Goal: Task Accomplishment & Management: Complete application form

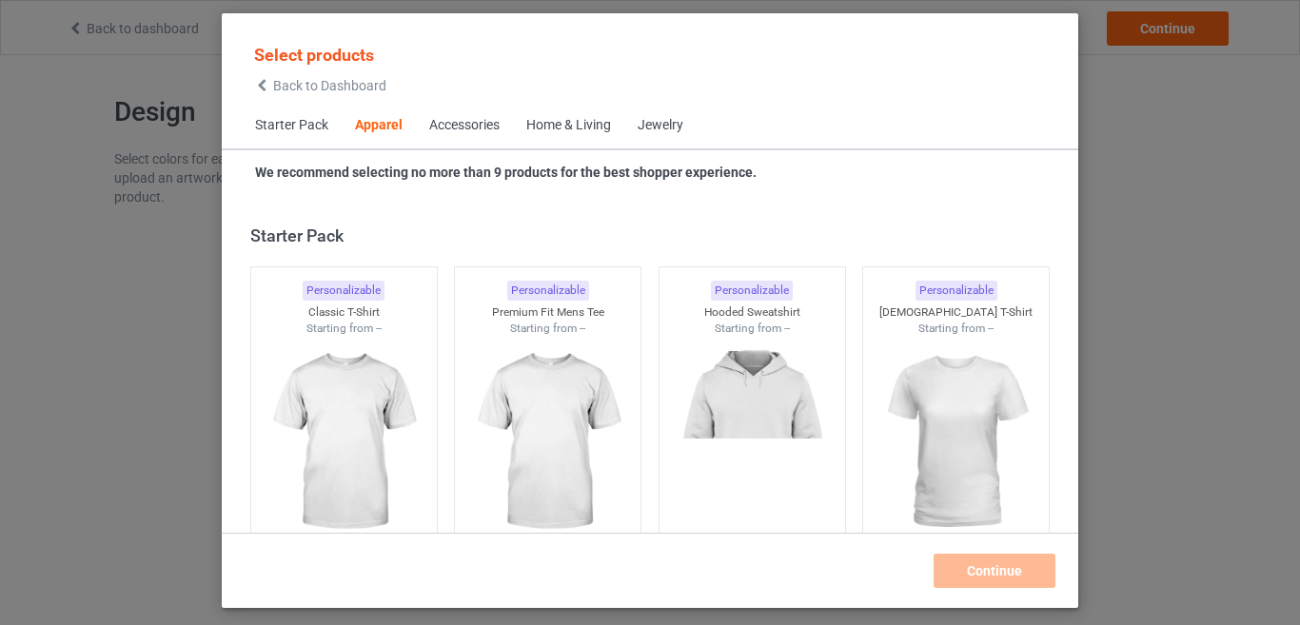
scroll to position [709, 0]
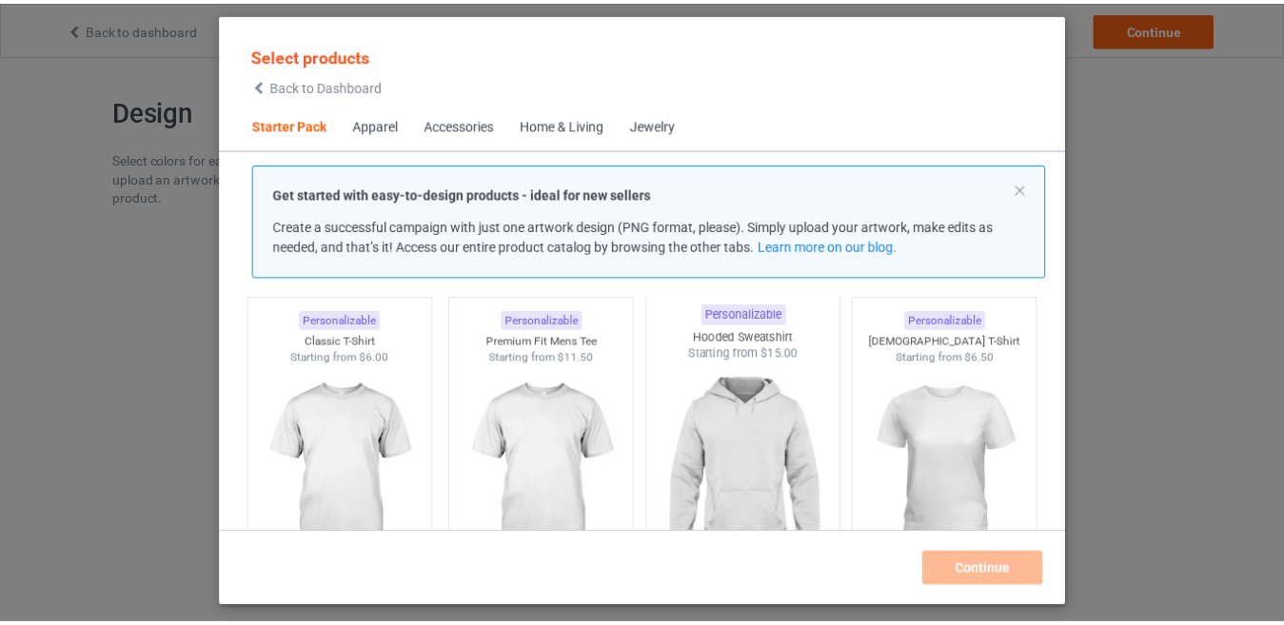
scroll to position [95, 0]
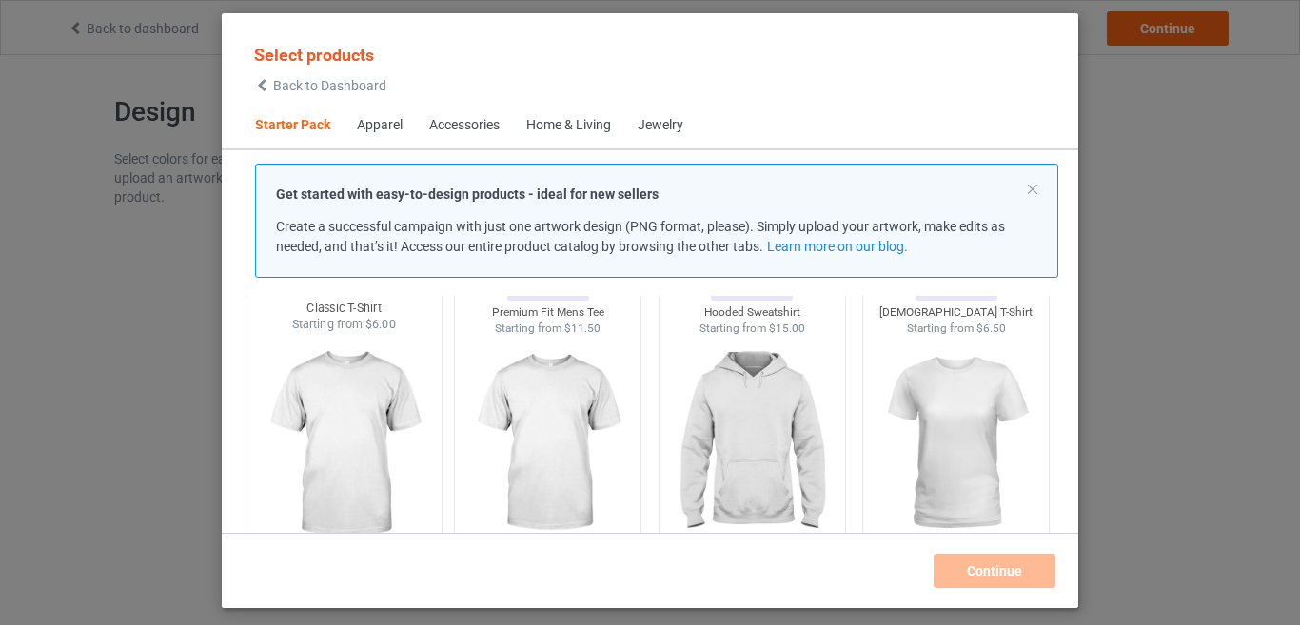
click at [385, 453] on img at bounding box center [343, 445] width 179 height 224
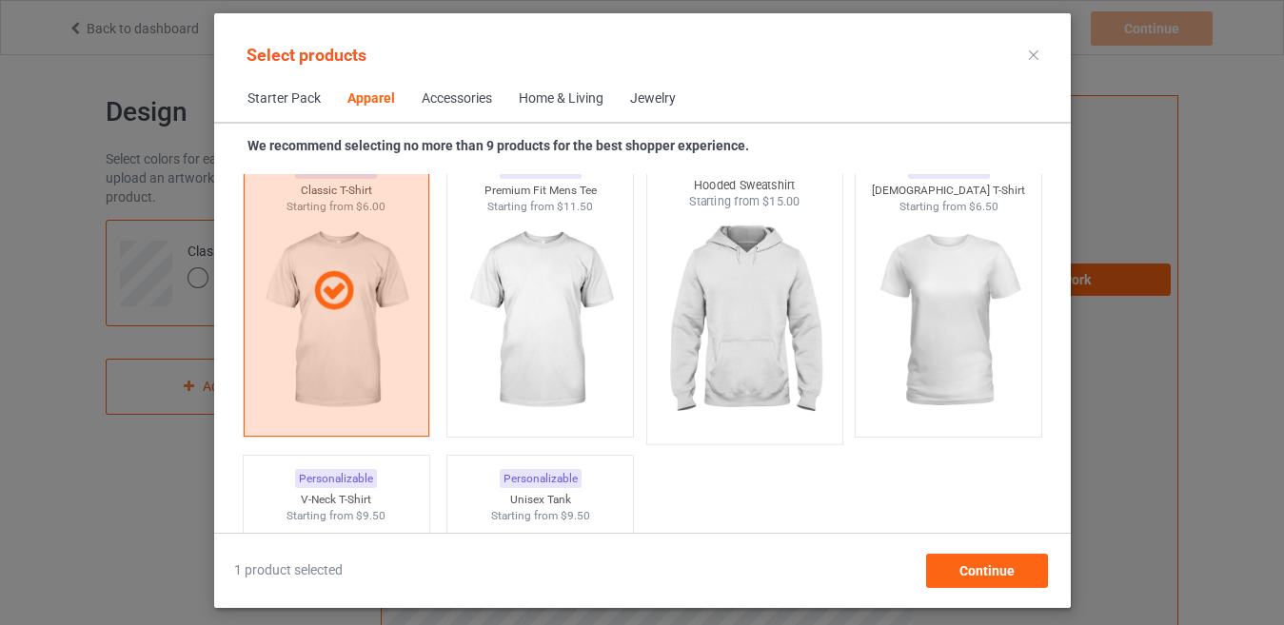
click at [731, 324] on img at bounding box center [744, 322] width 179 height 224
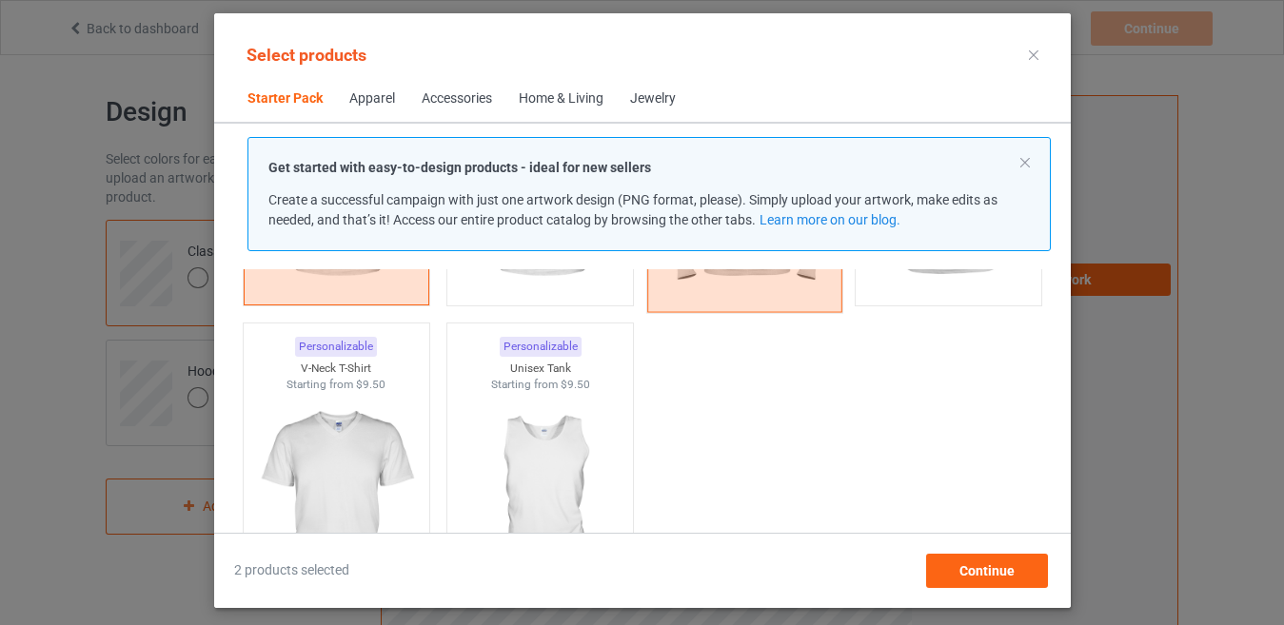
scroll to position [381, 0]
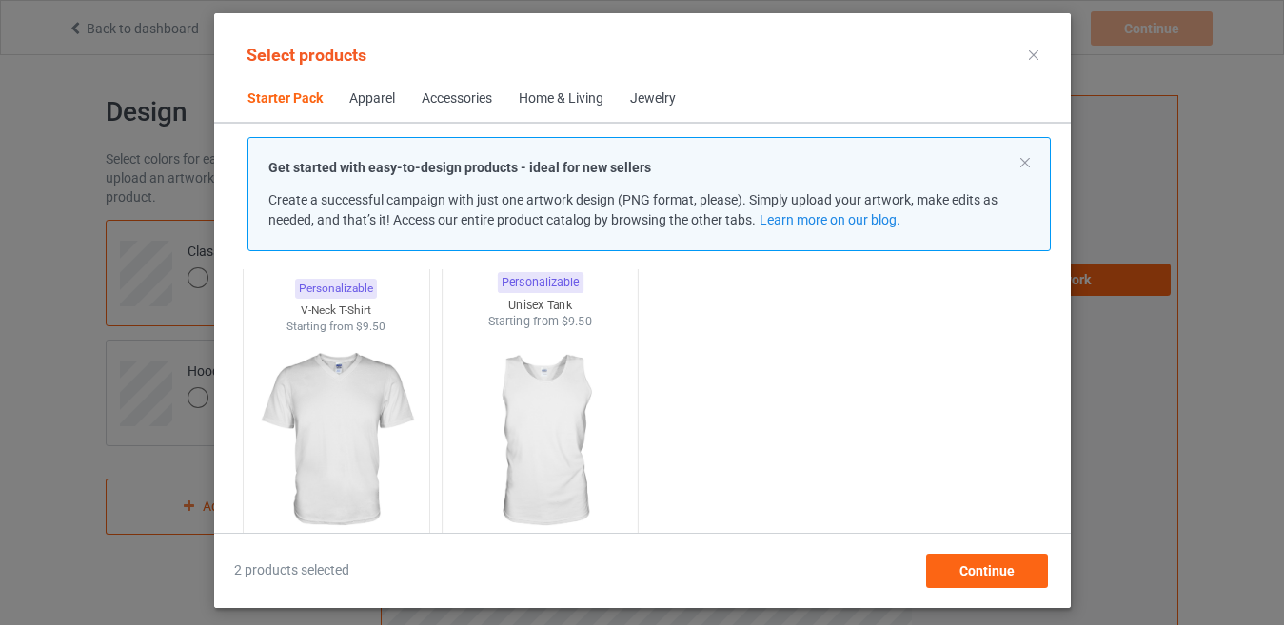
click at [537, 426] on img at bounding box center [539, 442] width 179 height 224
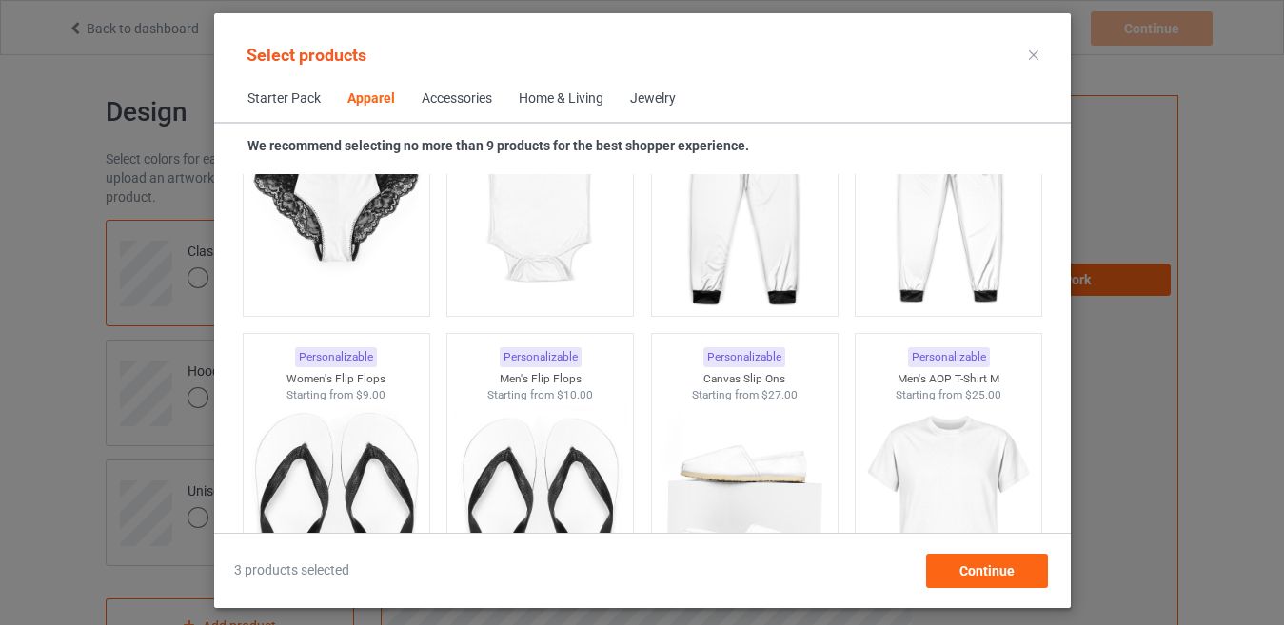
scroll to position [2665, 0]
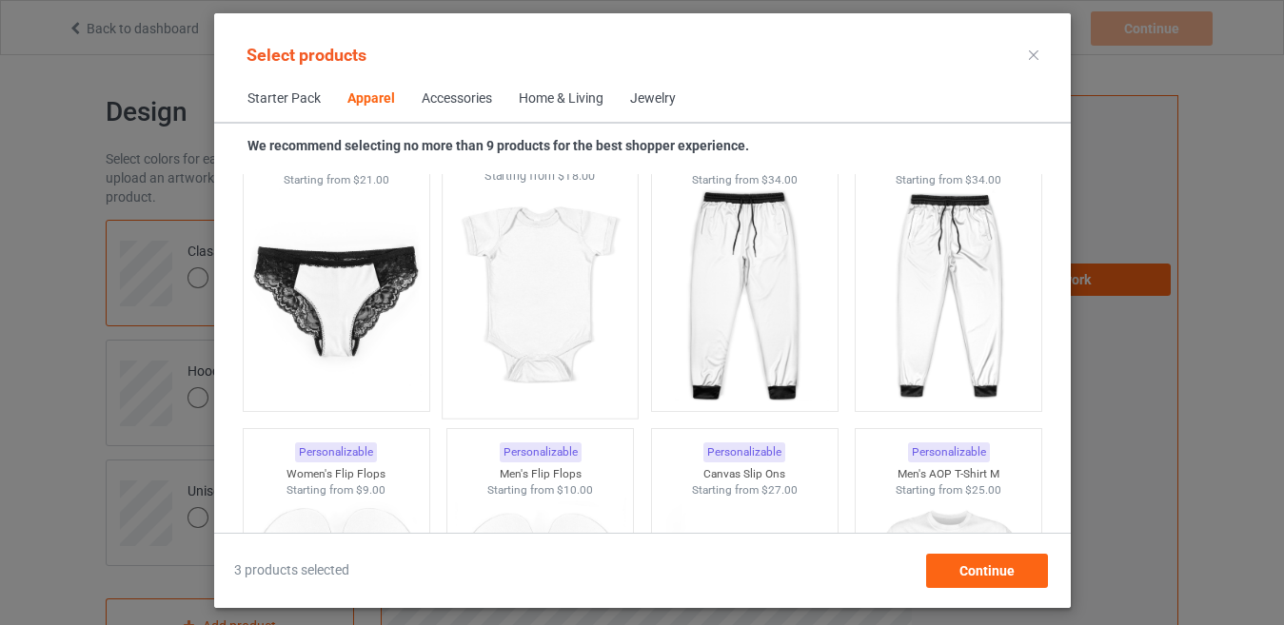
click at [544, 292] on img at bounding box center [539, 297] width 179 height 224
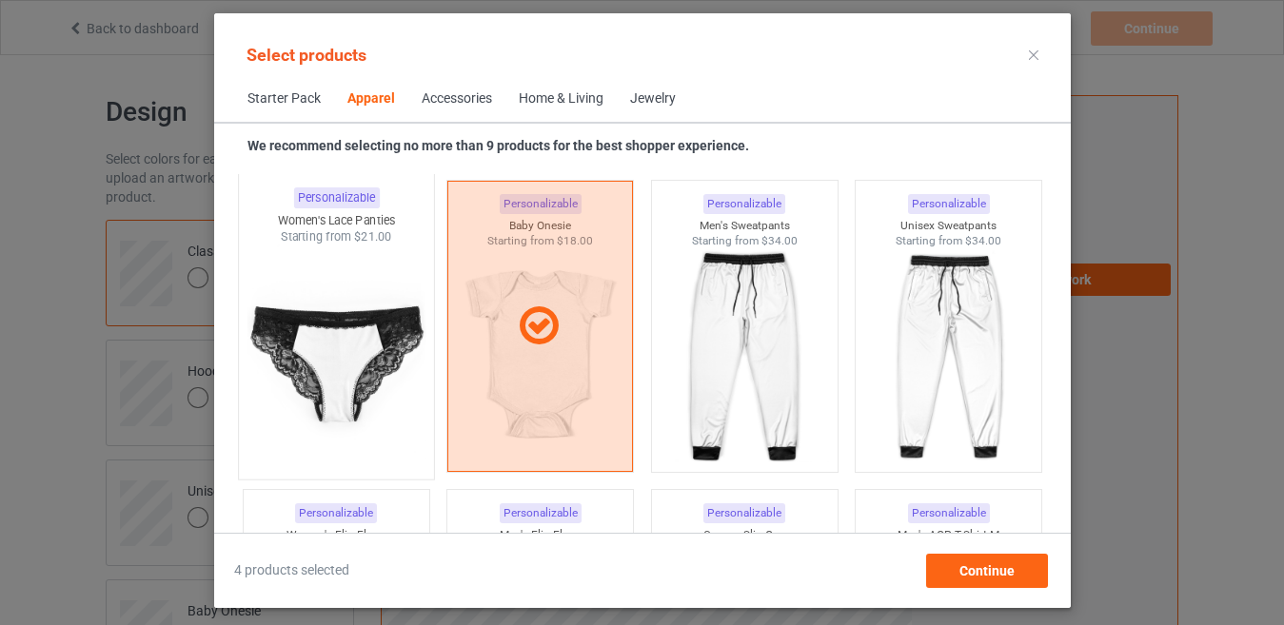
scroll to position [2570, 0]
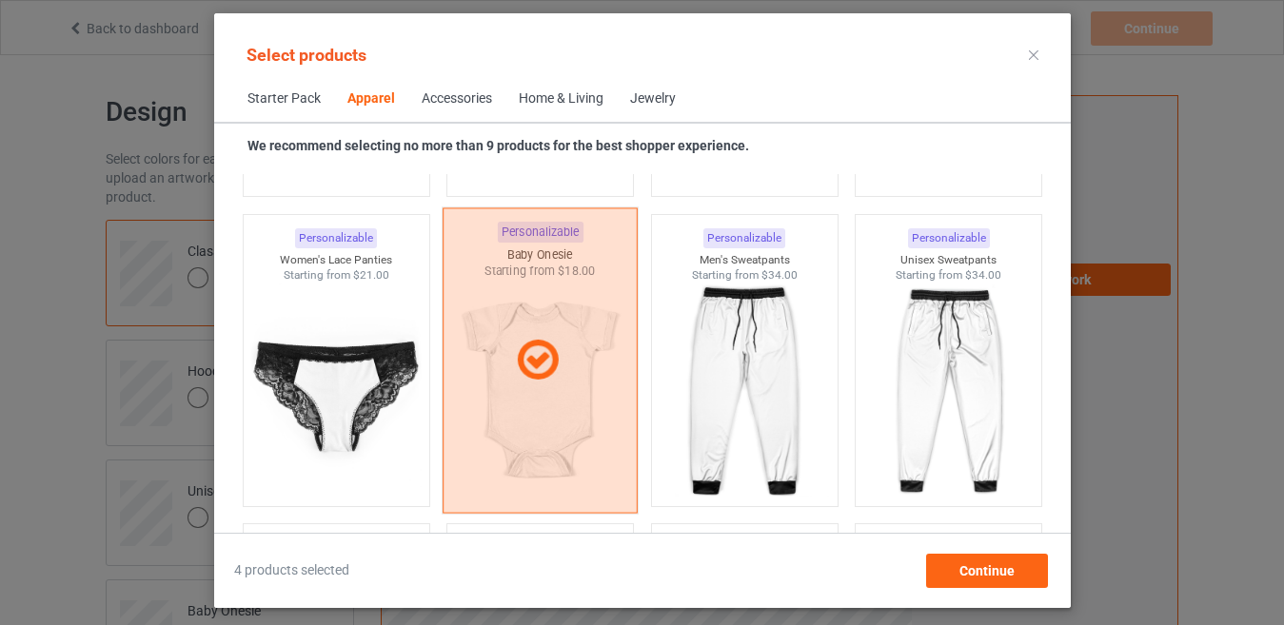
click at [502, 432] on div at bounding box center [540, 360] width 195 height 306
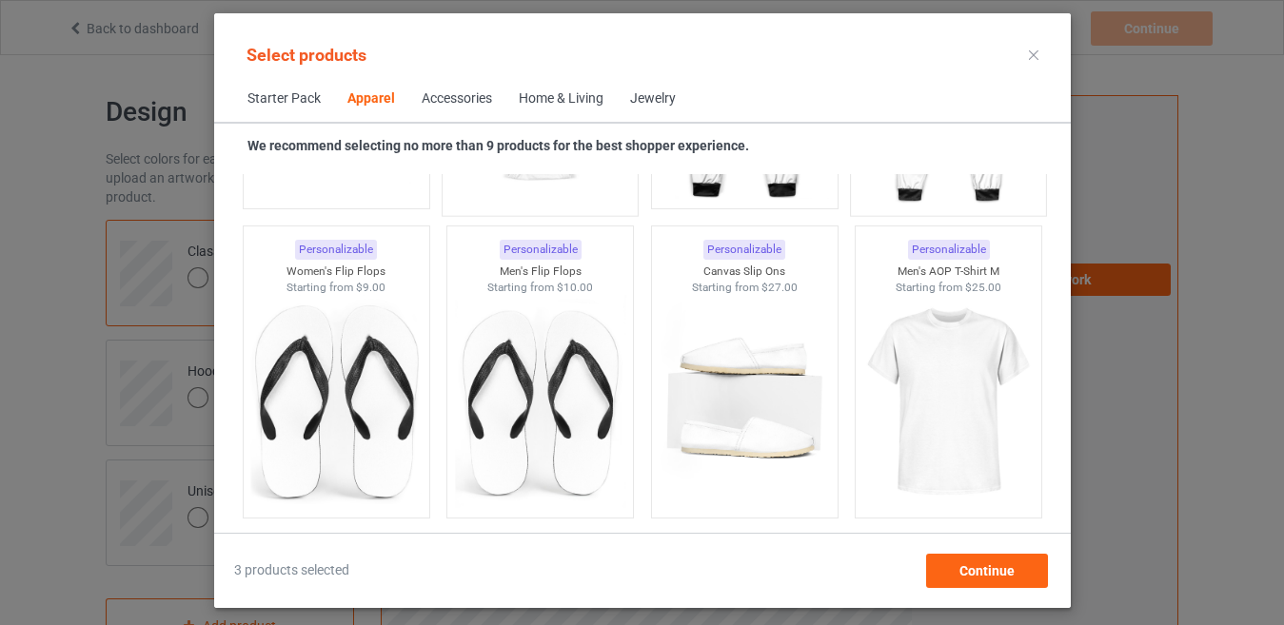
scroll to position [3046, 0]
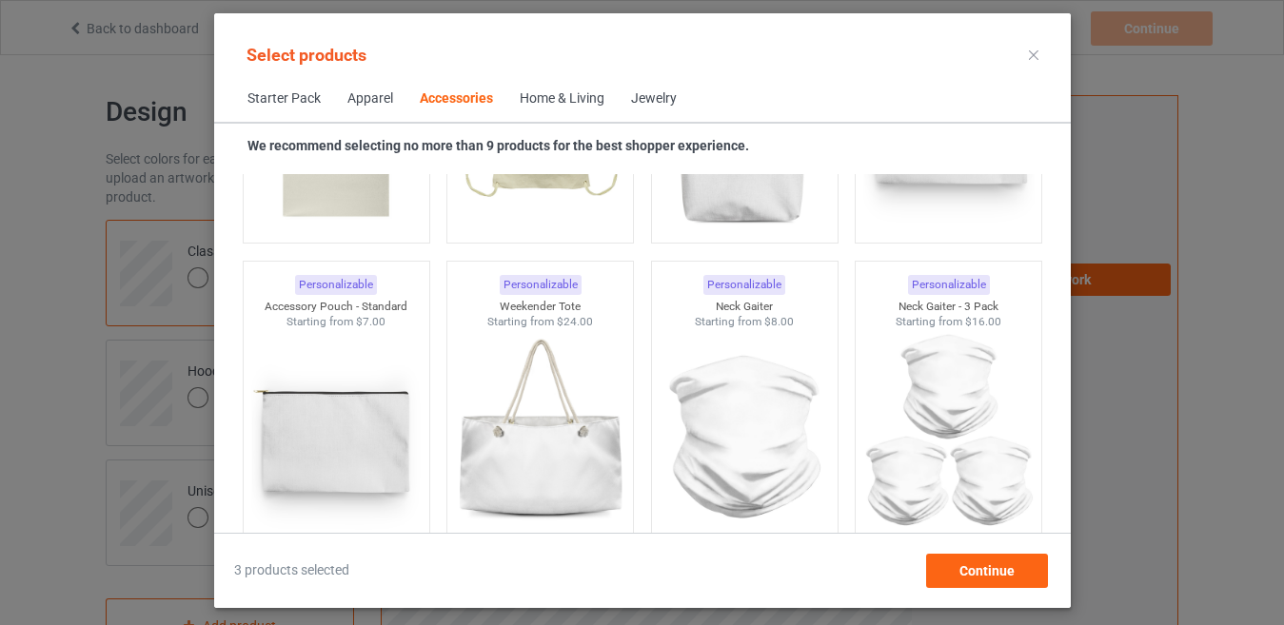
scroll to position [5901, 0]
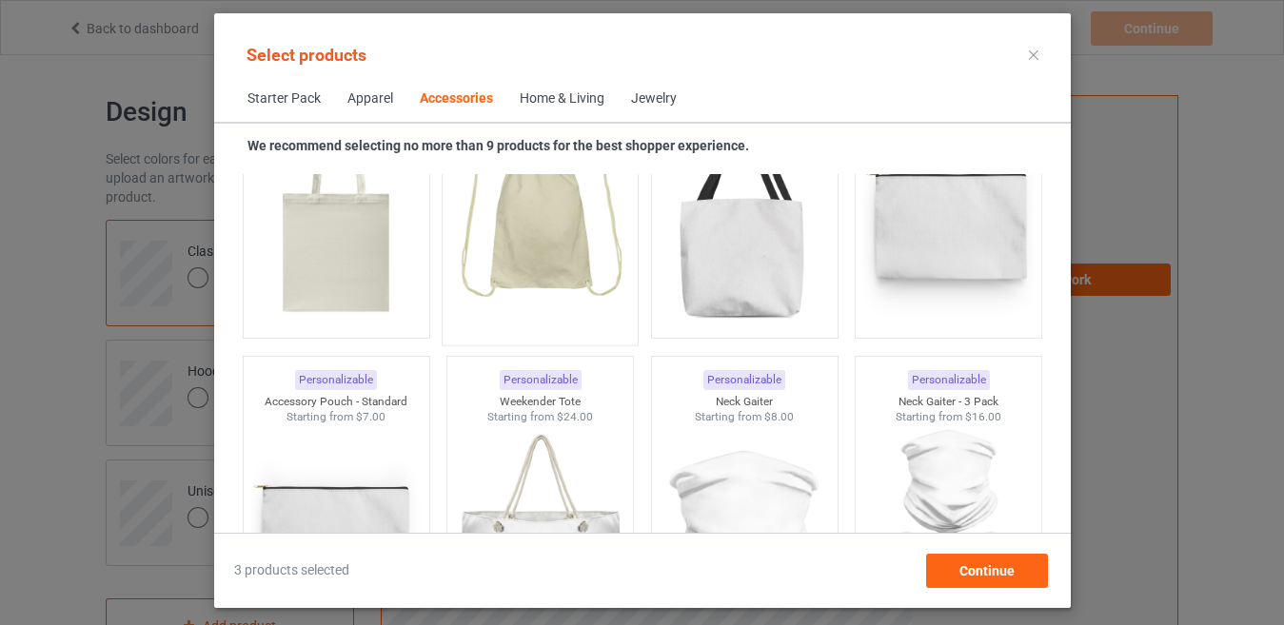
click at [541, 266] on img at bounding box center [539, 223] width 179 height 224
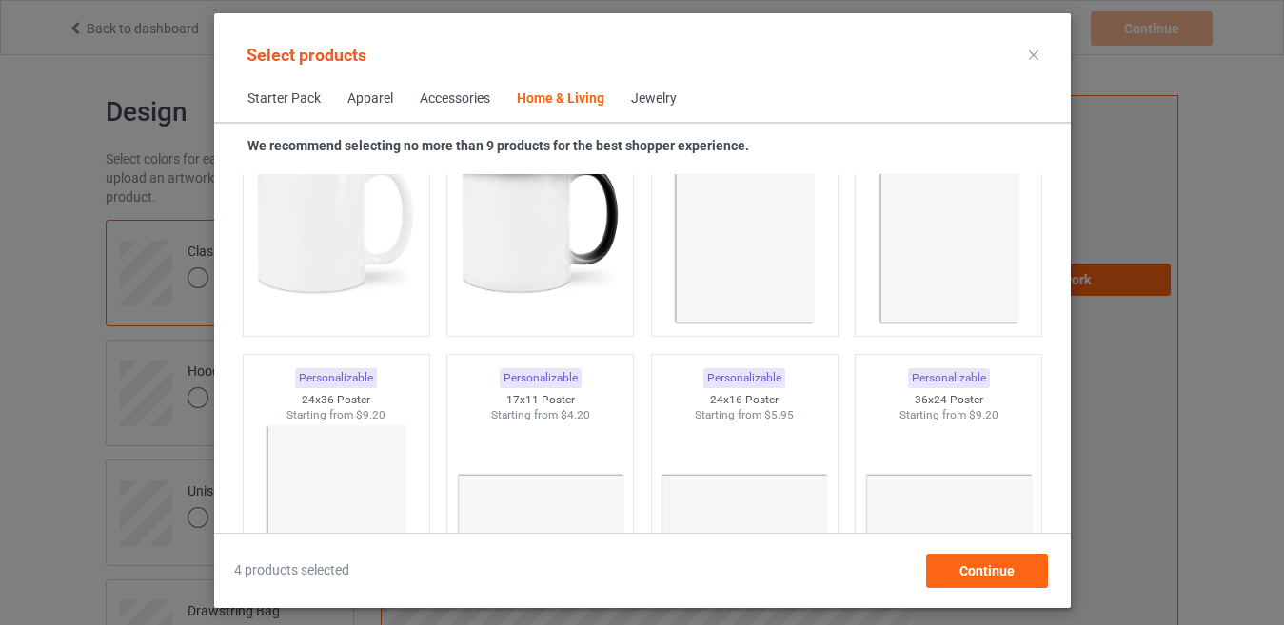
scroll to position [8566, 0]
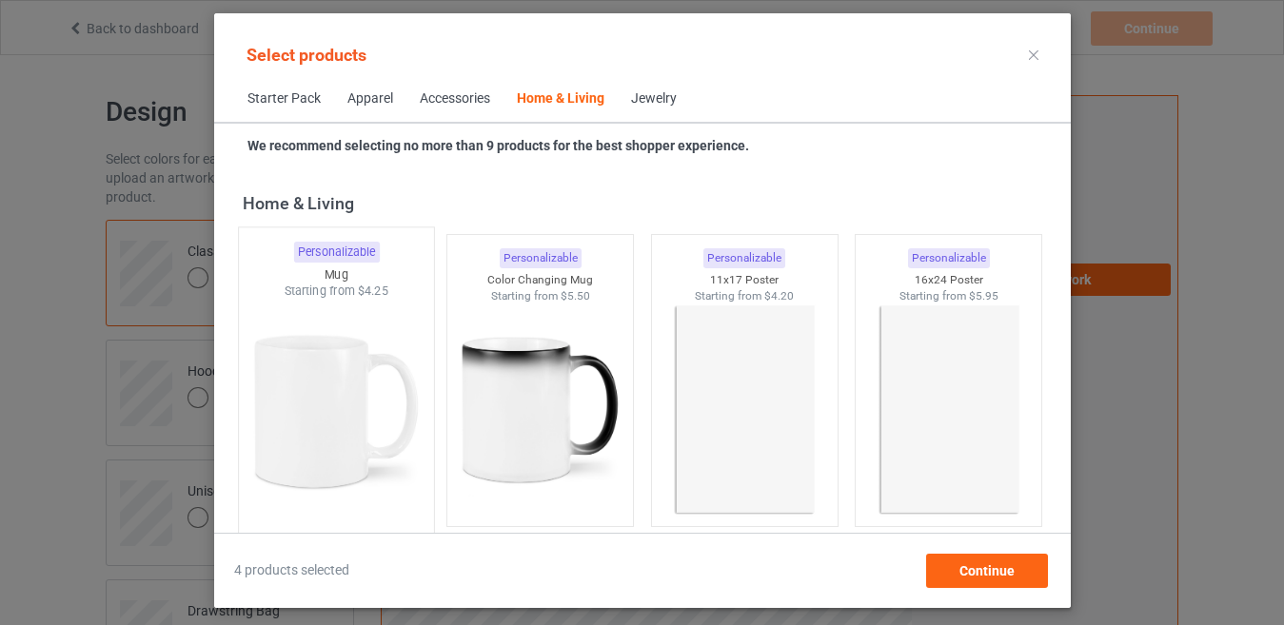
click at [314, 477] on img at bounding box center [336, 412] width 179 height 224
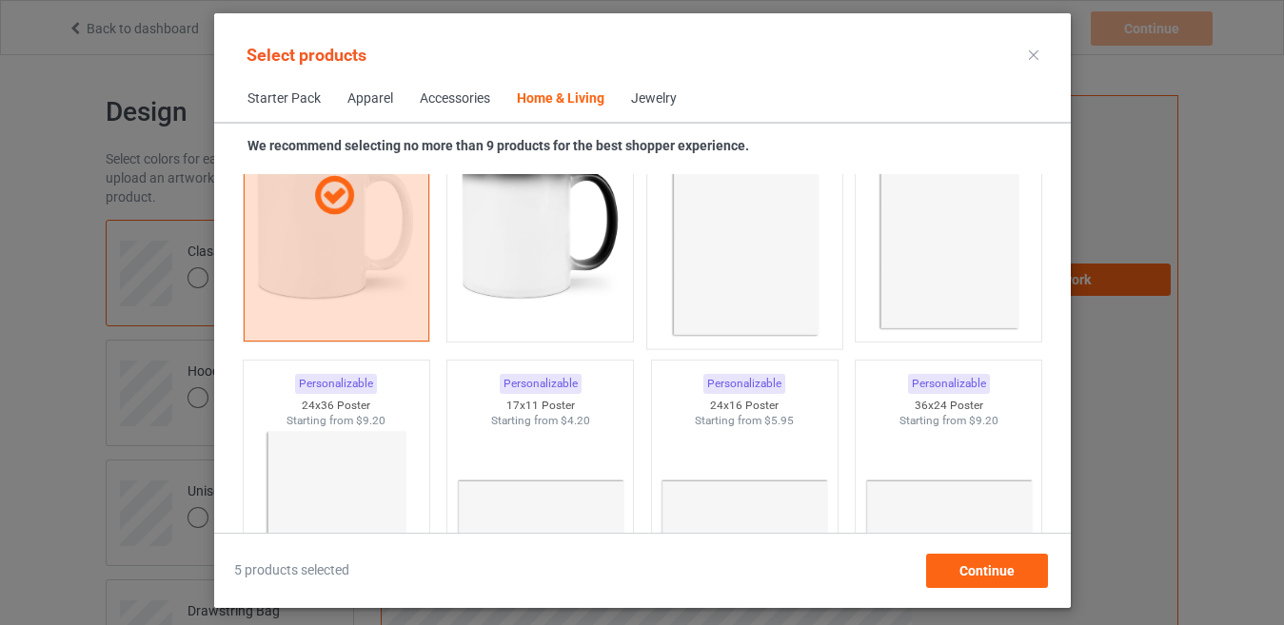
scroll to position [8661, 0]
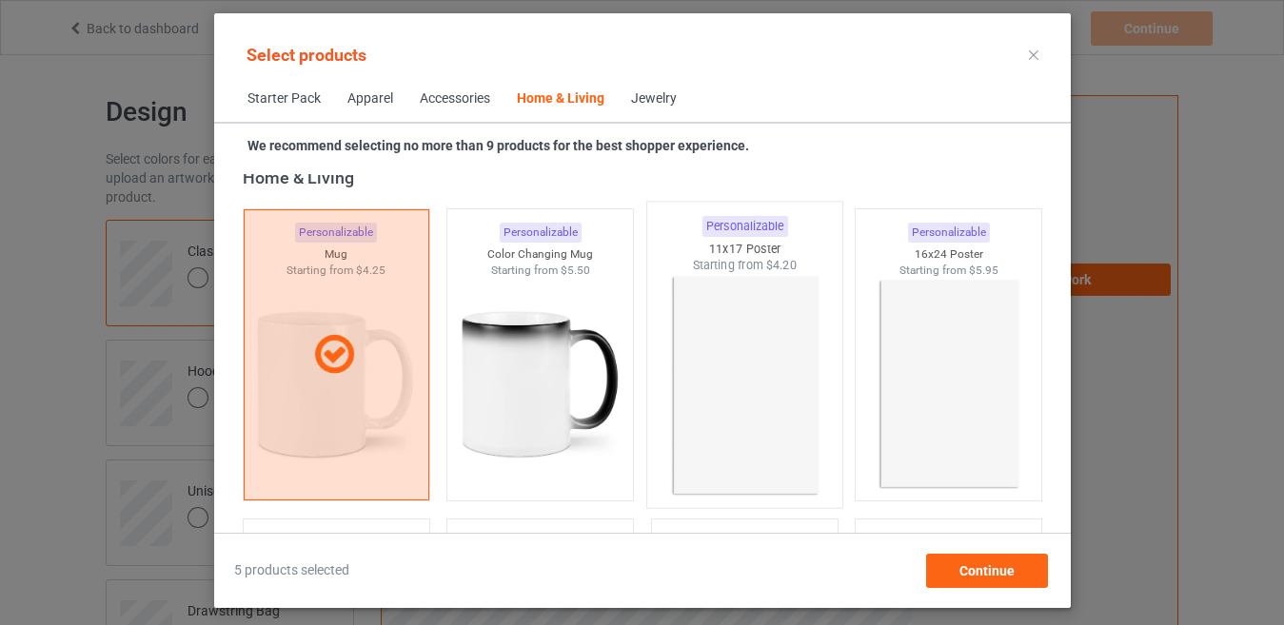
scroll to position [8471, 0]
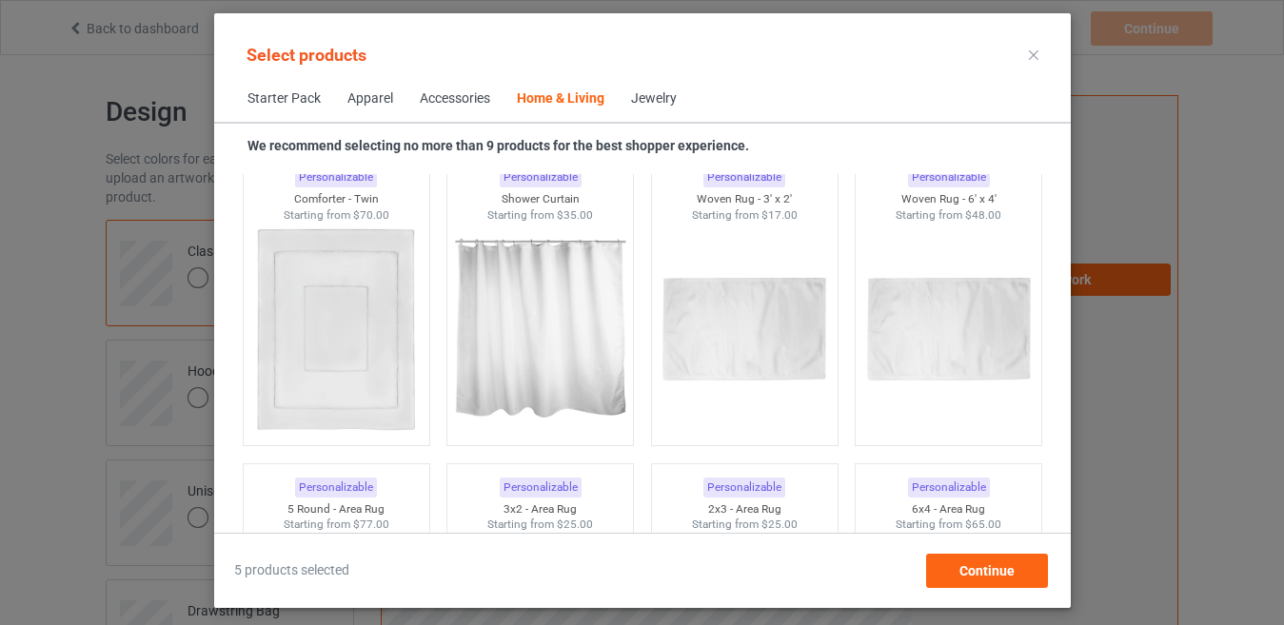
scroll to position [10851, 0]
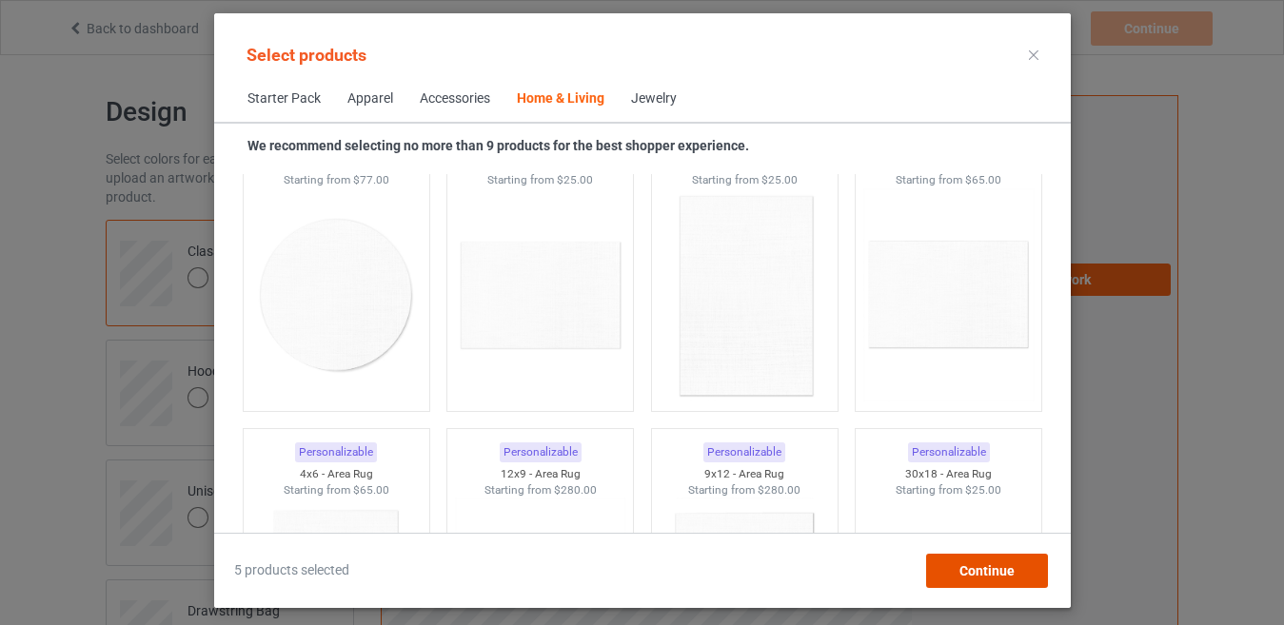
click at [974, 559] on div "Continue" at bounding box center [986, 571] width 122 height 34
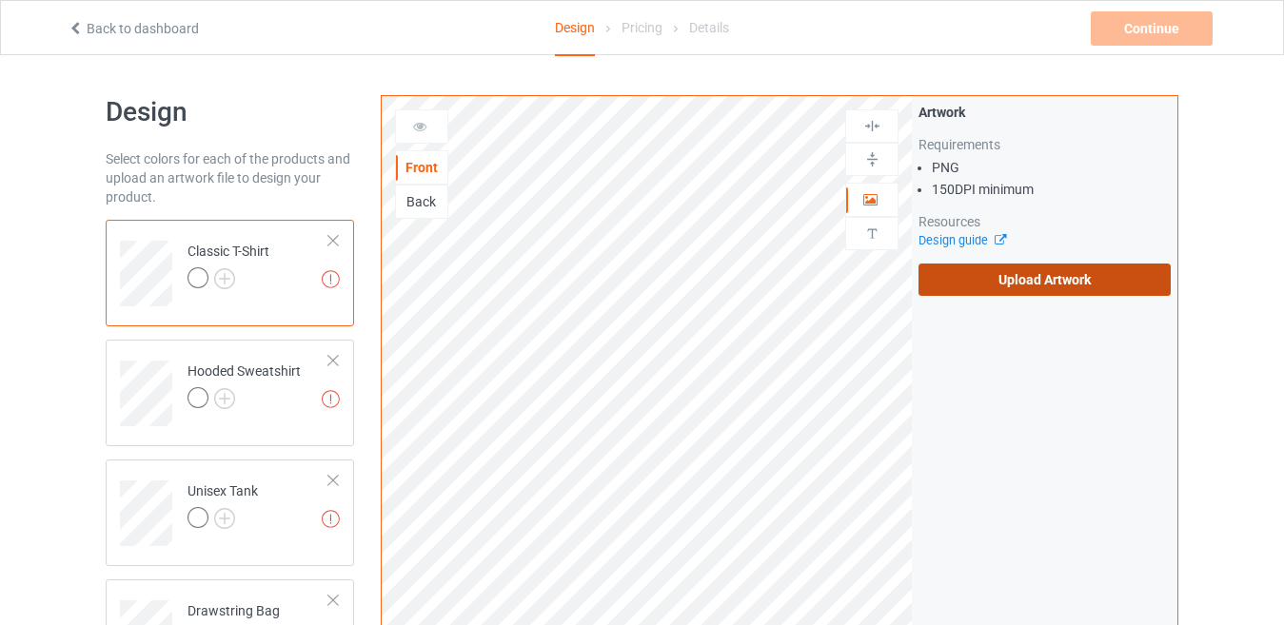
click at [1011, 282] on label "Upload Artwork" at bounding box center [1044, 280] width 252 height 32
click at [0, 0] on input "Upload Artwork" at bounding box center [0, 0] width 0 height 0
click at [938, 280] on label "Upload Artwork" at bounding box center [1044, 280] width 252 height 32
click at [0, 0] on input "Upload Artwork" at bounding box center [0, 0] width 0 height 0
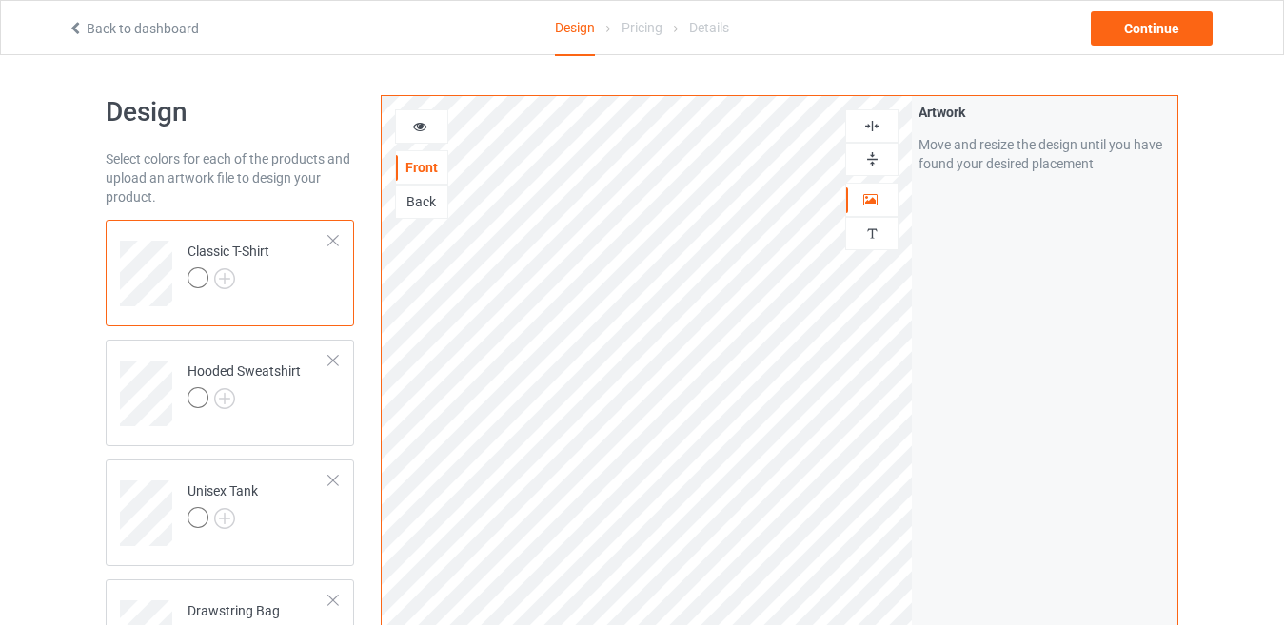
click at [236, 281] on div at bounding box center [229, 280] width 82 height 27
click at [227, 284] on img at bounding box center [224, 278] width 21 height 21
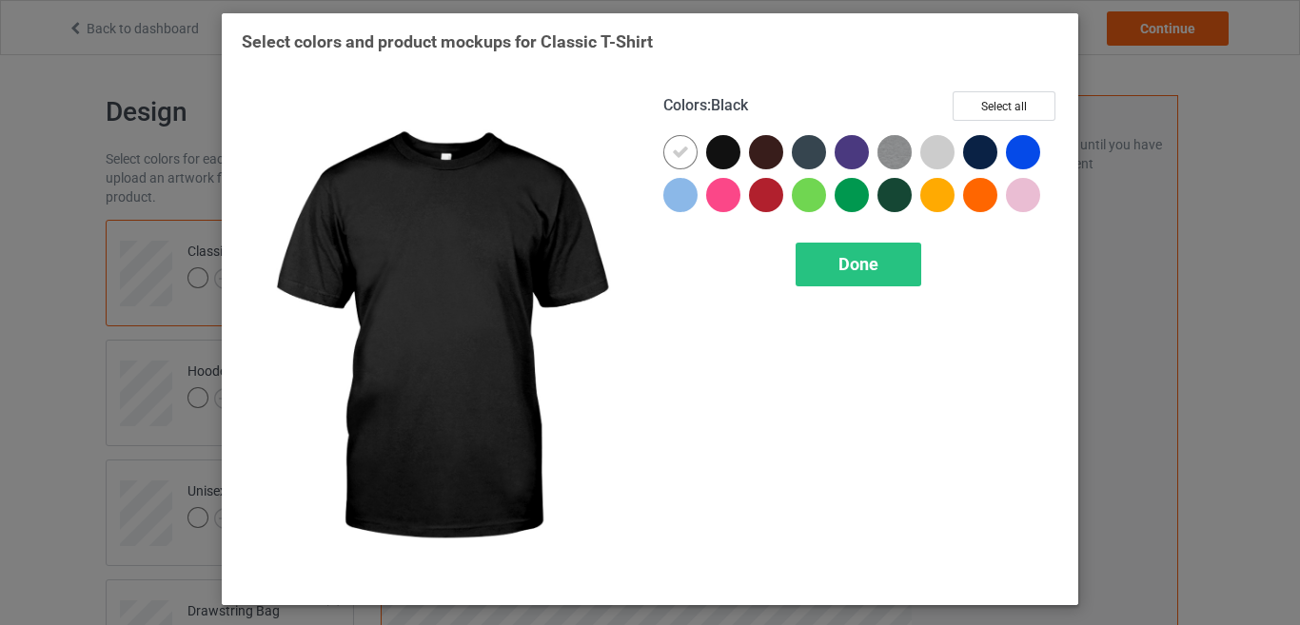
click at [712, 149] on div at bounding box center [723, 152] width 34 height 34
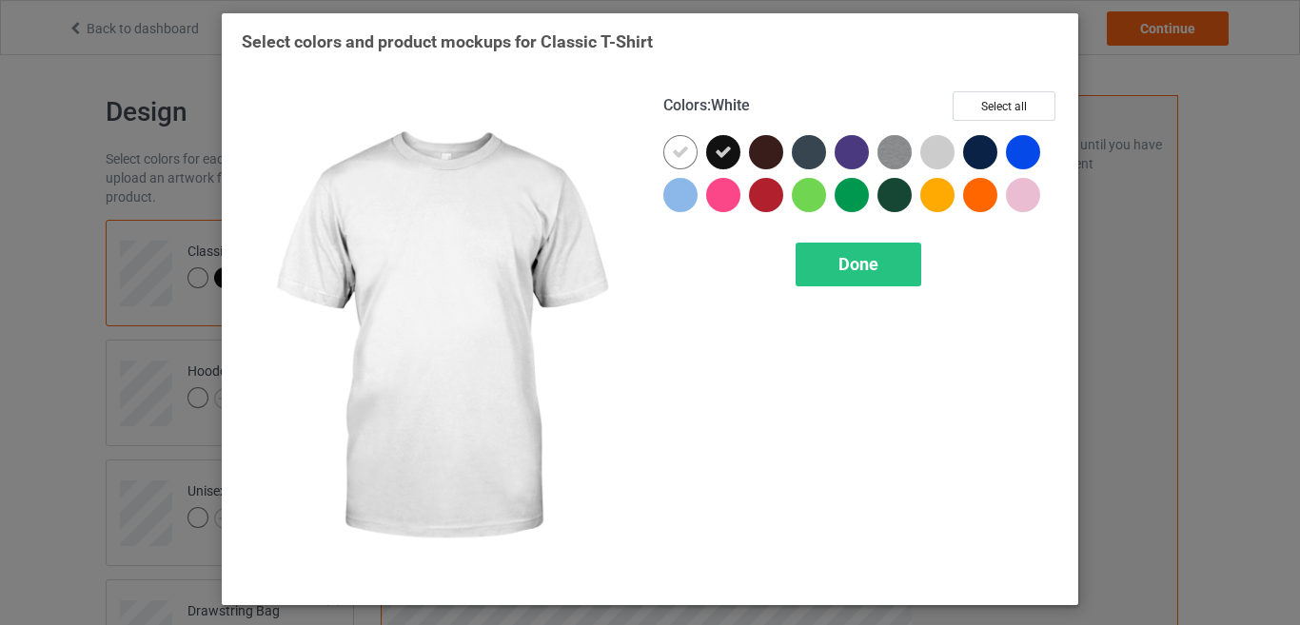
click at [680, 157] on icon at bounding box center [680, 152] width 17 height 17
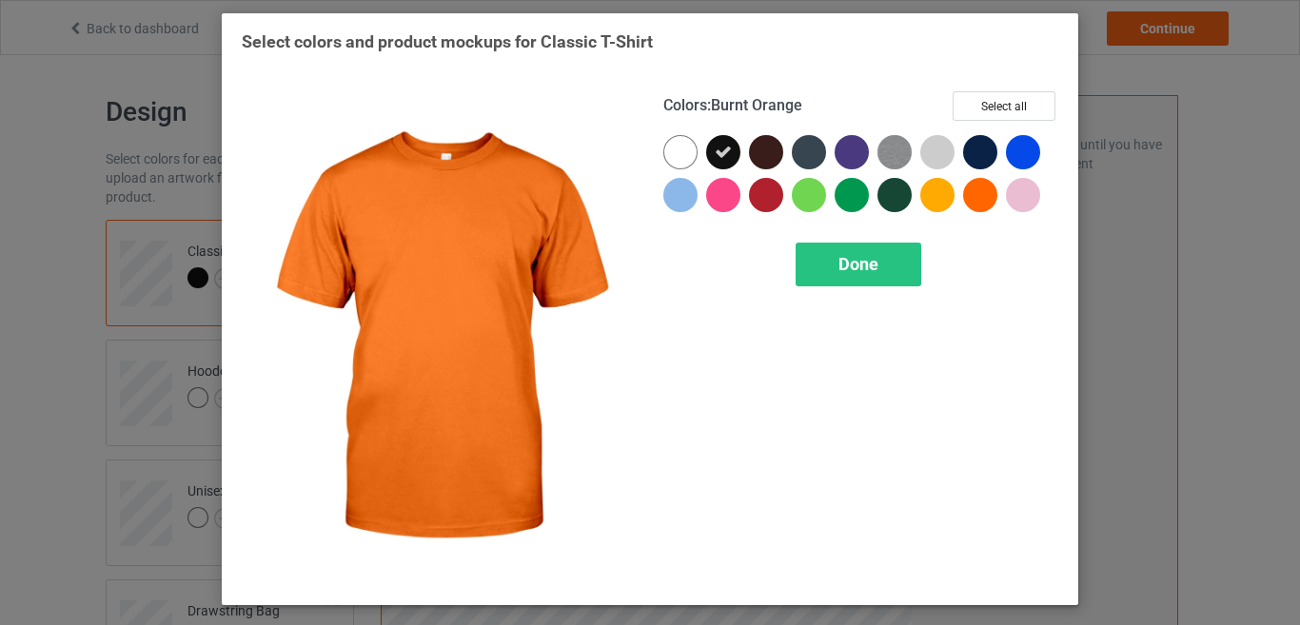
click at [979, 192] on div at bounding box center [980, 195] width 34 height 34
click at [873, 270] on span "Done" at bounding box center [859, 264] width 40 height 20
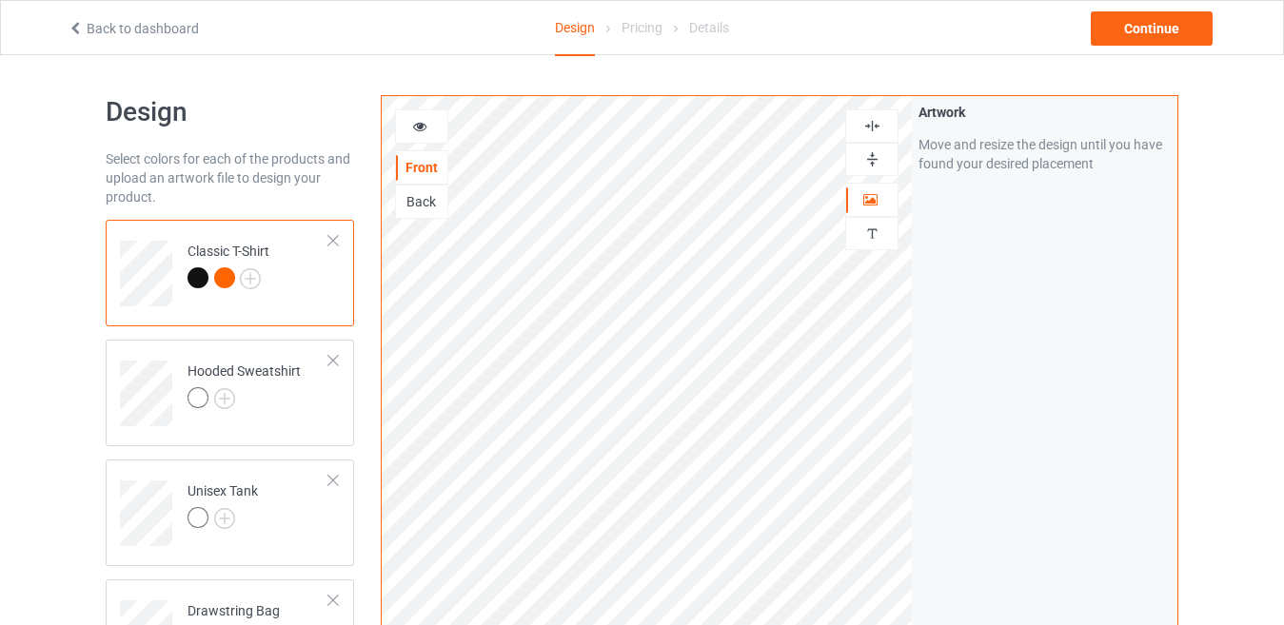
click at [218, 289] on div at bounding box center [227, 280] width 27 height 27
click at [224, 271] on div at bounding box center [224, 277] width 21 height 21
click at [187, 286] on td "Classic T-Shirt" at bounding box center [258, 266] width 163 height 79
click at [230, 398] on img at bounding box center [224, 398] width 21 height 21
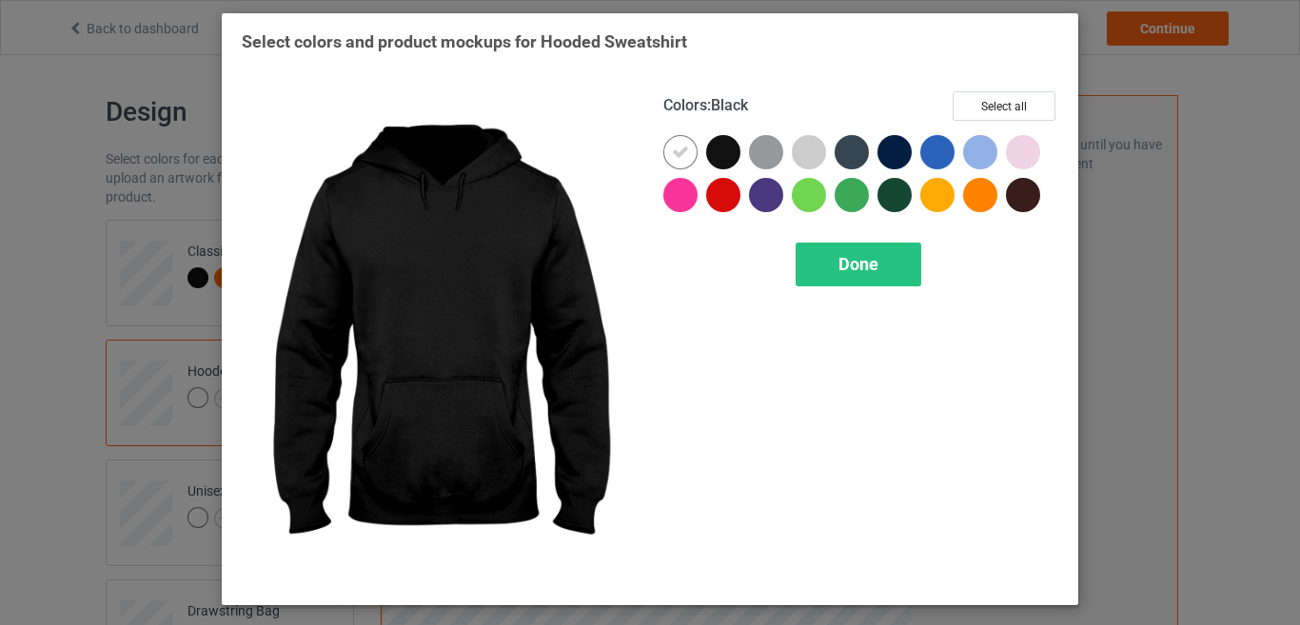
click at [722, 146] on div at bounding box center [723, 152] width 34 height 34
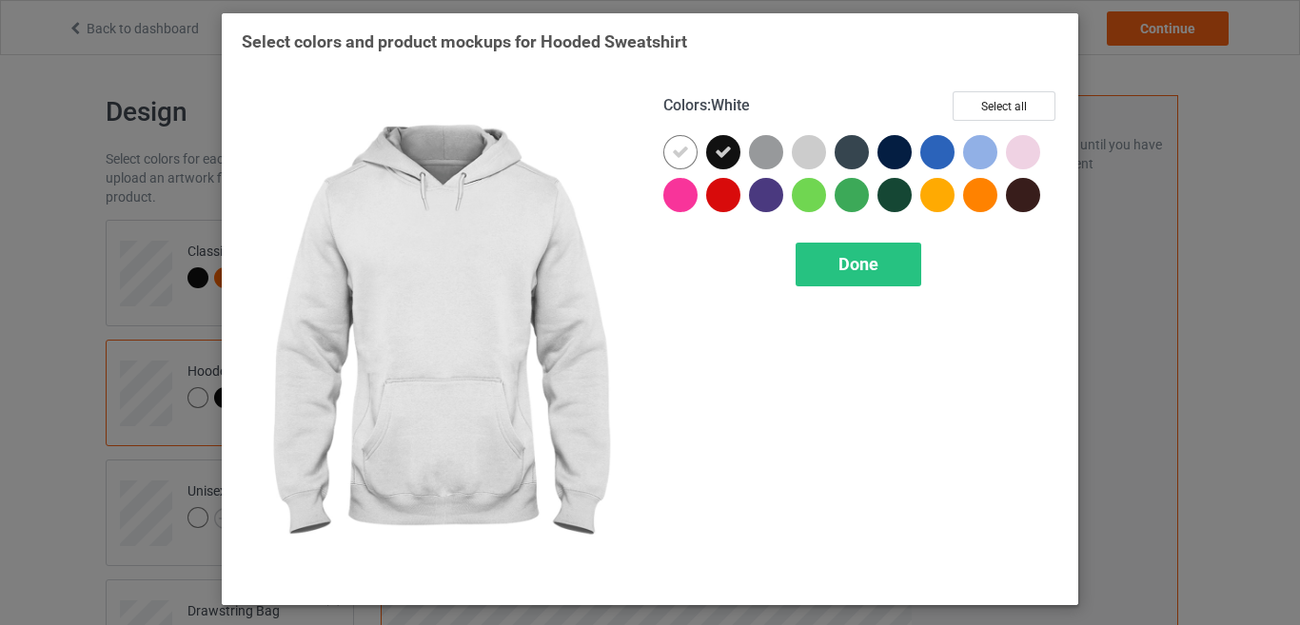
click at [696, 148] on div at bounding box center [680, 152] width 34 height 34
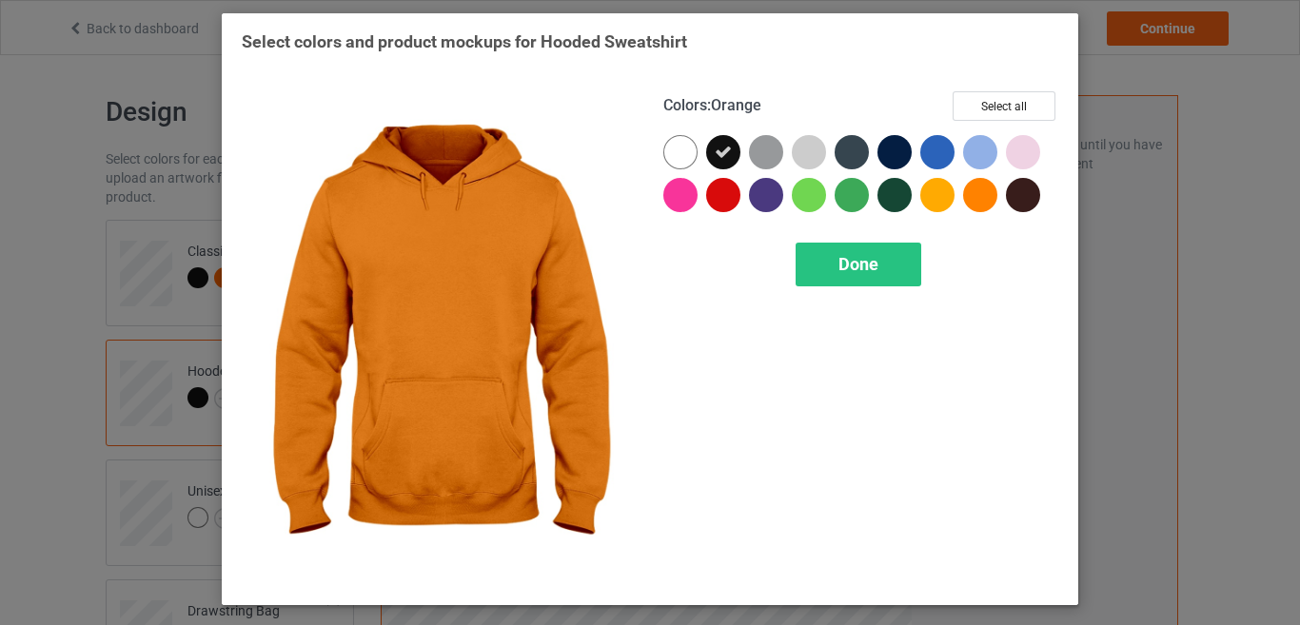
click at [974, 193] on div at bounding box center [980, 195] width 34 height 34
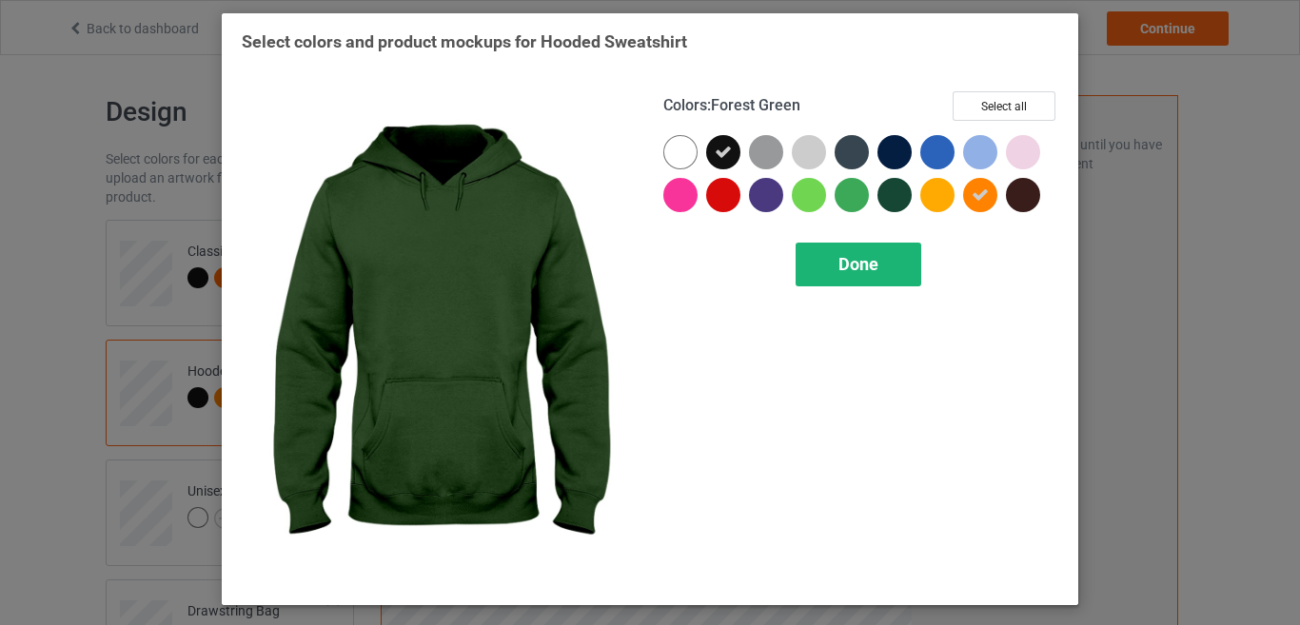
click at [886, 261] on div "Done" at bounding box center [859, 265] width 126 height 44
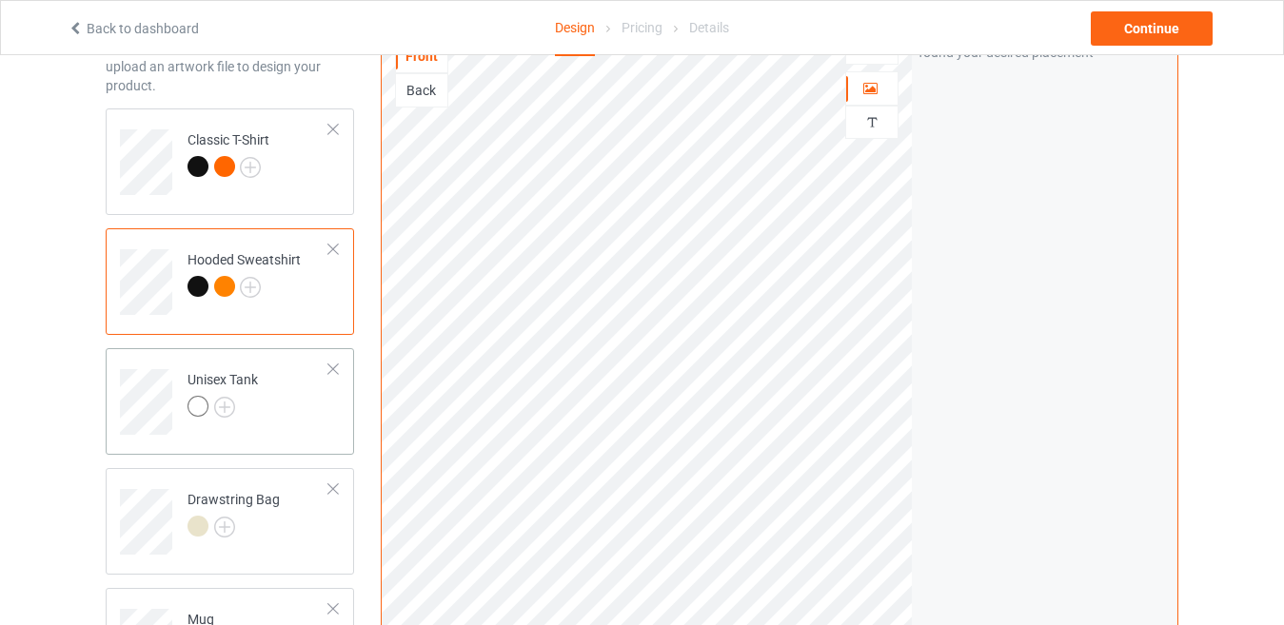
scroll to position [190, 0]
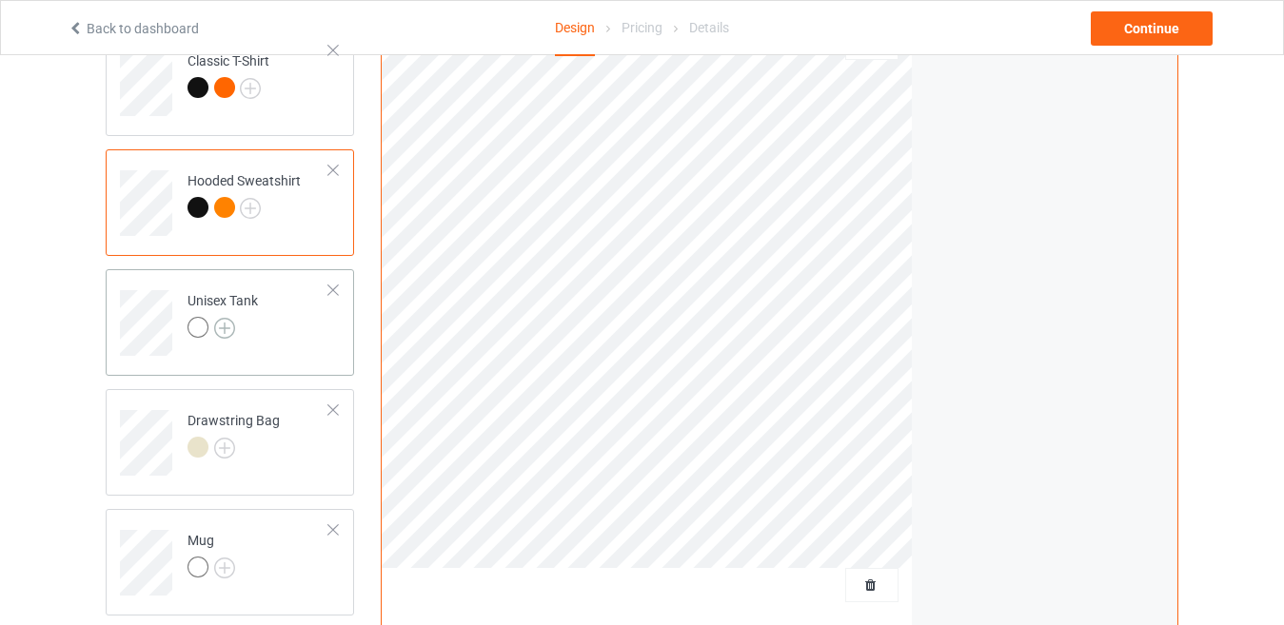
click at [216, 326] on img at bounding box center [224, 328] width 21 height 21
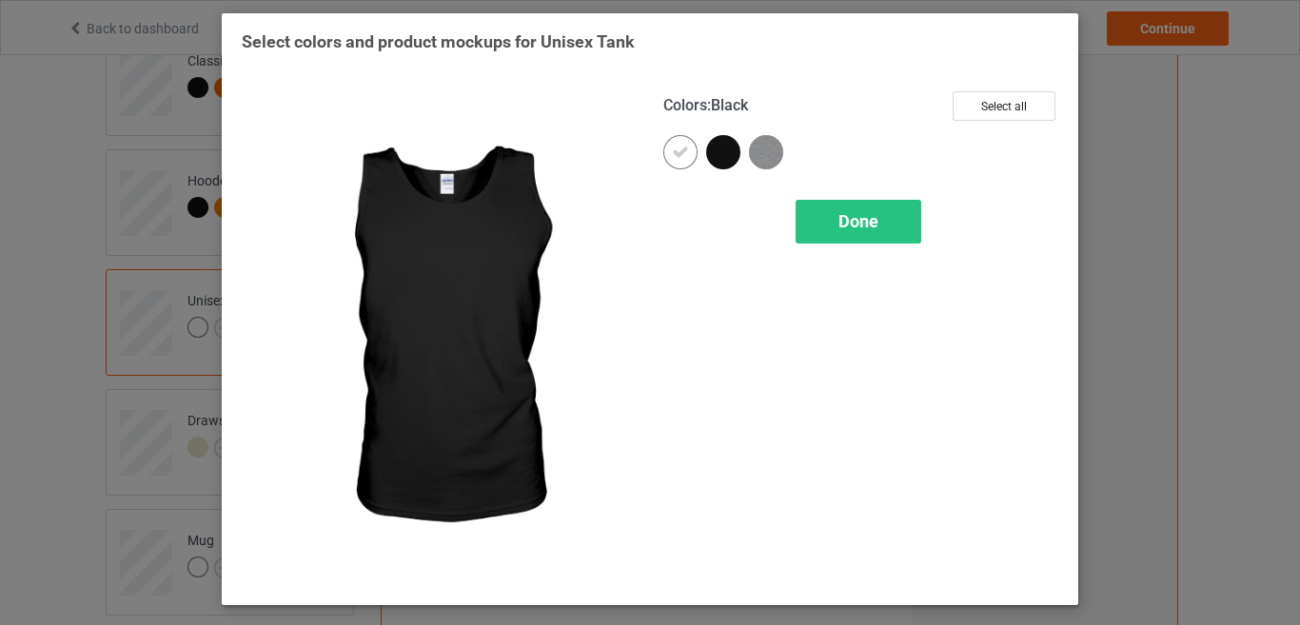
drag, startPoint x: 723, startPoint y: 156, endPoint x: 713, endPoint y: 157, distance: 10.5
click at [723, 155] on div at bounding box center [723, 152] width 34 height 34
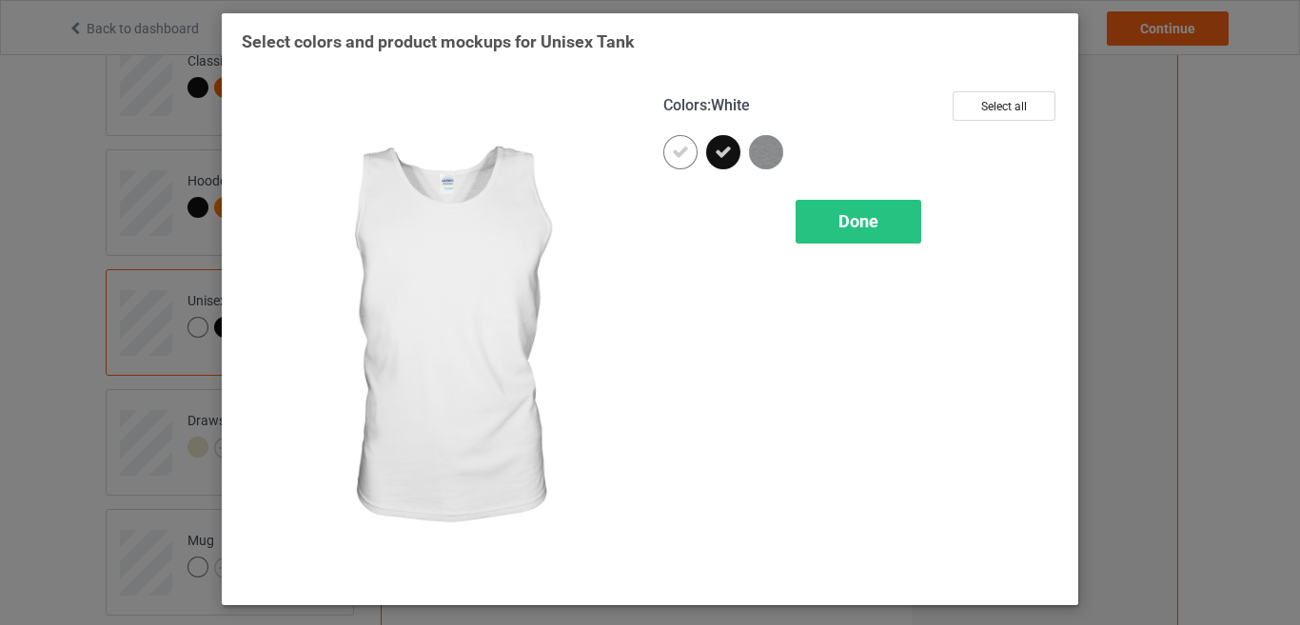
click at [692, 157] on div at bounding box center [680, 152] width 34 height 34
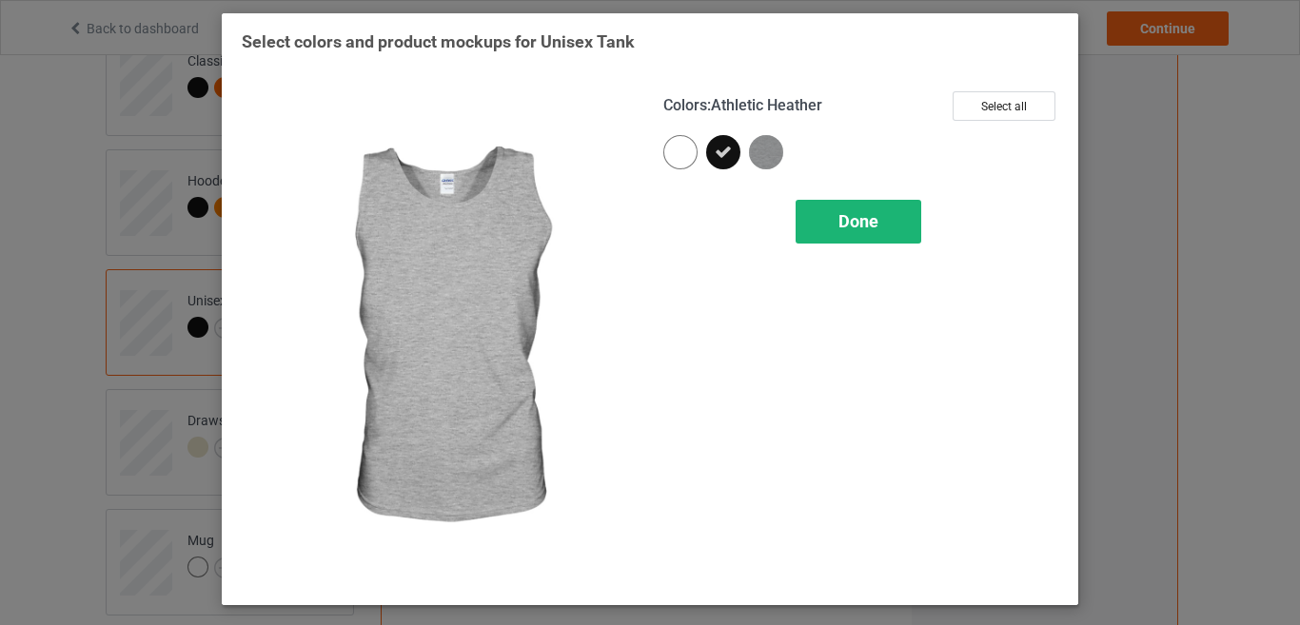
click at [844, 210] on div "Done" at bounding box center [859, 222] width 126 height 44
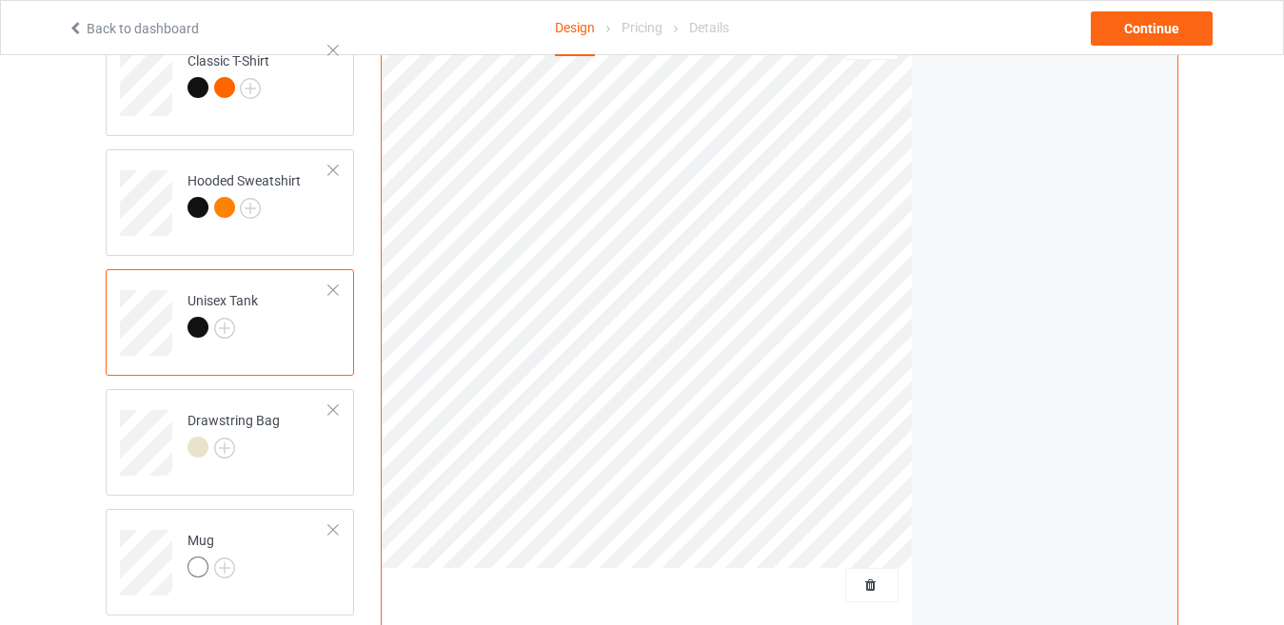
scroll to position [286, 0]
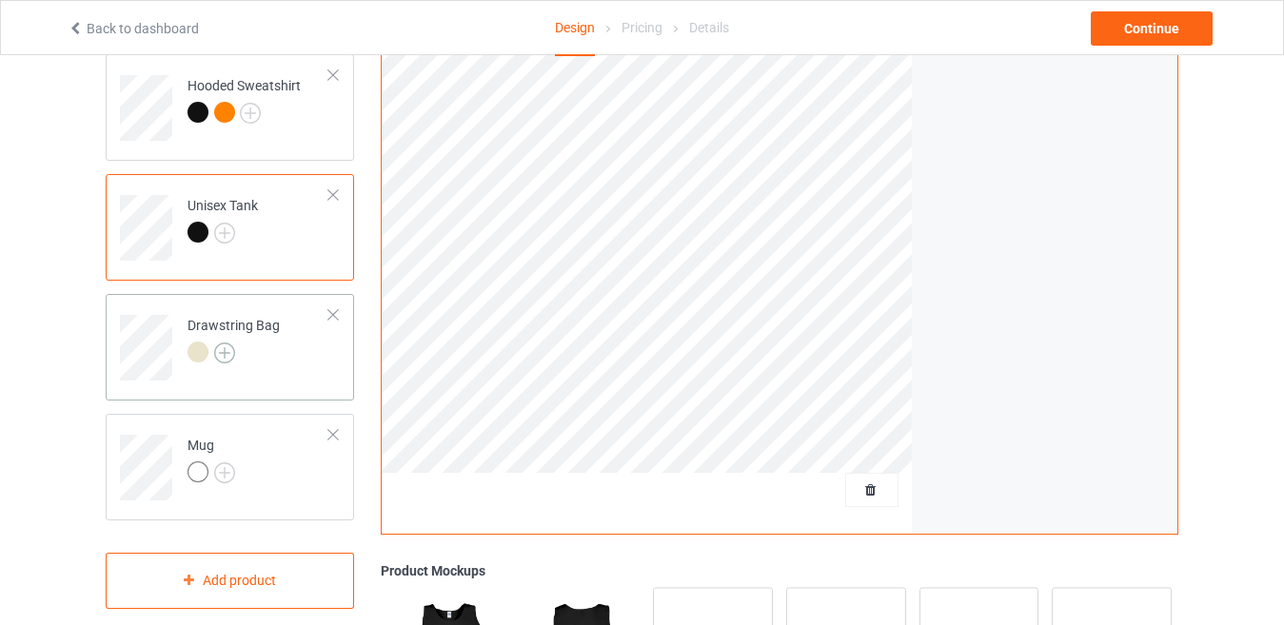
click at [231, 348] on img at bounding box center [224, 353] width 21 height 21
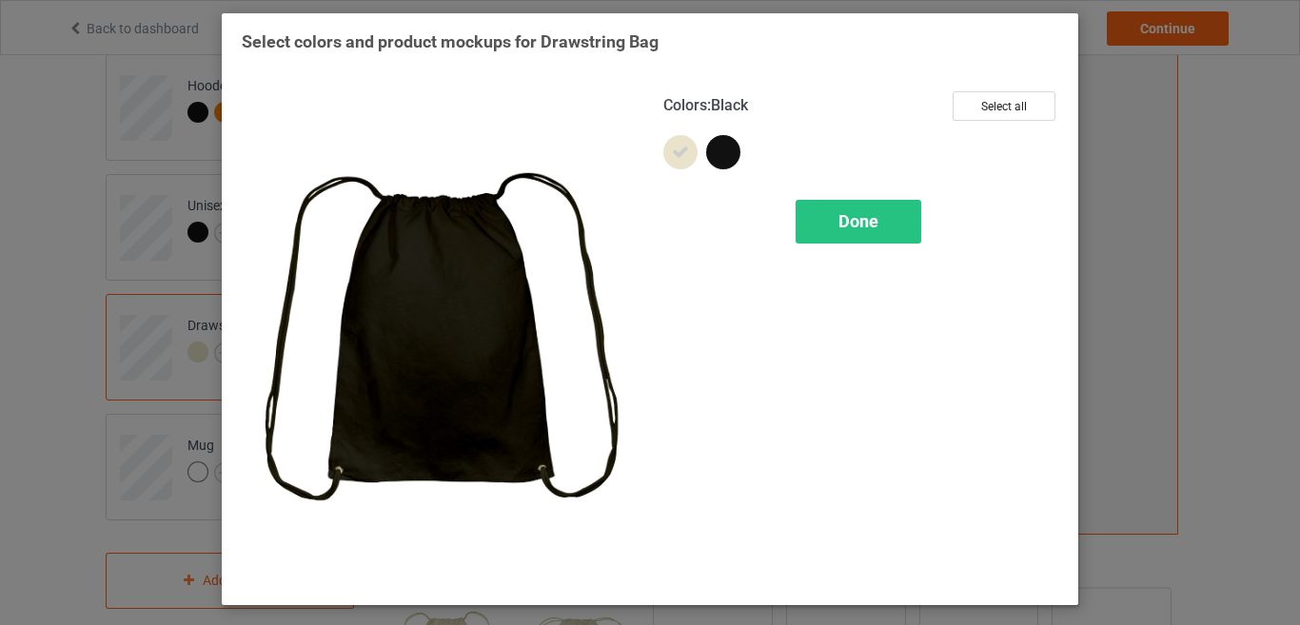
click at [717, 163] on div at bounding box center [723, 152] width 34 height 34
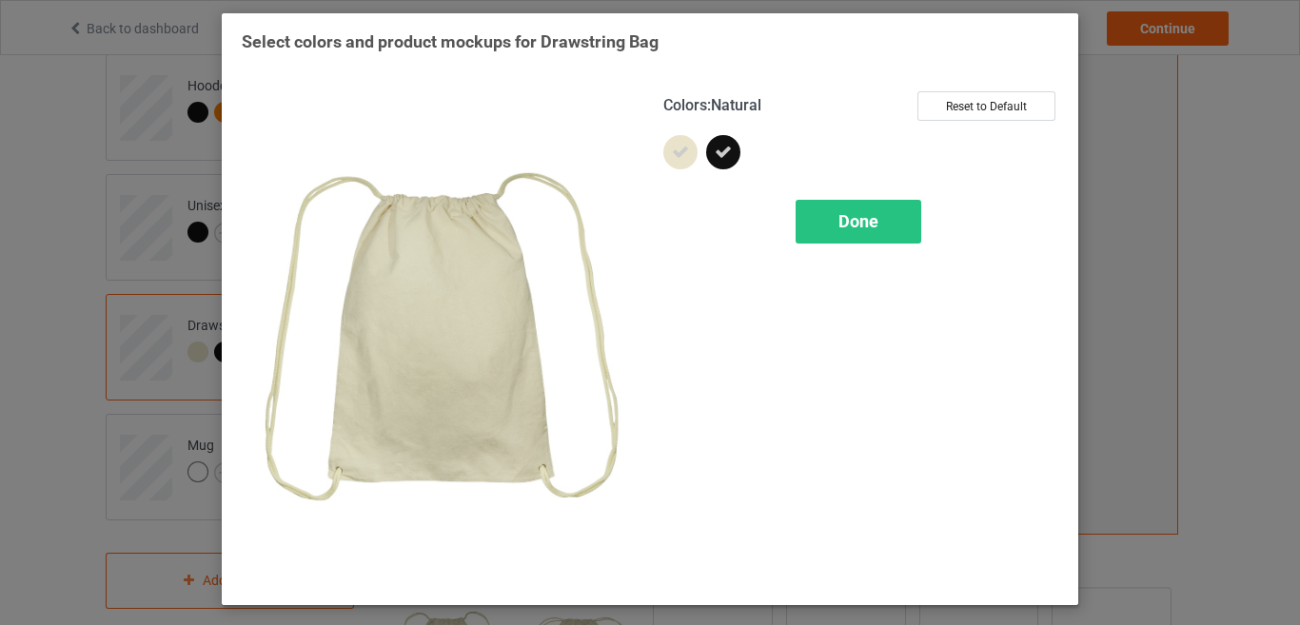
click at [670, 159] on div at bounding box center [680, 152] width 34 height 34
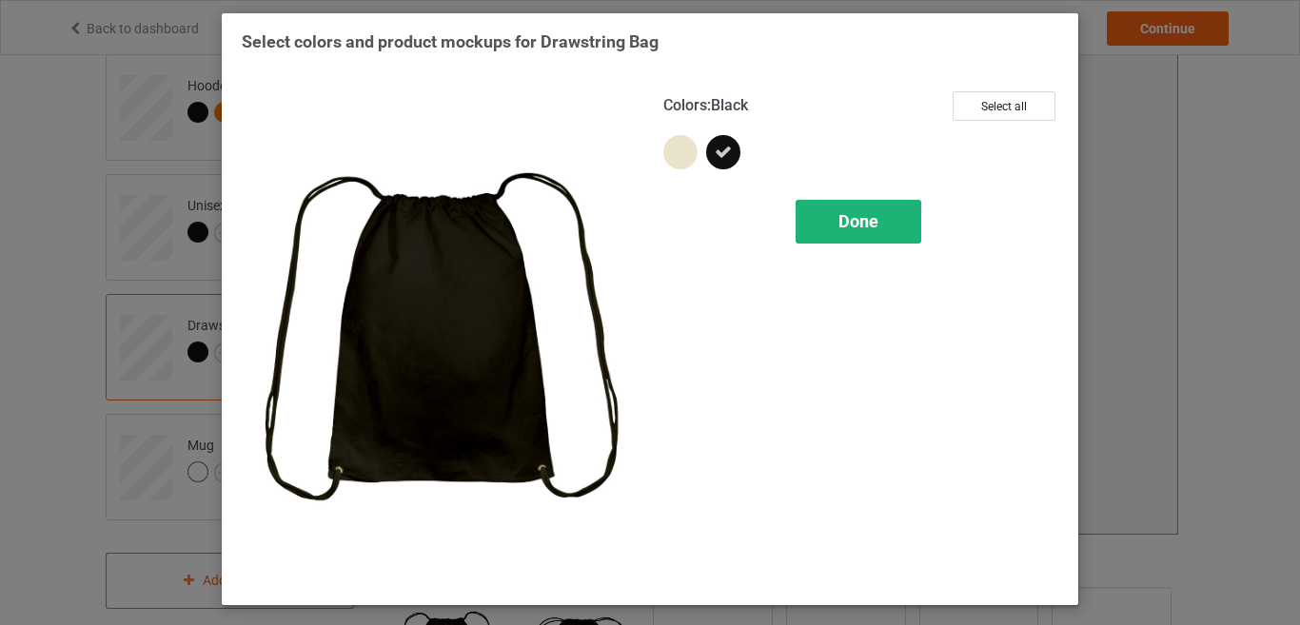
click at [895, 230] on div "Done" at bounding box center [859, 222] width 126 height 44
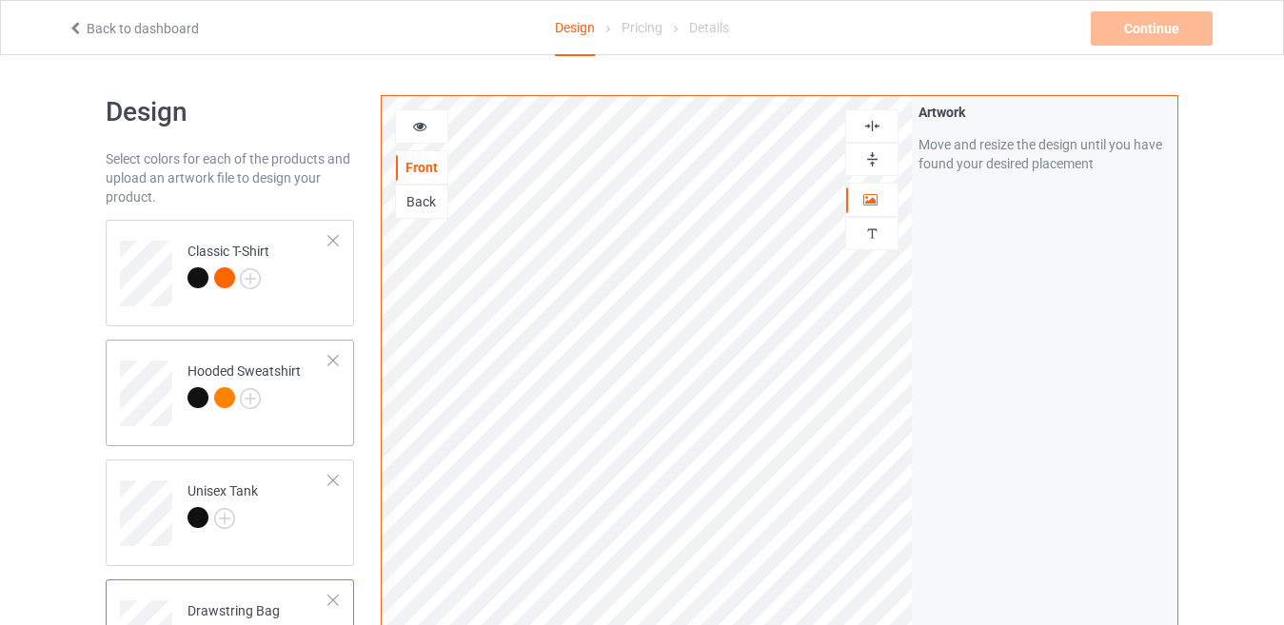
click at [316, 413] on td "Hooded Sweatshirt" at bounding box center [258, 386] width 163 height 79
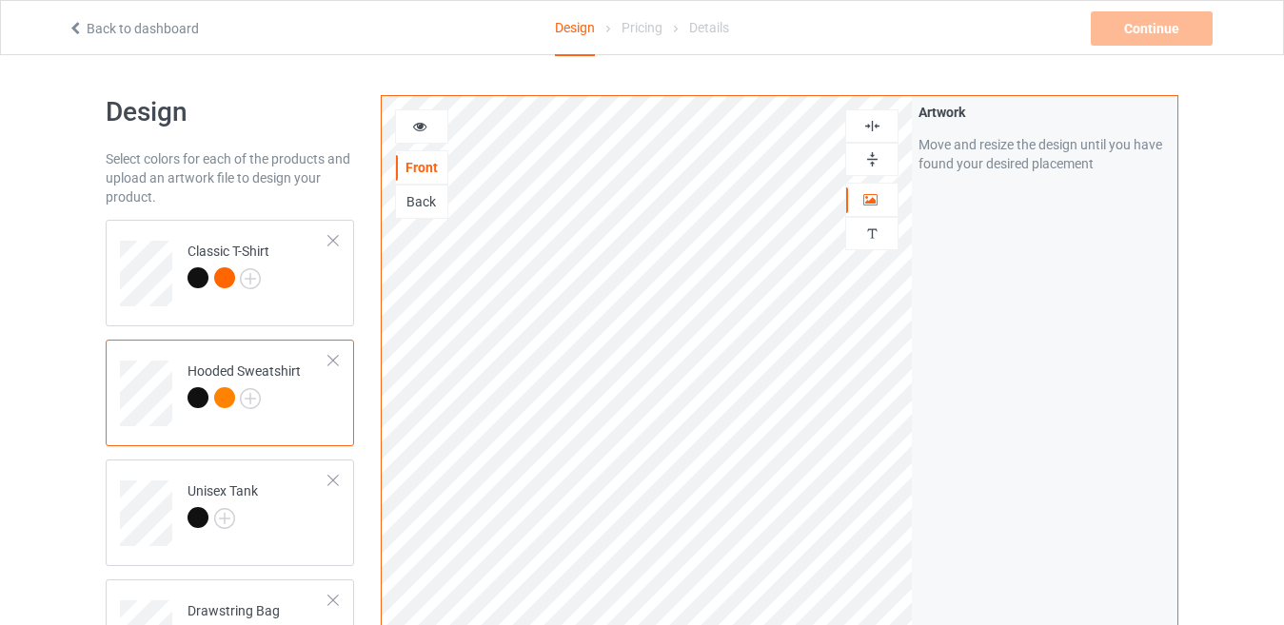
scroll to position [95, 0]
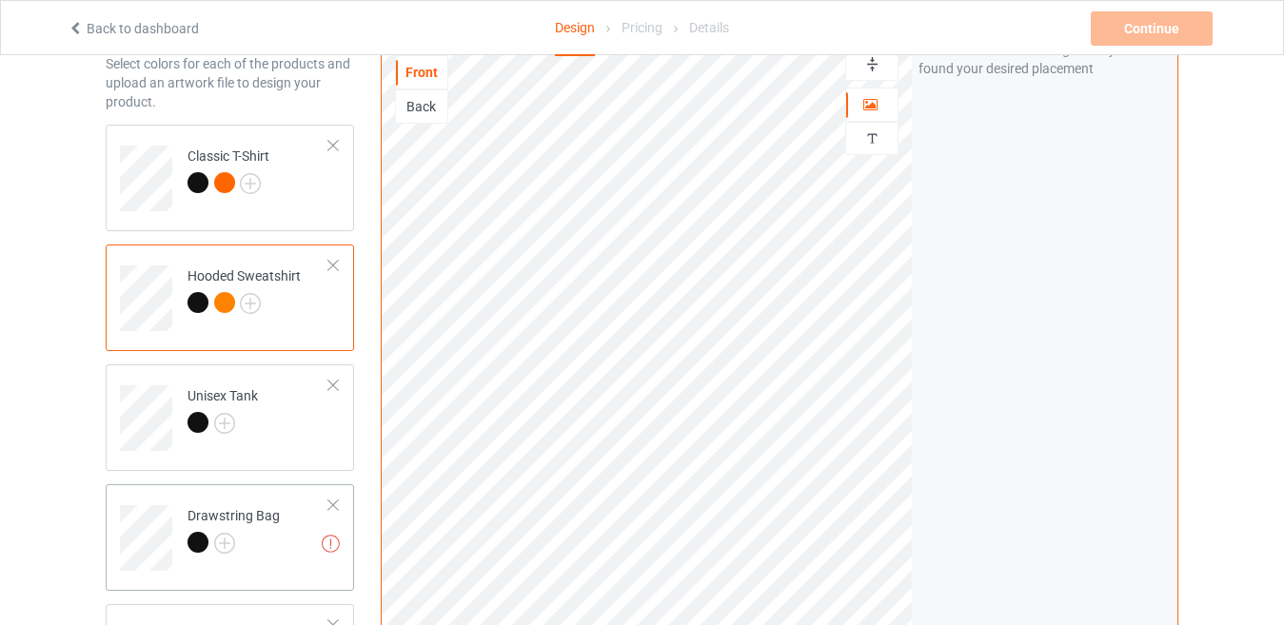
click at [251, 535] on div at bounding box center [234, 545] width 92 height 27
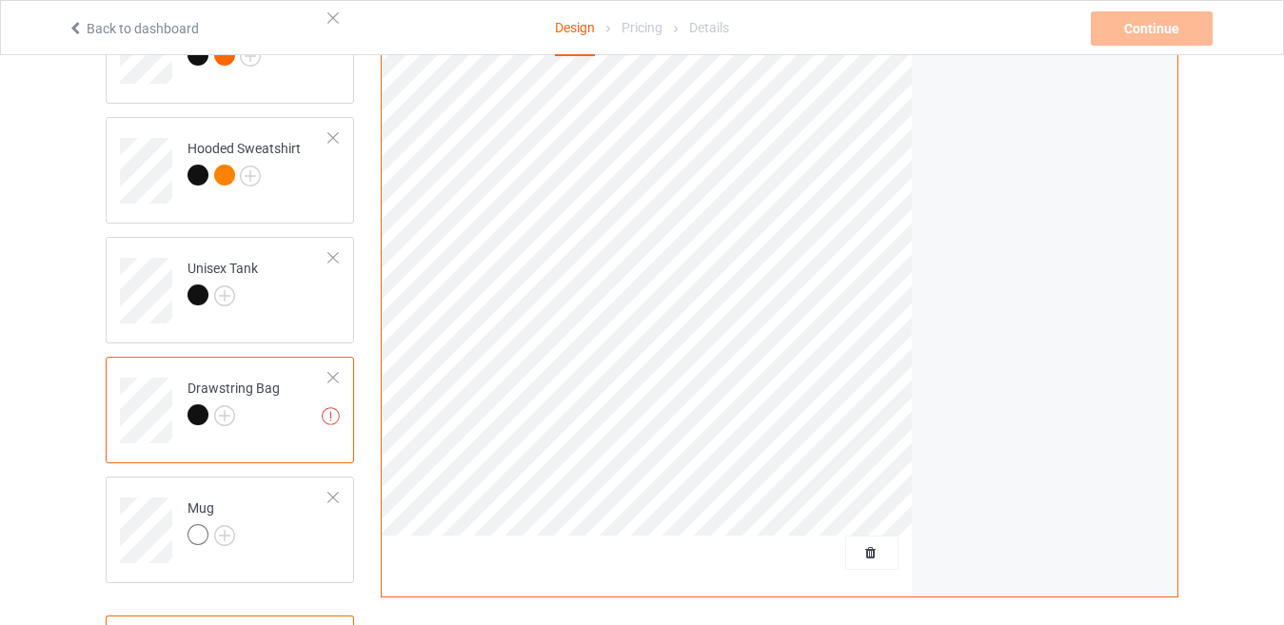
scroll to position [190, 0]
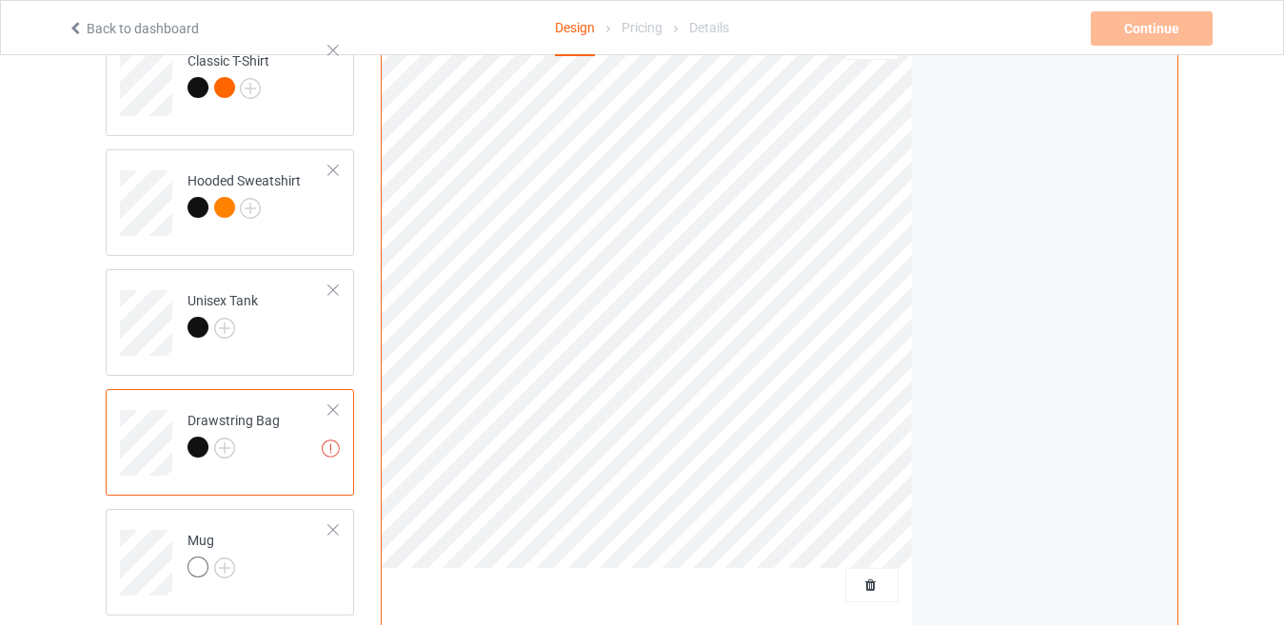
click at [327, 416] on div at bounding box center [332, 410] width 13 height 13
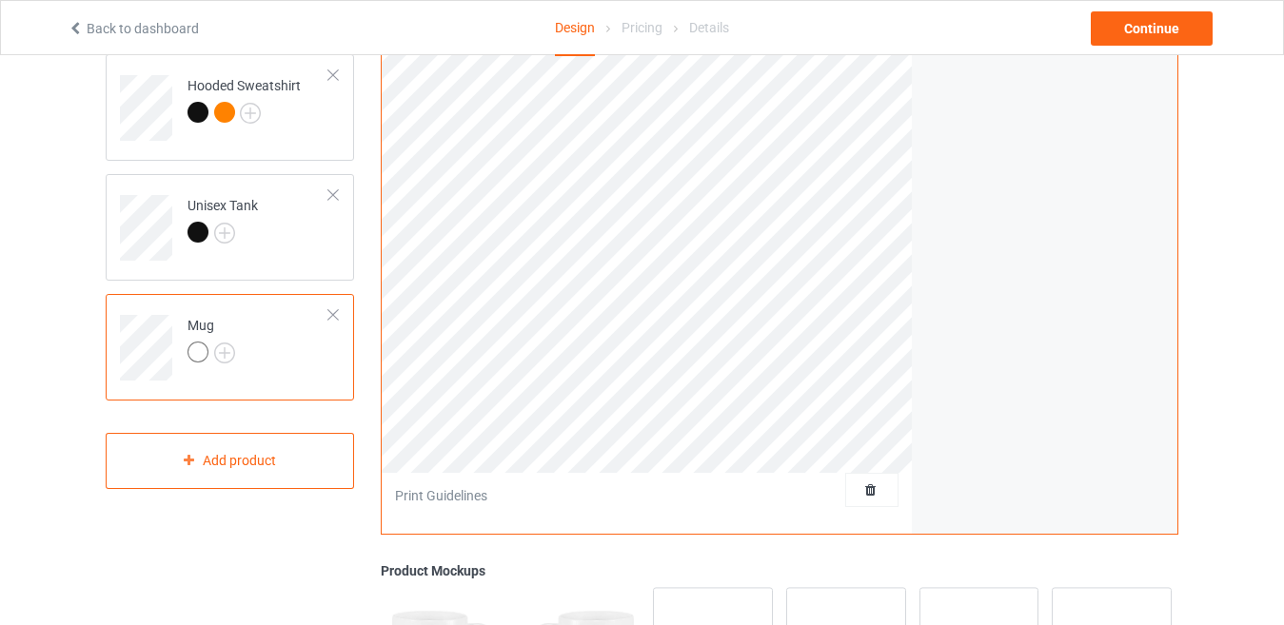
scroll to position [190, 0]
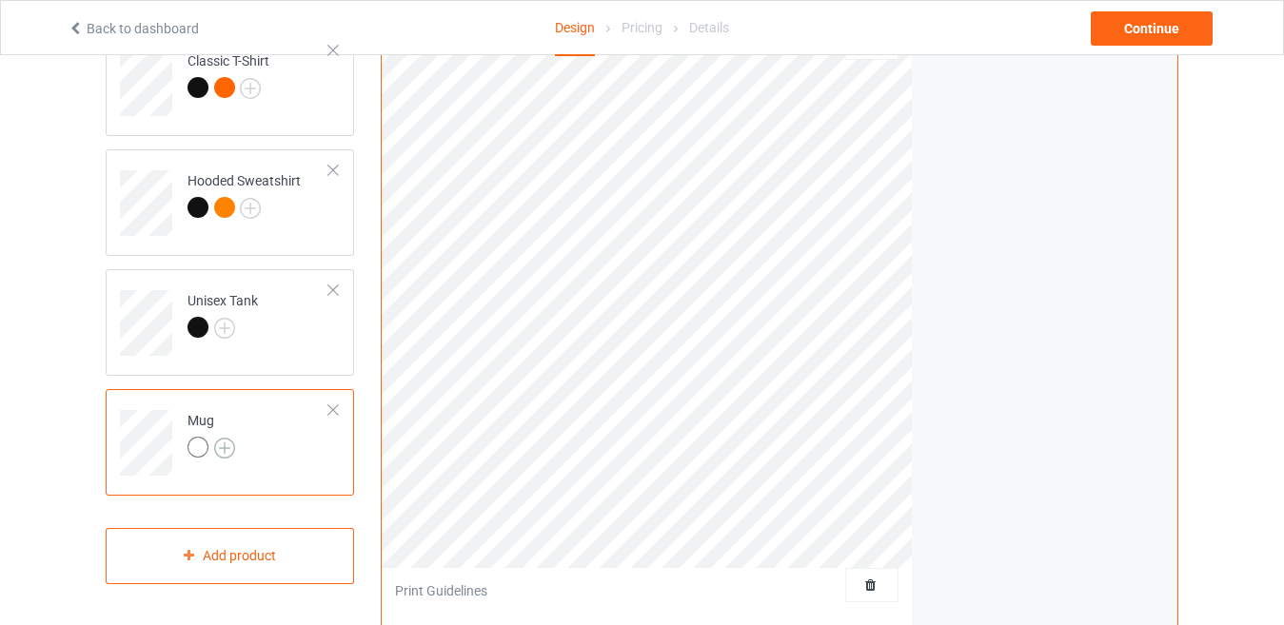
click at [228, 448] on img at bounding box center [224, 448] width 21 height 21
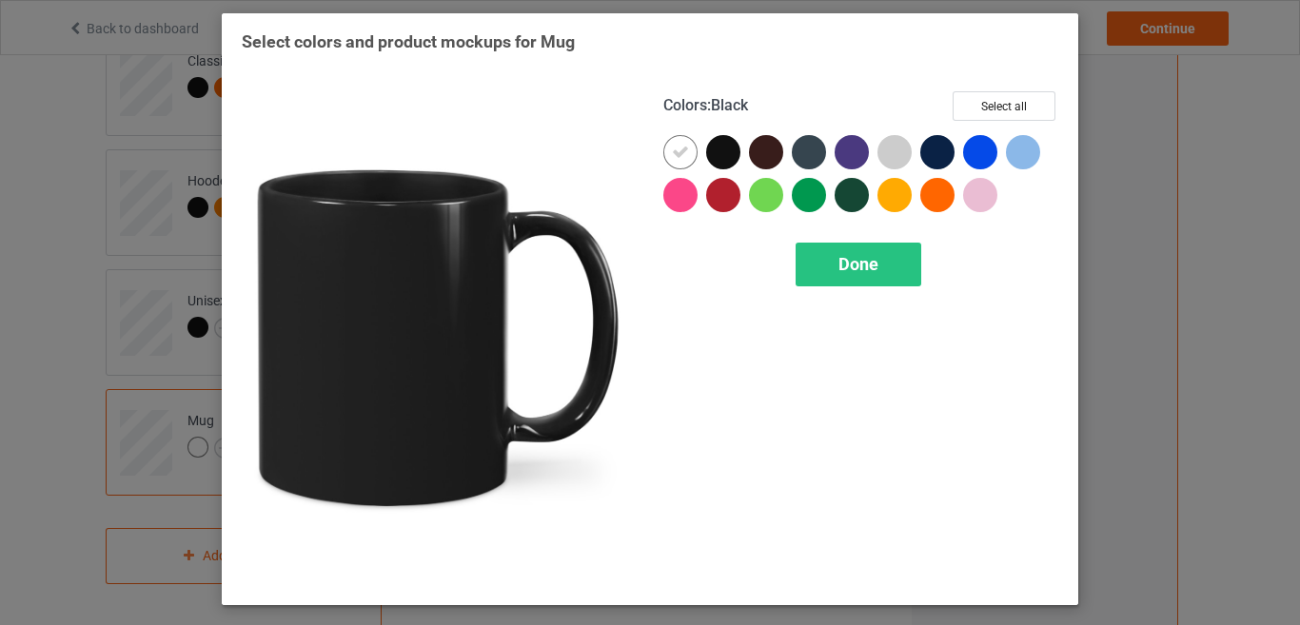
click at [713, 152] on div at bounding box center [723, 152] width 34 height 34
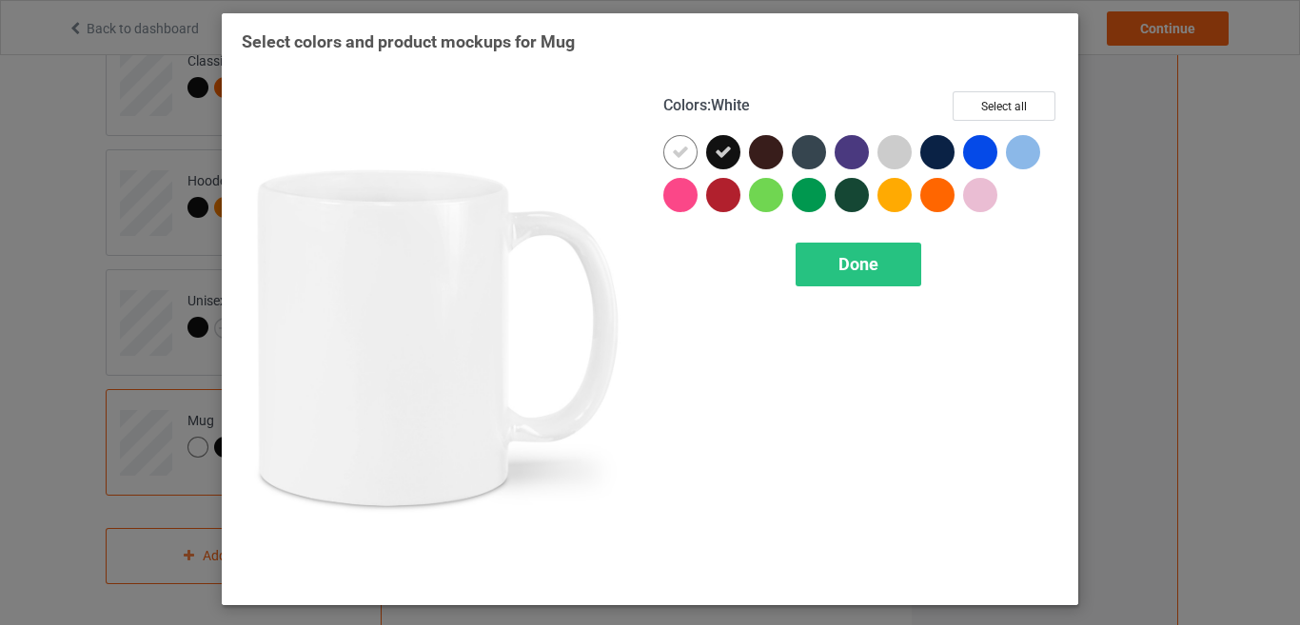
click at [681, 158] on icon at bounding box center [680, 152] width 17 height 17
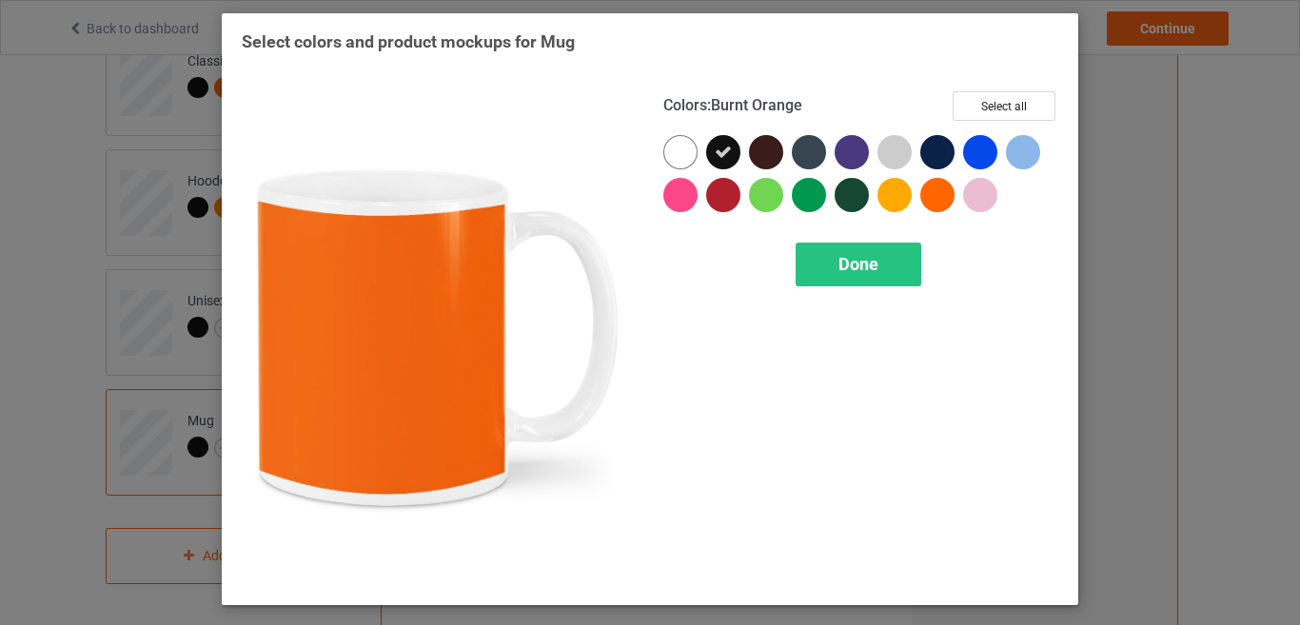
click at [942, 191] on div at bounding box center [937, 195] width 34 height 34
click at [911, 268] on div "Done" at bounding box center [859, 265] width 126 height 44
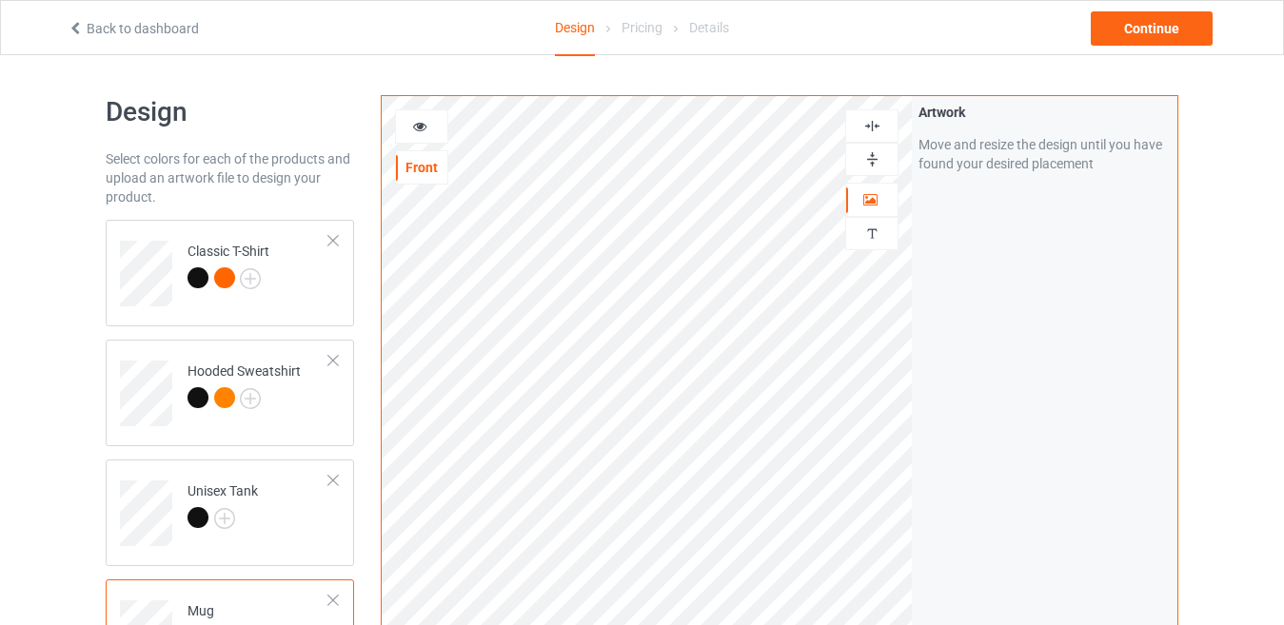
click at [426, 131] on div at bounding box center [421, 126] width 51 height 19
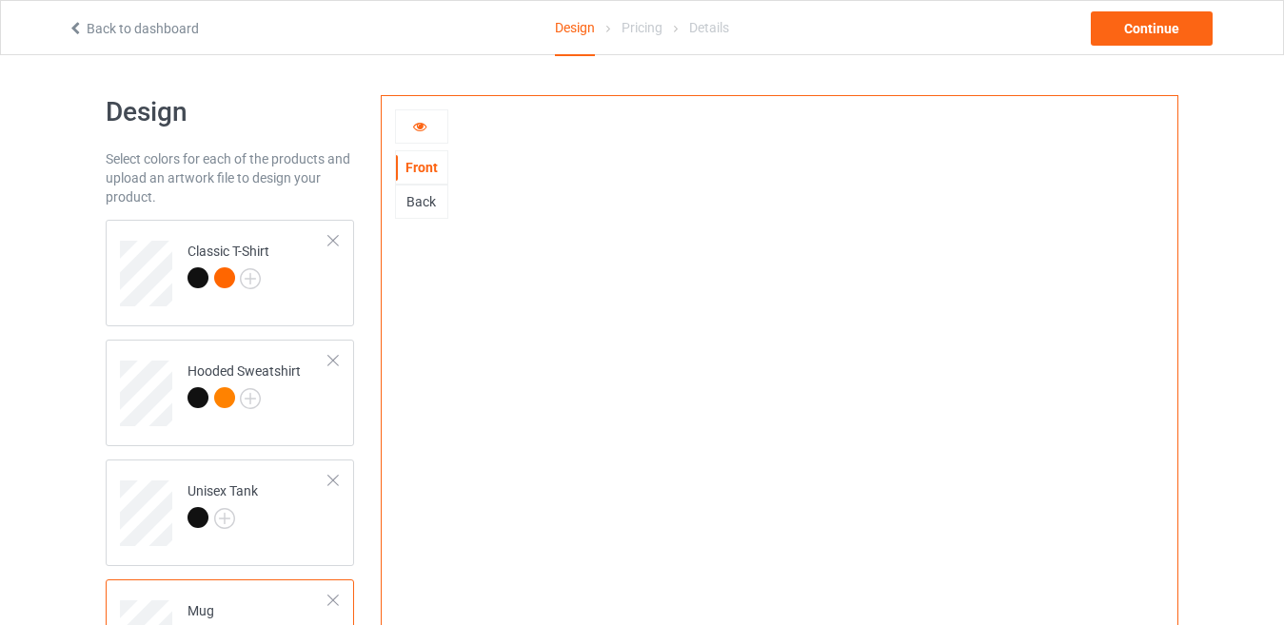
click at [420, 202] on div "Back" at bounding box center [421, 201] width 51 height 19
click at [426, 120] on icon at bounding box center [420, 123] width 16 height 13
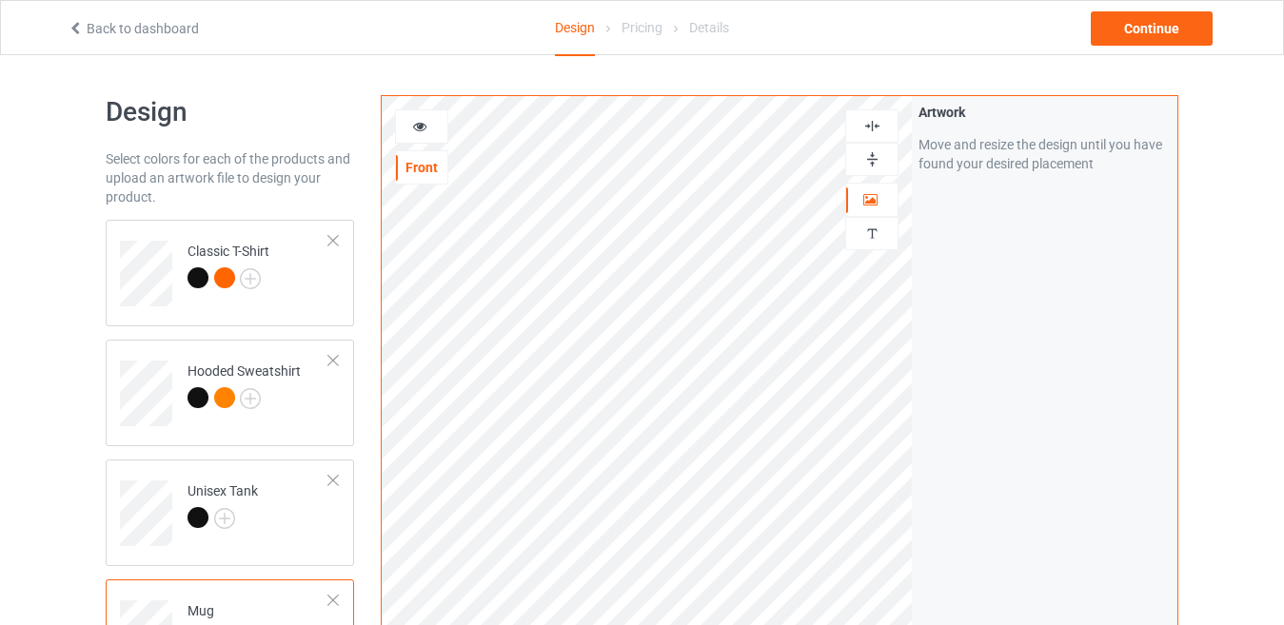
click at [424, 140] on div at bounding box center [421, 126] width 53 height 34
click at [424, 130] on icon at bounding box center [420, 123] width 16 height 13
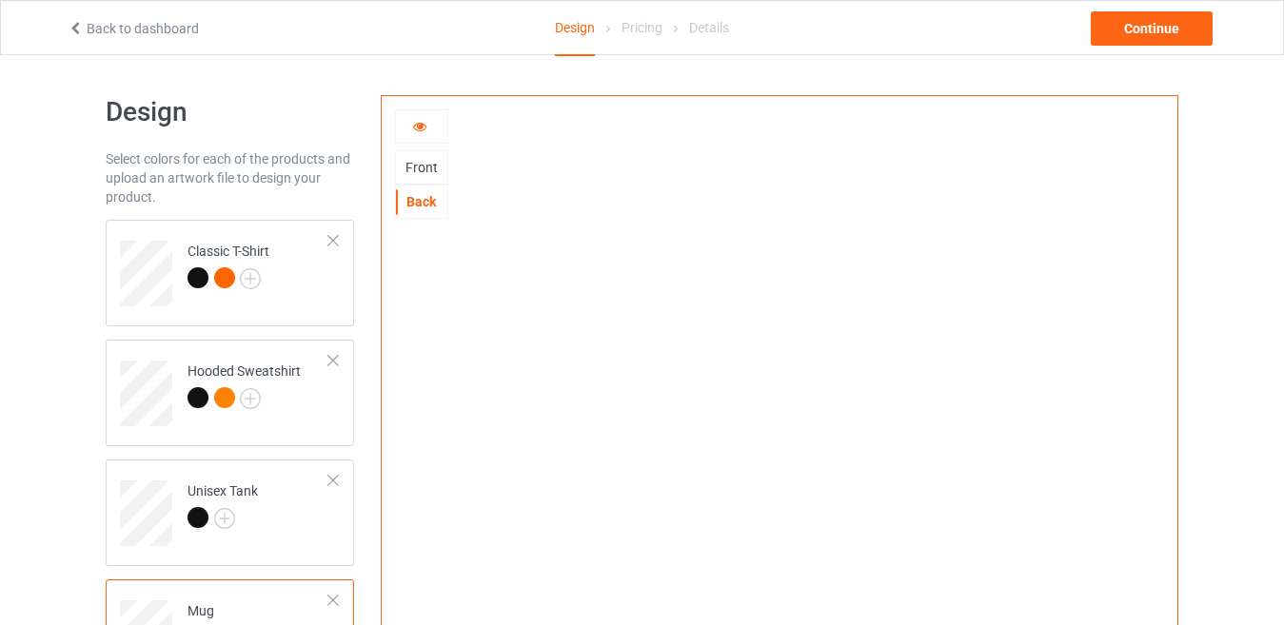
click at [424, 160] on div "Front" at bounding box center [421, 167] width 51 height 19
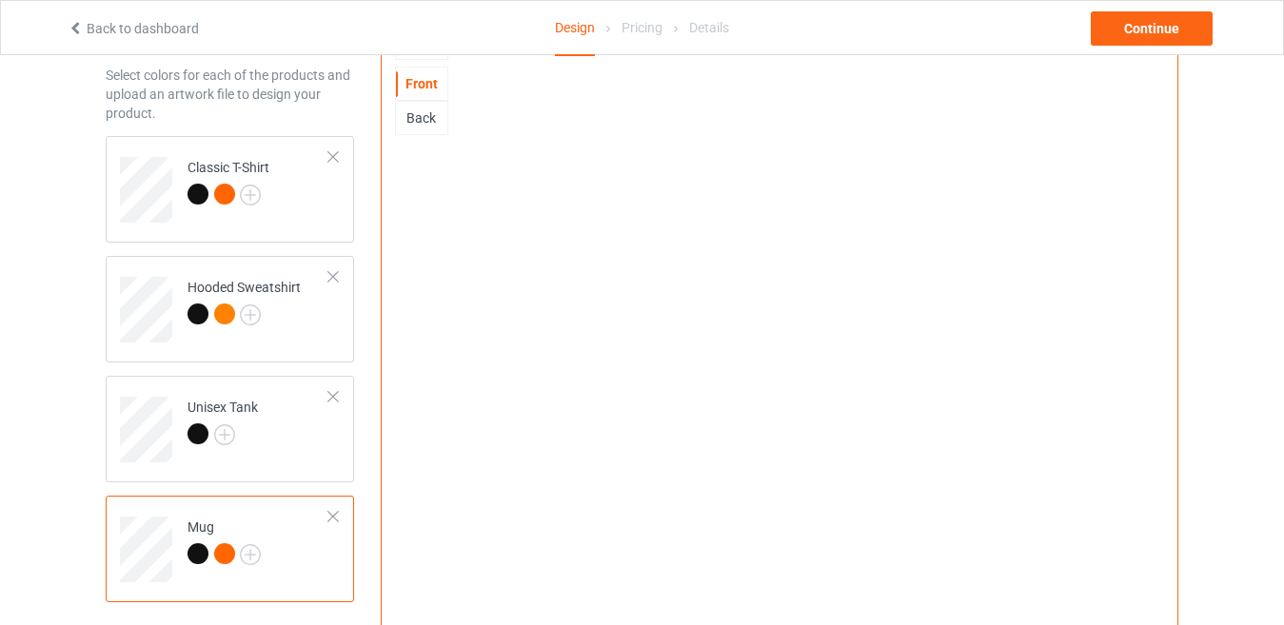
scroll to position [83, 0]
click at [288, 228] on div "Classic T-Shirt" at bounding box center [230, 190] width 248 height 107
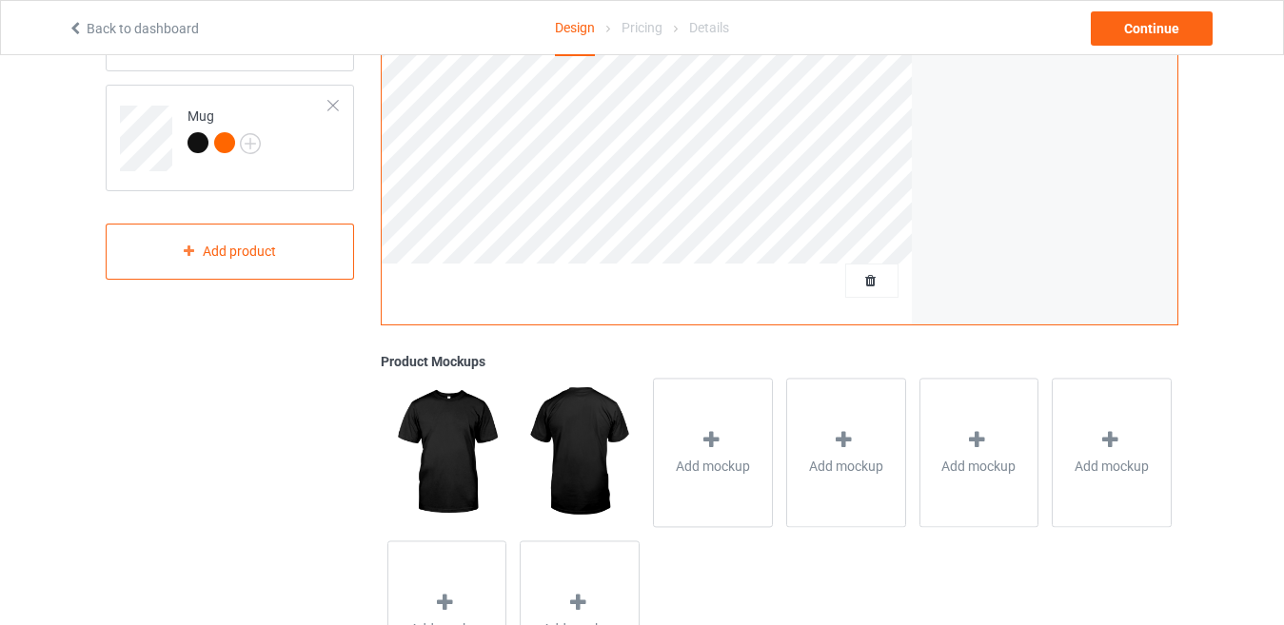
scroll to position [606, 0]
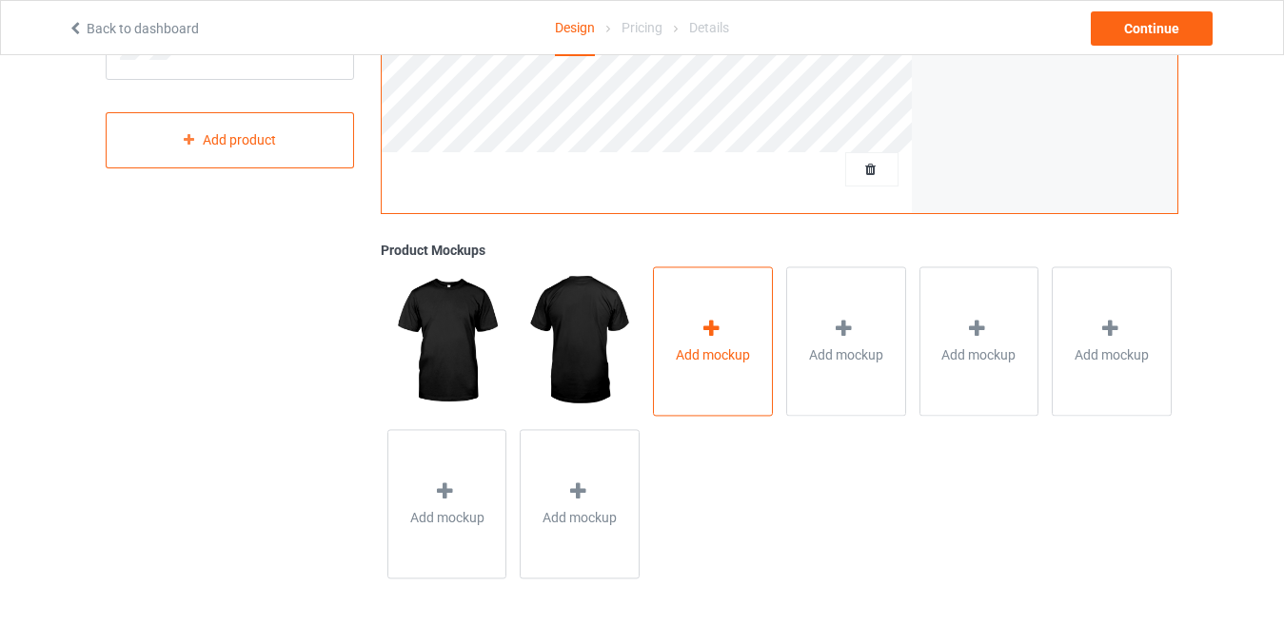
click at [710, 313] on div "Add mockup" at bounding box center [713, 341] width 120 height 149
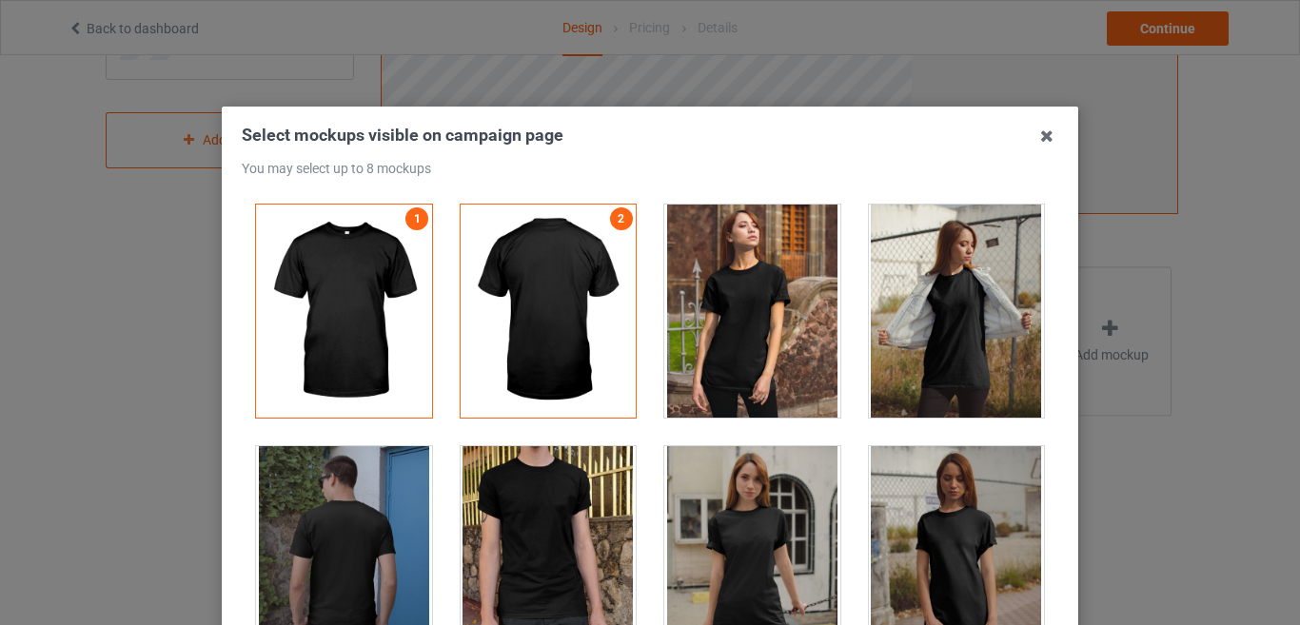
click at [1032, 129] on icon at bounding box center [1047, 136] width 30 height 30
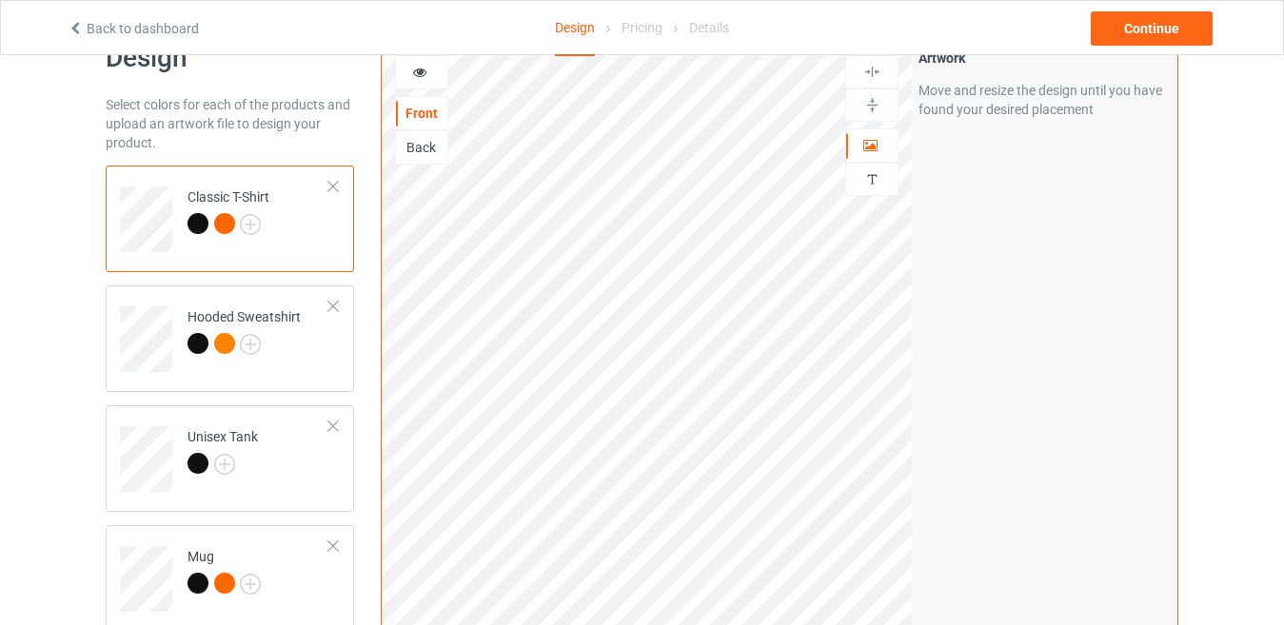
scroll to position [35, 0]
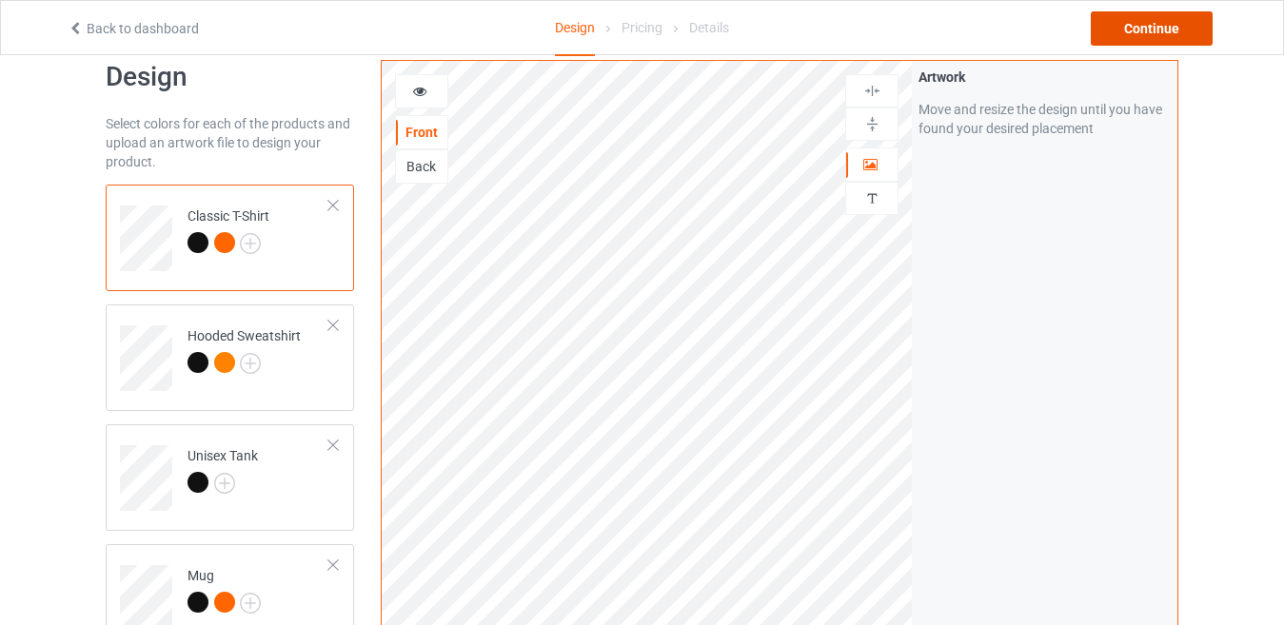
click at [1138, 16] on div "Continue" at bounding box center [1152, 28] width 122 height 34
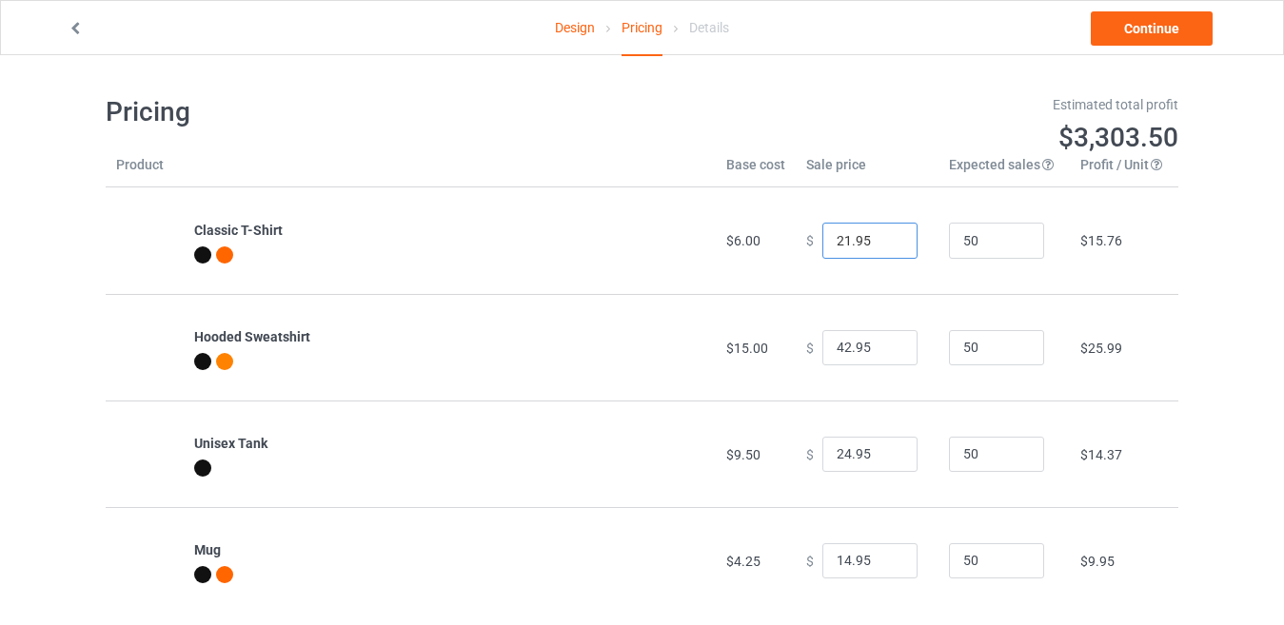
click at [884, 244] on input "21.95" at bounding box center [869, 241] width 95 height 36
click at [884, 244] on input "20.95" at bounding box center [869, 241] width 95 height 36
click at [884, 244] on input "19.95" at bounding box center [869, 241] width 95 height 36
click at [884, 244] on input "18.95" at bounding box center [869, 241] width 95 height 36
click at [884, 244] on input "17.95" at bounding box center [869, 241] width 95 height 36
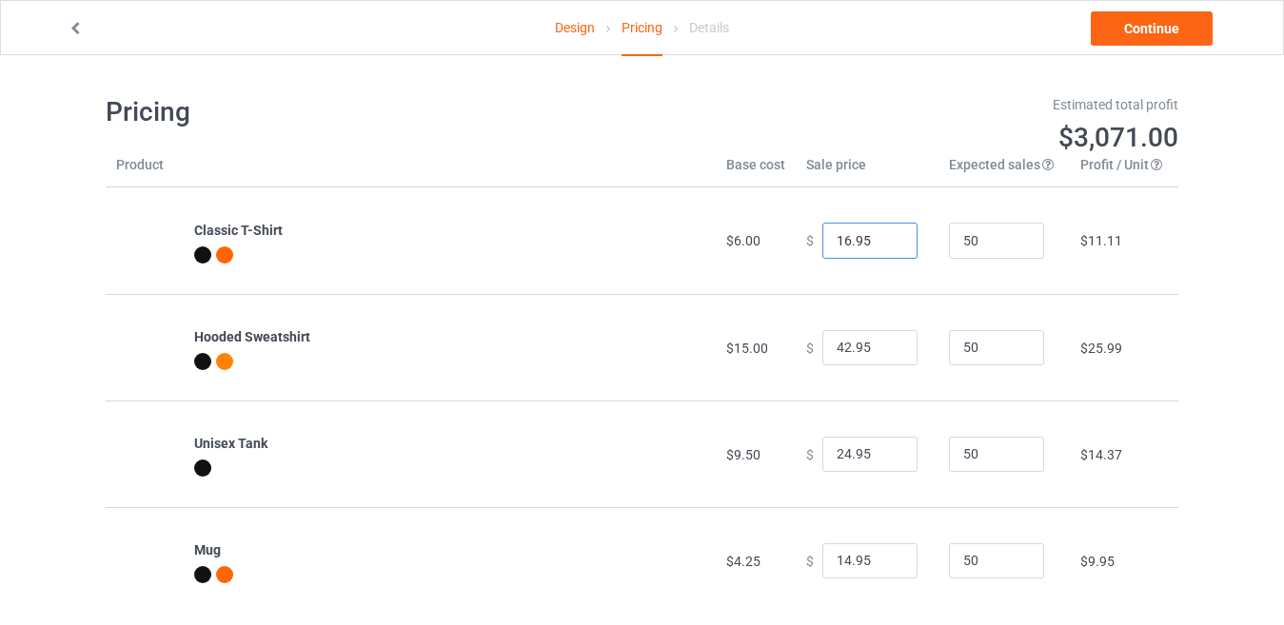
click at [884, 244] on input "16.95" at bounding box center [869, 241] width 95 height 36
click at [884, 244] on input "15.95" at bounding box center [869, 241] width 95 height 36
click at [884, 244] on input "14.95" at bounding box center [869, 241] width 95 height 36
click at [884, 244] on input "13.95" at bounding box center [869, 241] width 95 height 36
click at [884, 244] on input "12.95" at bounding box center [869, 241] width 95 height 36
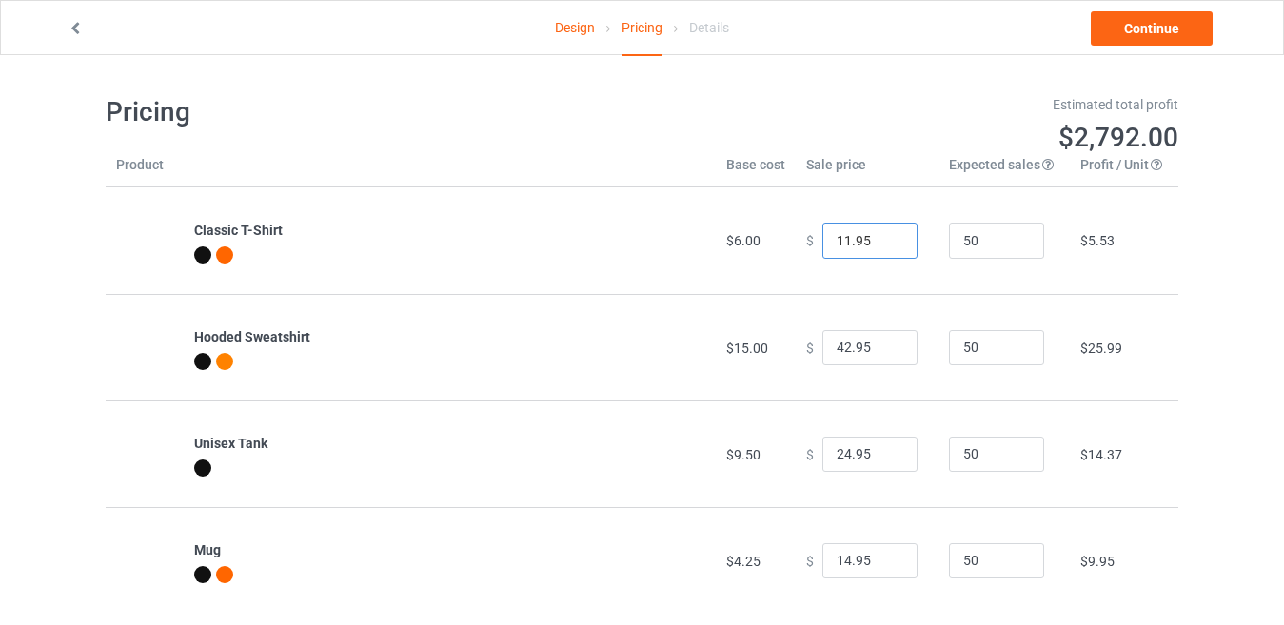
type input "11.95"
click at [884, 244] on input "11.95" at bounding box center [869, 241] width 95 height 36
click at [883, 354] on input "41.95" at bounding box center [869, 348] width 95 height 36
click at [883, 354] on input "40.95" at bounding box center [869, 348] width 95 height 36
click at [883, 354] on input "39.95" at bounding box center [869, 348] width 95 height 36
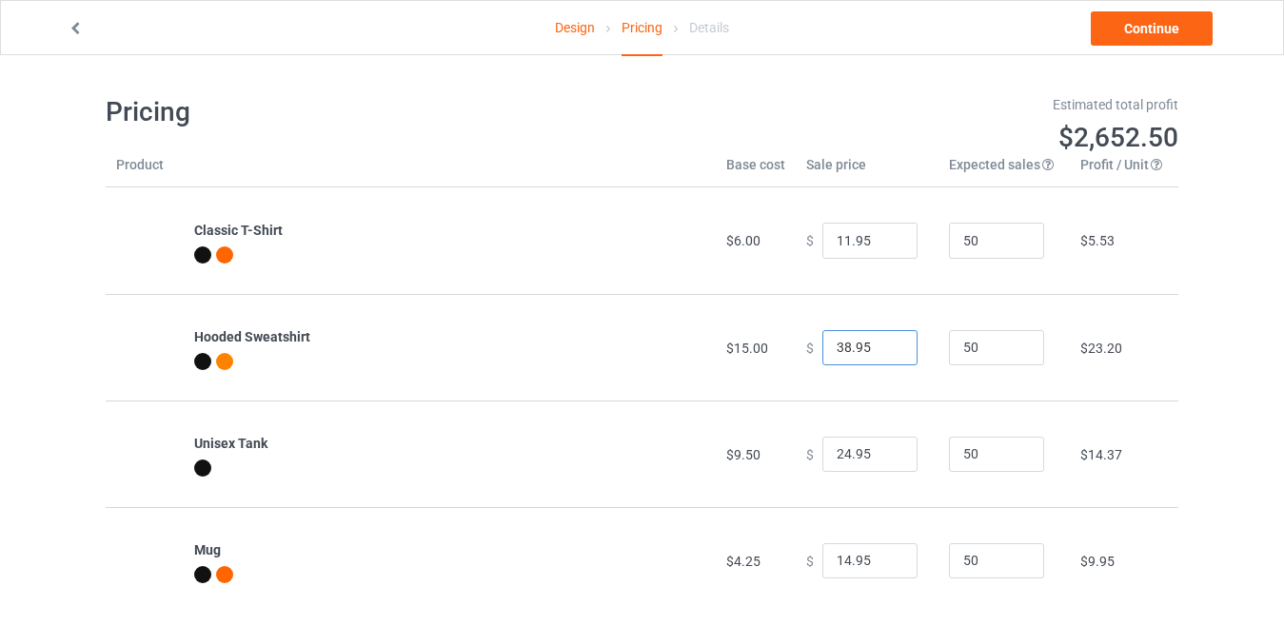
click at [883, 354] on input "38.95" at bounding box center [869, 348] width 95 height 36
click at [883, 354] on input "37.95" at bounding box center [869, 348] width 95 height 36
click at [883, 354] on input "36.95" at bounding box center [869, 348] width 95 height 36
click at [883, 354] on input "35.95" at bounding box center [869, 348] width 95 height 36
click at [883, 354] on input "34.95" at bounding box center [869, 348] width 95 height 36
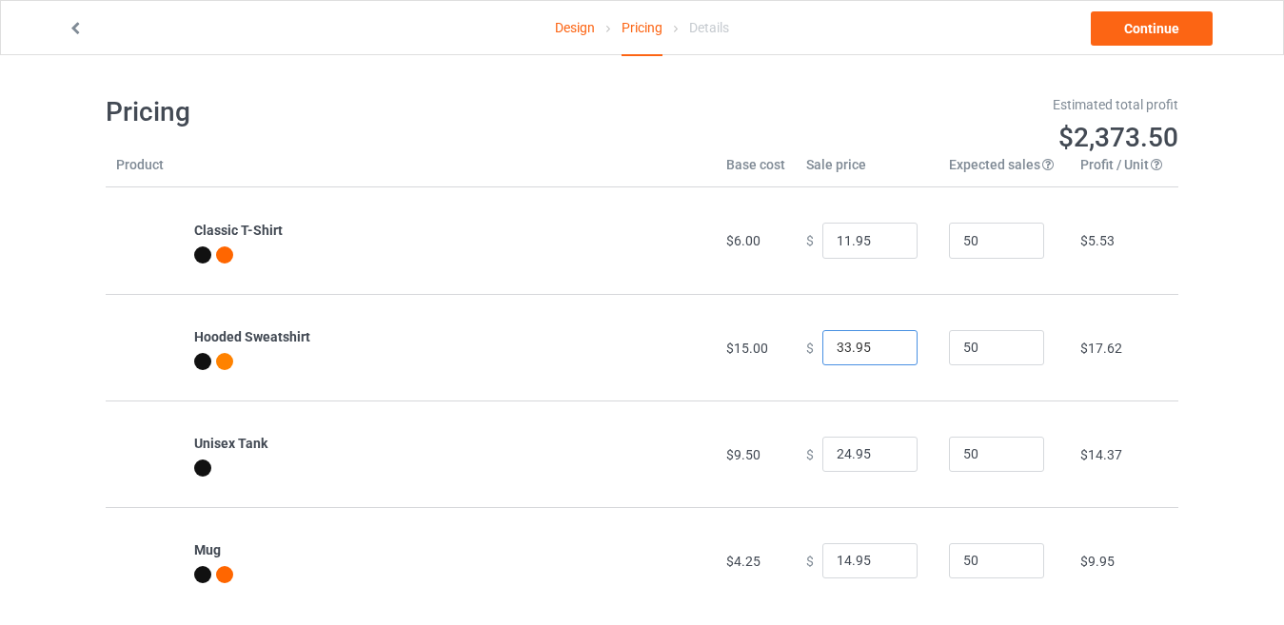
click at [883, 354] on input "33.95" at bounding box center [869, 348] width 95 height 36
click at [883, 354] on input "32.95" at bounding box center [869, 348] width 95 height 36
click at [883, 354] on input "31.95" at bounding box center [869, 348] width 95 height 36
click at [883, 353] on input "30.95" at bounding box center [869, 348] width 95 height 36
click at [883, 353] on input "29.95" at bounding box center [869, 348] width 95 height 36
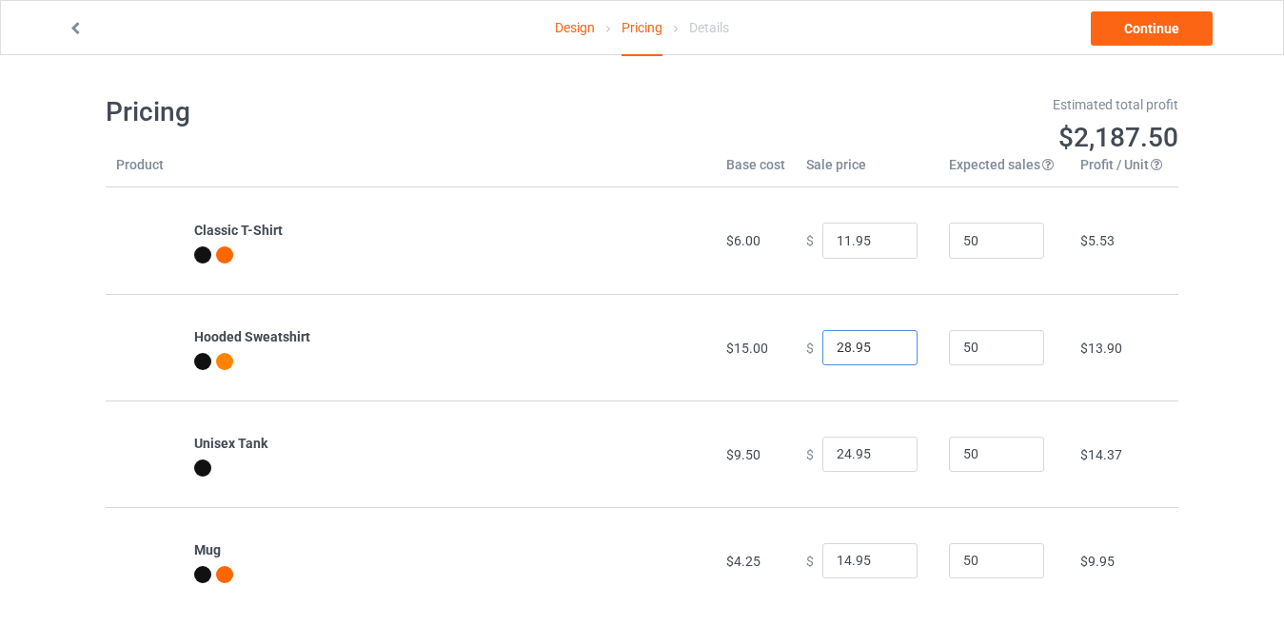
click at [883, 353] on input "28.95" at bounding box center [869, 348] width 95 height 36
click at [885, 351] on input "27.95" at bounding box center [869, 348] width 95 height 36
click at [885, 351] on input "26.95" at bounding box center [869, 348] width 95 height 36
type input "25.95"
click at [885, 351] on input "25.95" at bounding box center [869, 348] width 95 height 36
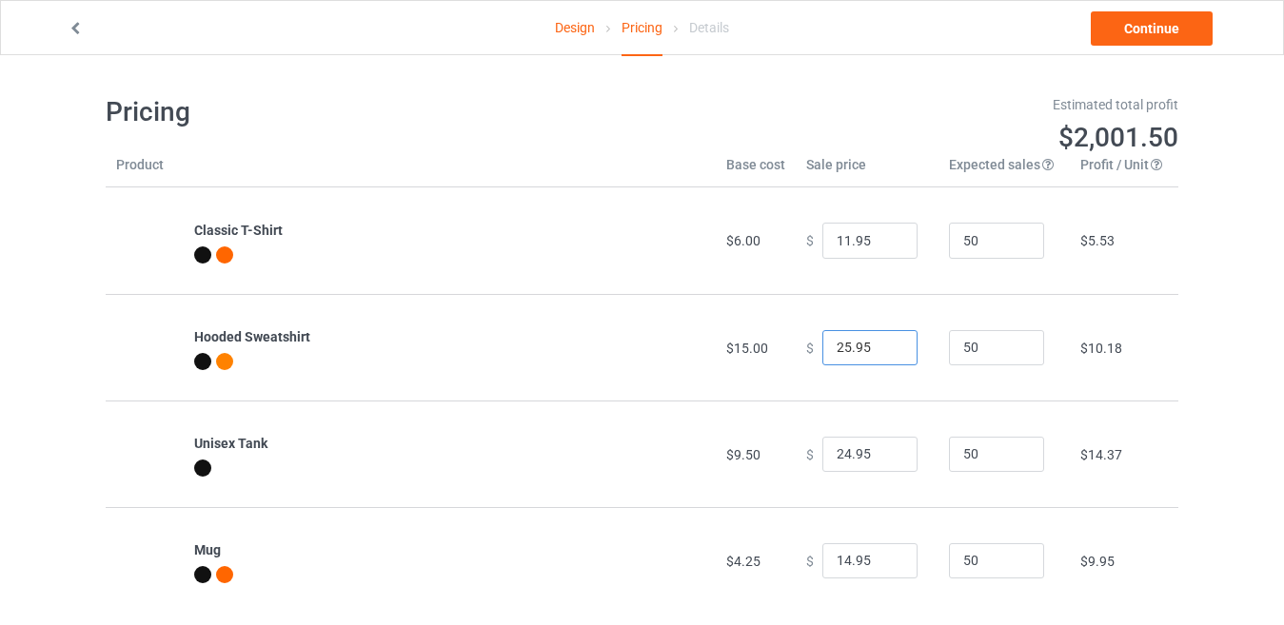
scroll to position [55, 0]
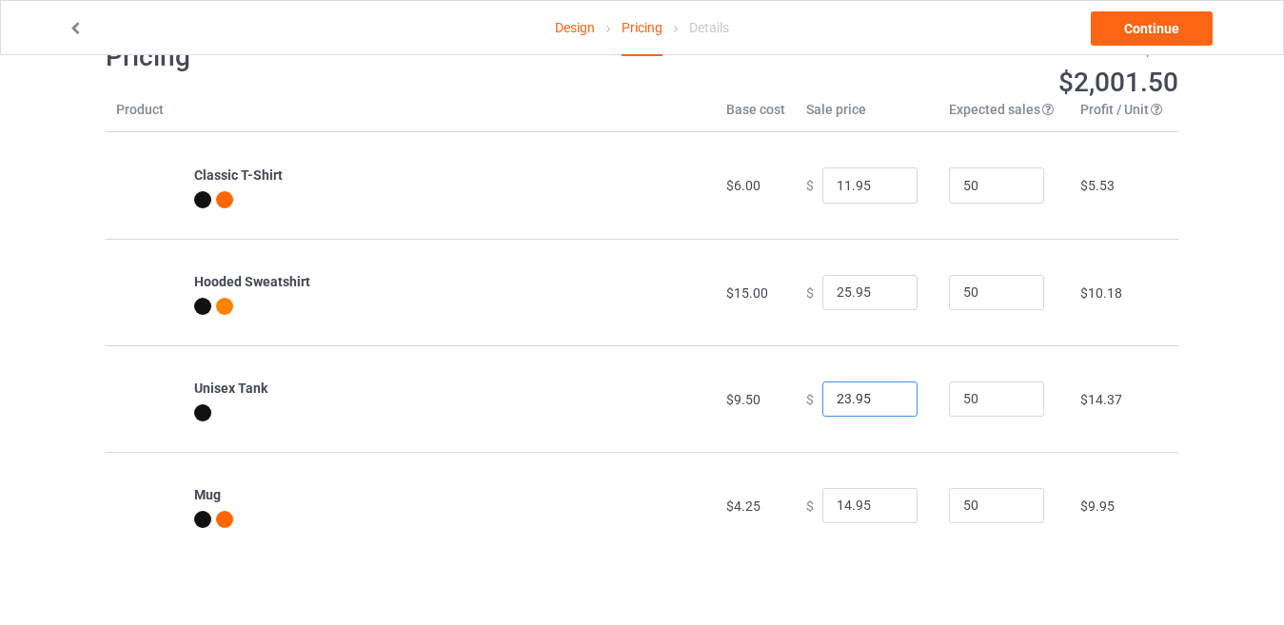
click at [882, 405] on input "23.95" at bounding box center [869, 400] width 95 height 36
click at [882, 405] on input "22.95" at bounding box center [869, 400] width 95 height 36
click at [882, 405] on input "21.95" at bounding box center [869, 400] width 95 height 36
click at [882, 405] on input "20.95" at bounding box center [869, 400] width 95 height 36
click at [882, 405] on input "19.95" at bounding box center [869, 400] width 95 height 36
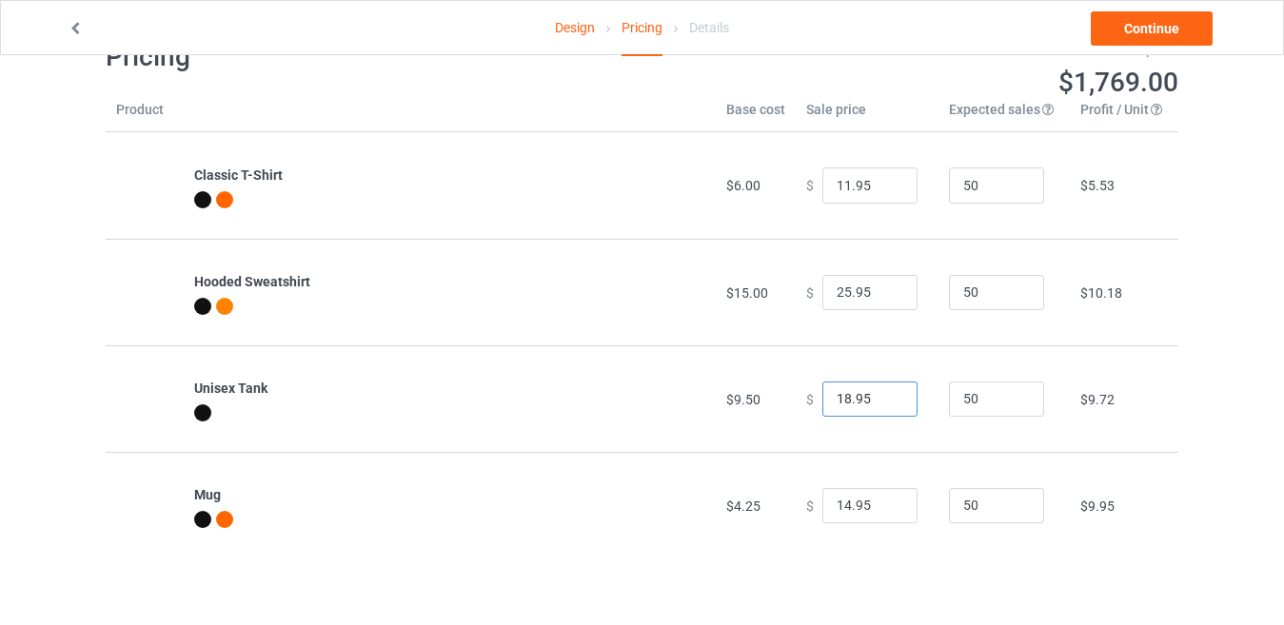
click at [882, 405] on input "18.95" at bounding box center [869, 400] width 95 height 36
click at [882, 405] on input "17.95" at bounding box center [869, 400] width 95 height 36
click at [882, 405] on input "16.95" at bounding box center [869, 400] width 95 height 36
click at [882, 405] on input "15.95" at bounding box center [869, 400] width 95 height 36
type input "14.95"
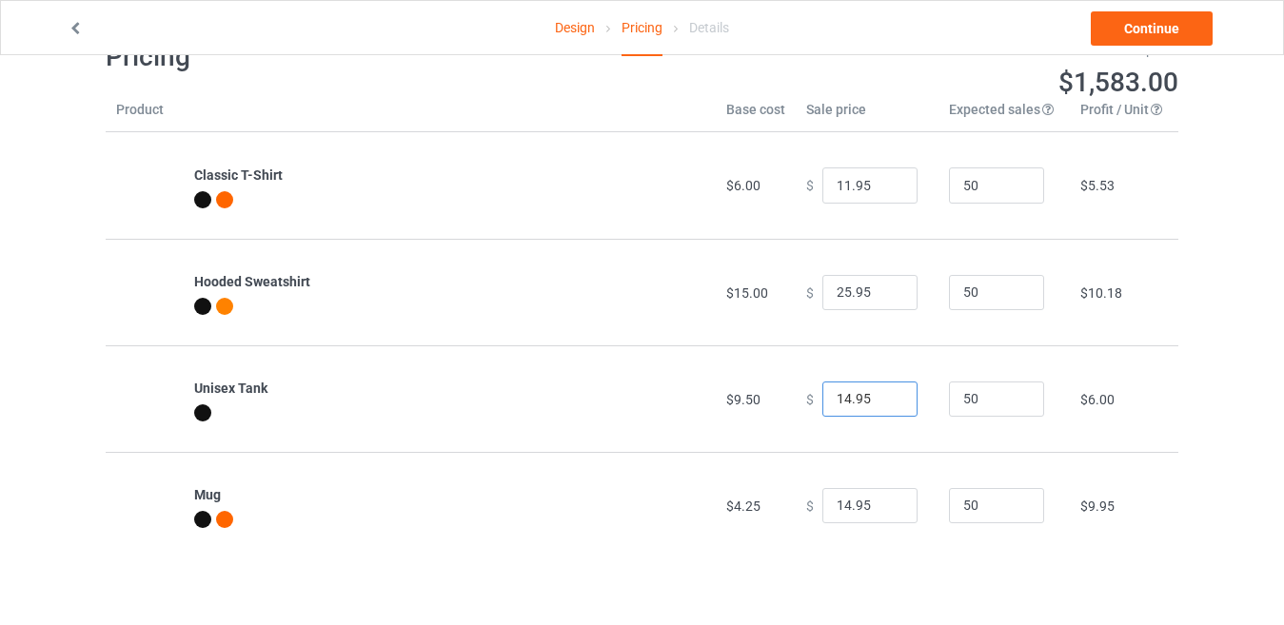
click at [882, 405] on input "14.95" at bounding box center [869, 400] width 95 height 36
click at [887, 511] on input "13.95" at bounding box center [869, 506] width 95 height 36
click at [887, 511] on input "12.95" at bounding box center [869, 506] width 95 height 36
click at [887, 511] on input "11.95" at bounding box center [869, 506] width 95 height 36
click at [887, 511] on input "10.95" at bounding box center [869, 506] width 95 height 36
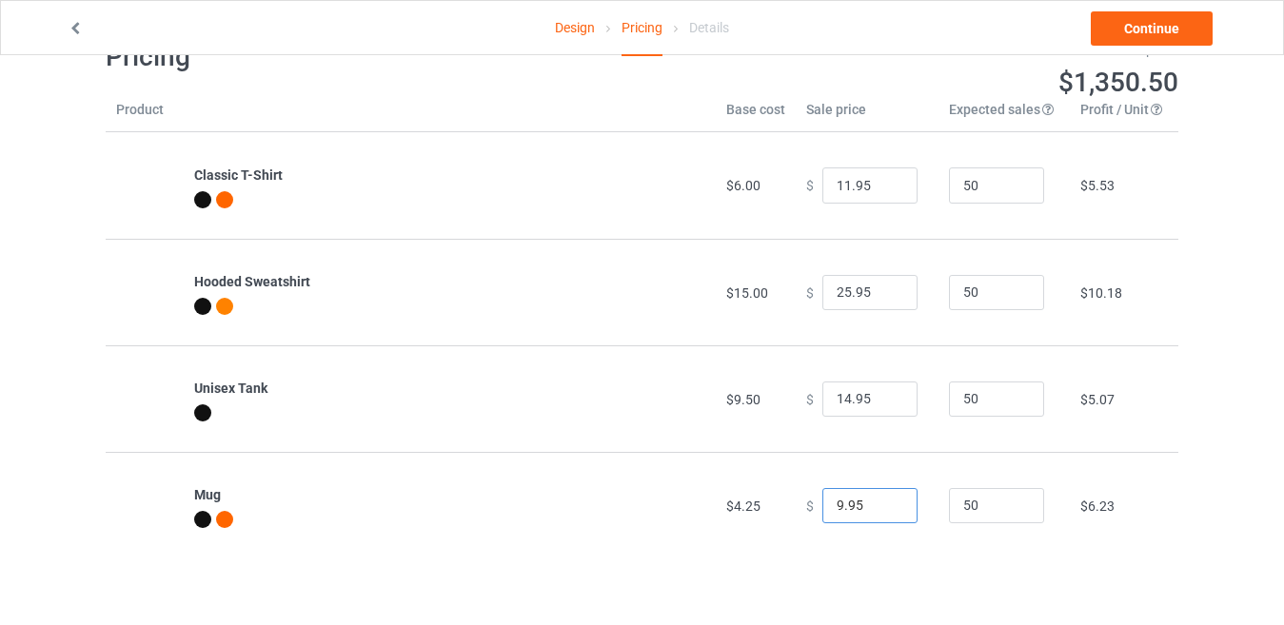
type input "9.95"
click at [887, 511] on input "9.95" at bounding box center [869, 506] width 95 height 36
click at [1141, 29] on link "Continue" at bounding box center [1152, 28] width 122 height 34
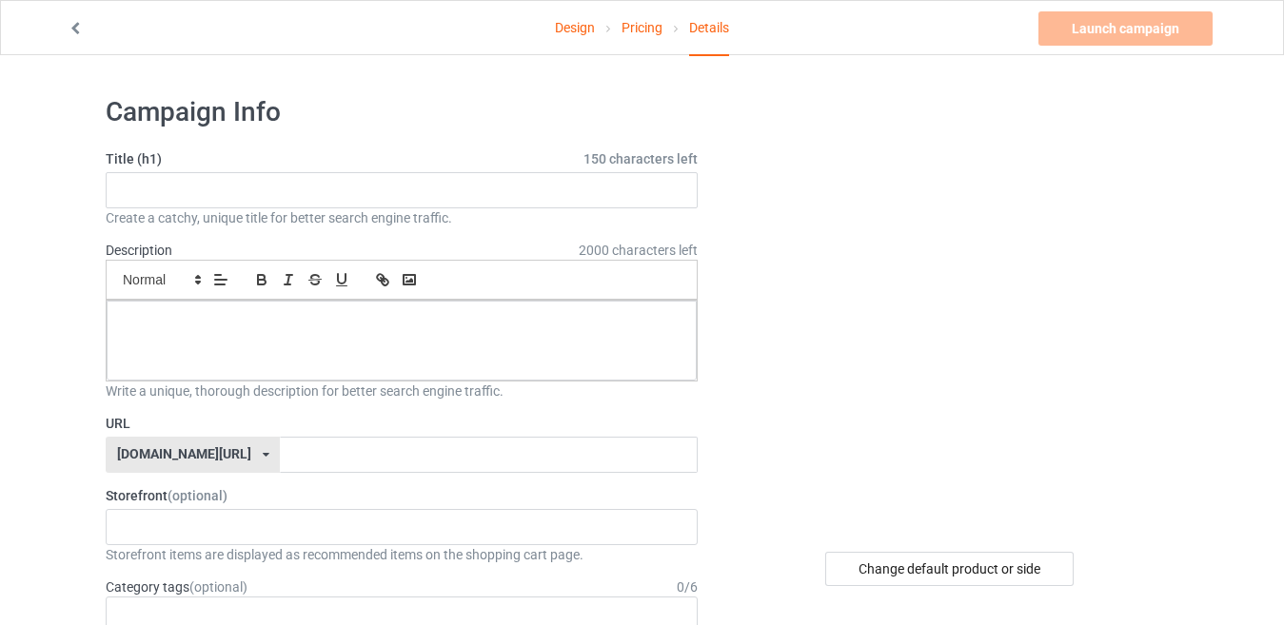
click at [127, 165] on label "Title (h1) 150 characters left" at bounding box center [402, 158] width 592 height 19
click at [140, 189] on input "text" at bounding box center [402, 190] width 592 height 36
paste input "Pumpkin Face"
type input "Pumpkin Face"
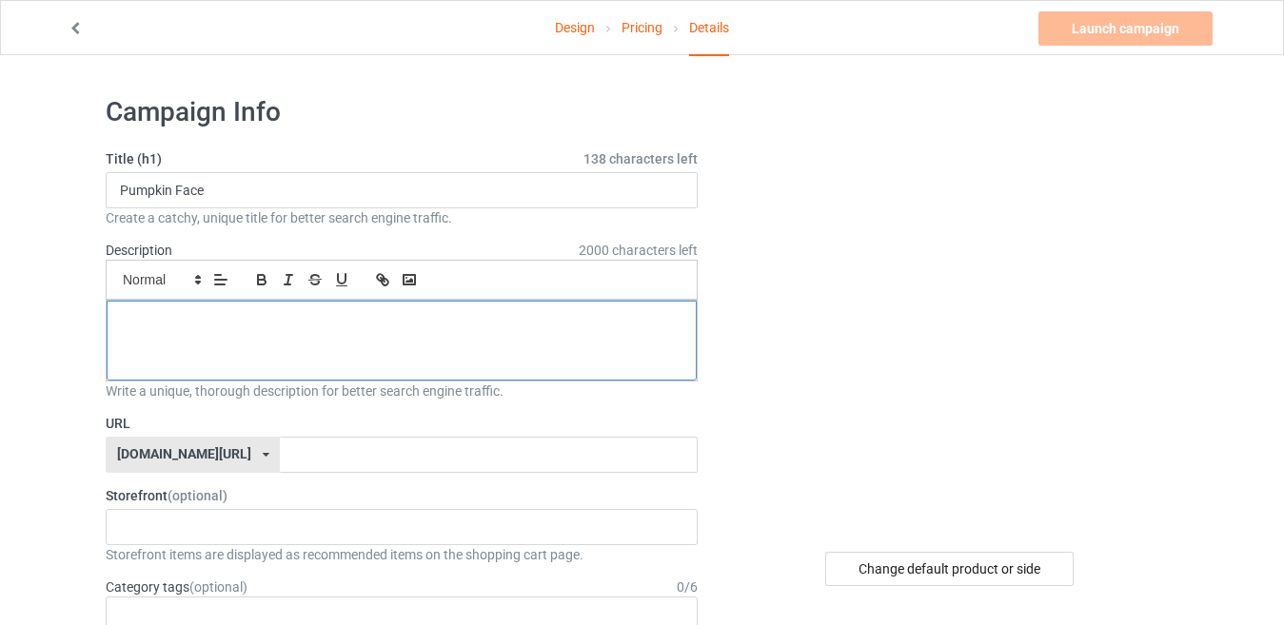
click at [326, 351] on div at bounding box center [402, 341] width 590 height 80
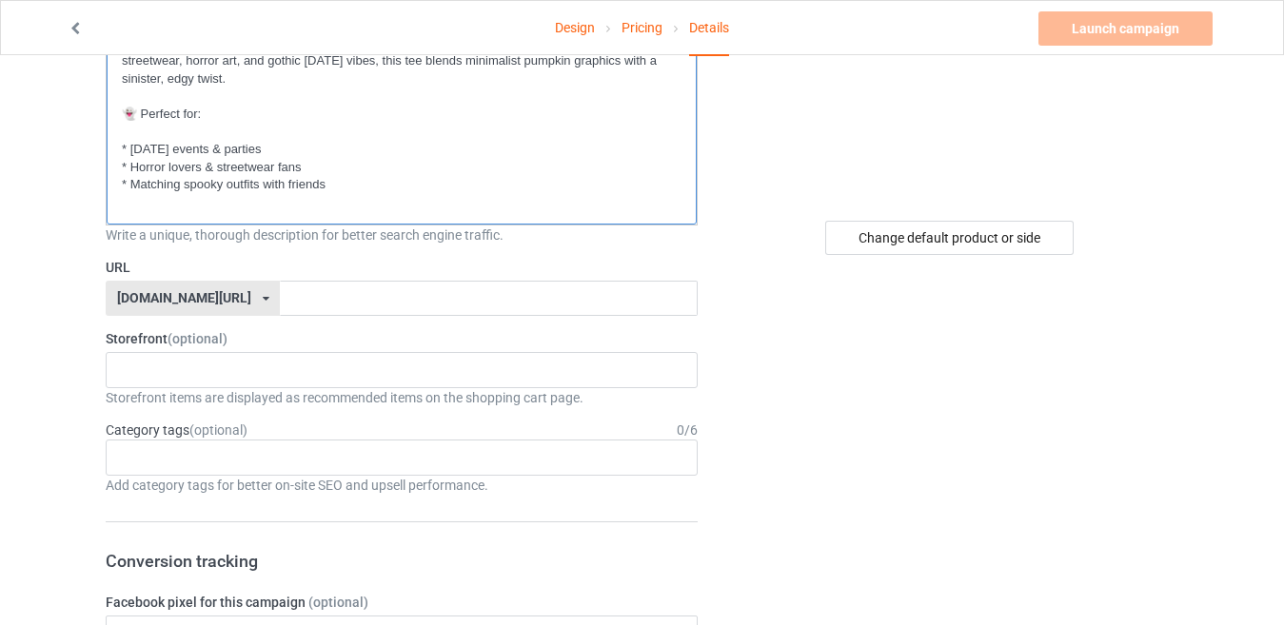
scroll to position [381, 0]
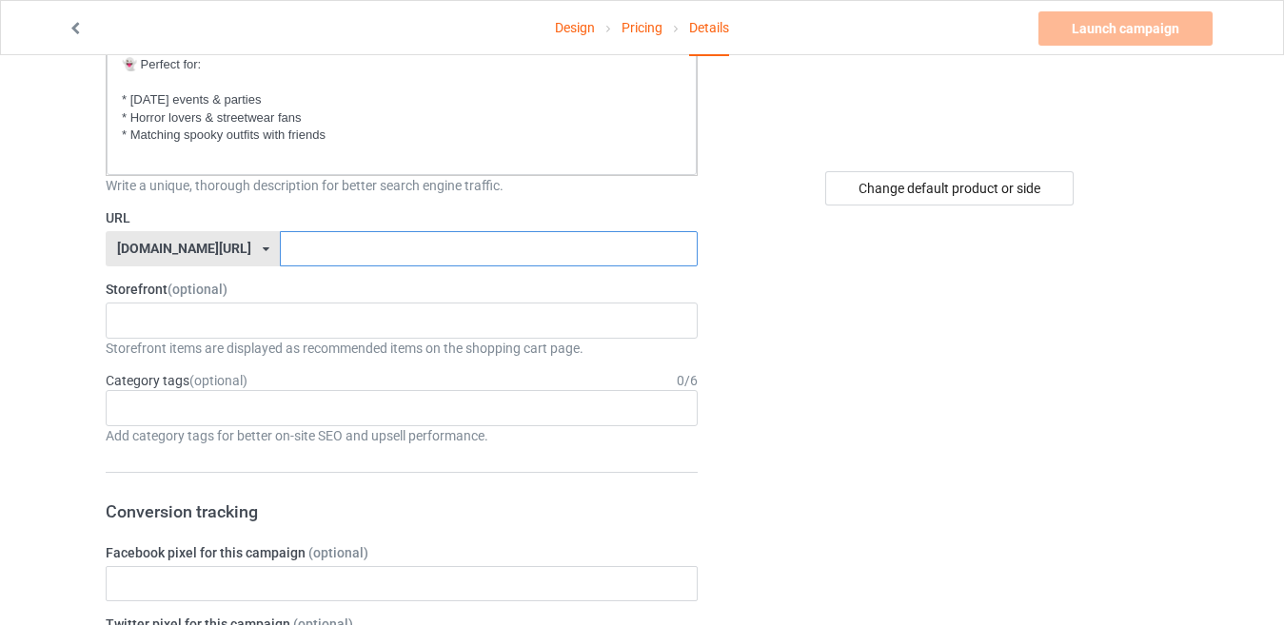
click at [354, 254] on input "text" at bounding box center [488, 249] width 417 height 36
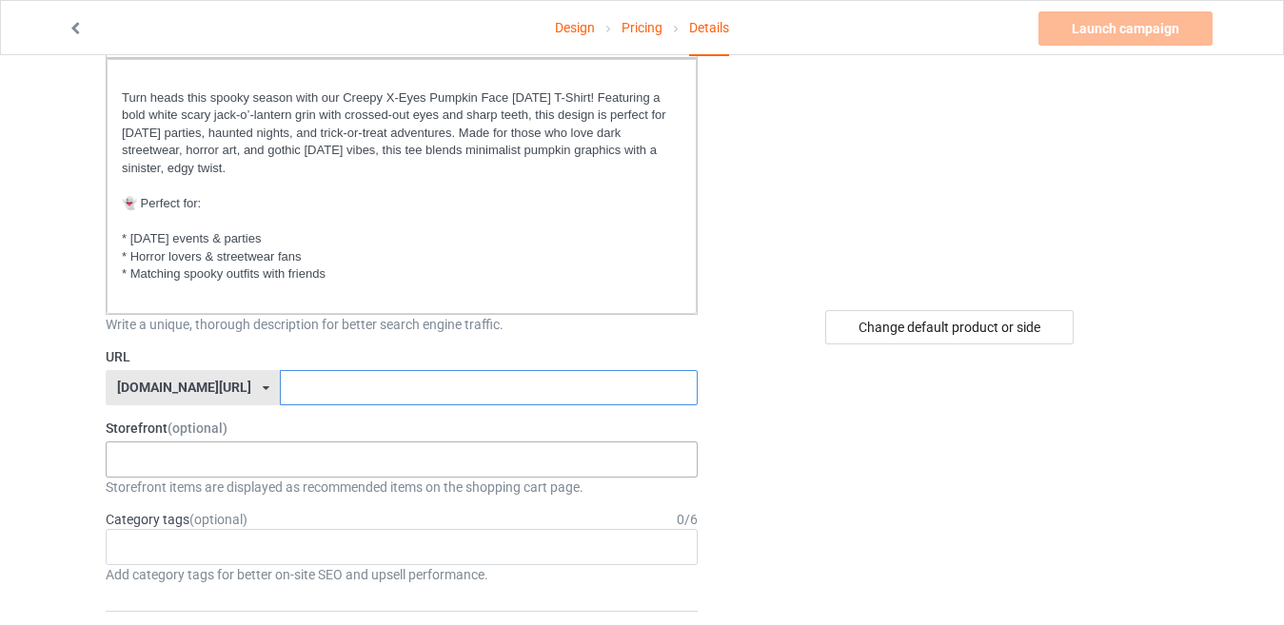
scroll to position [286, 0]
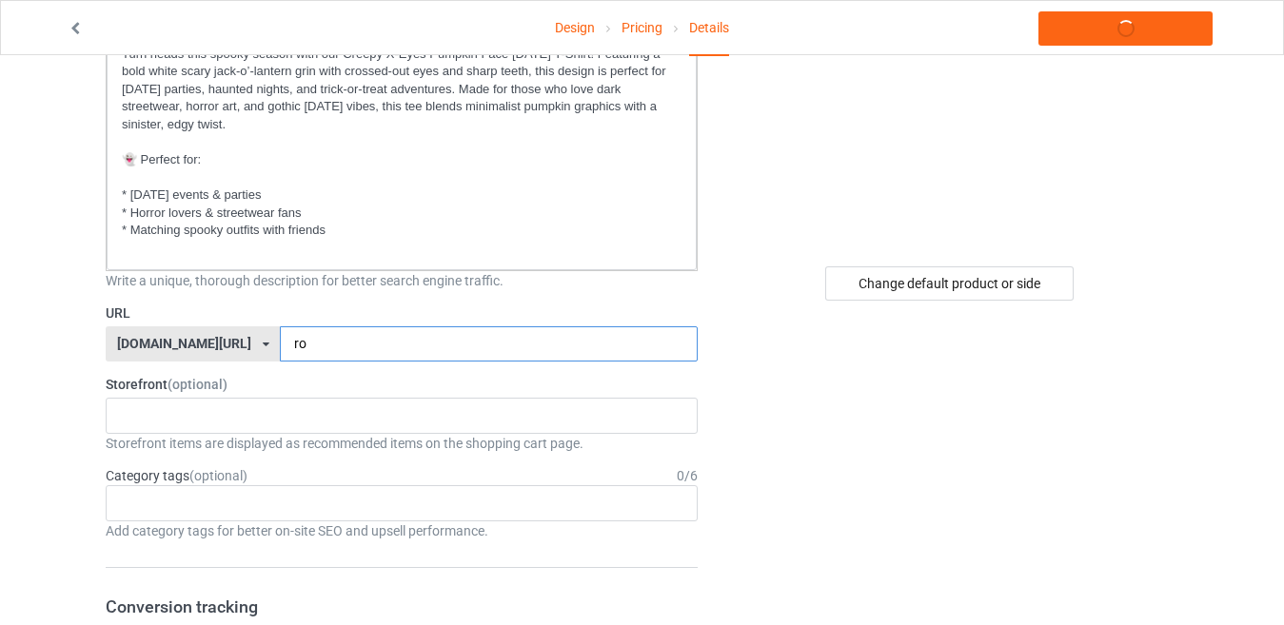
type input "r"
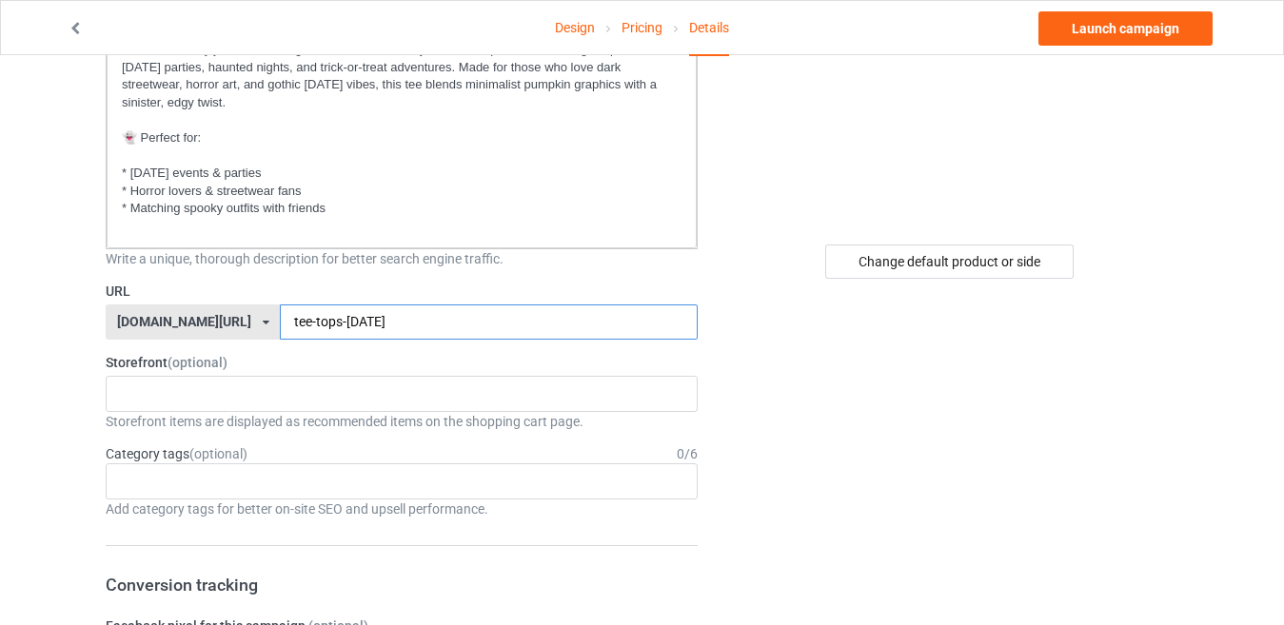
scroll to position [381, 0]
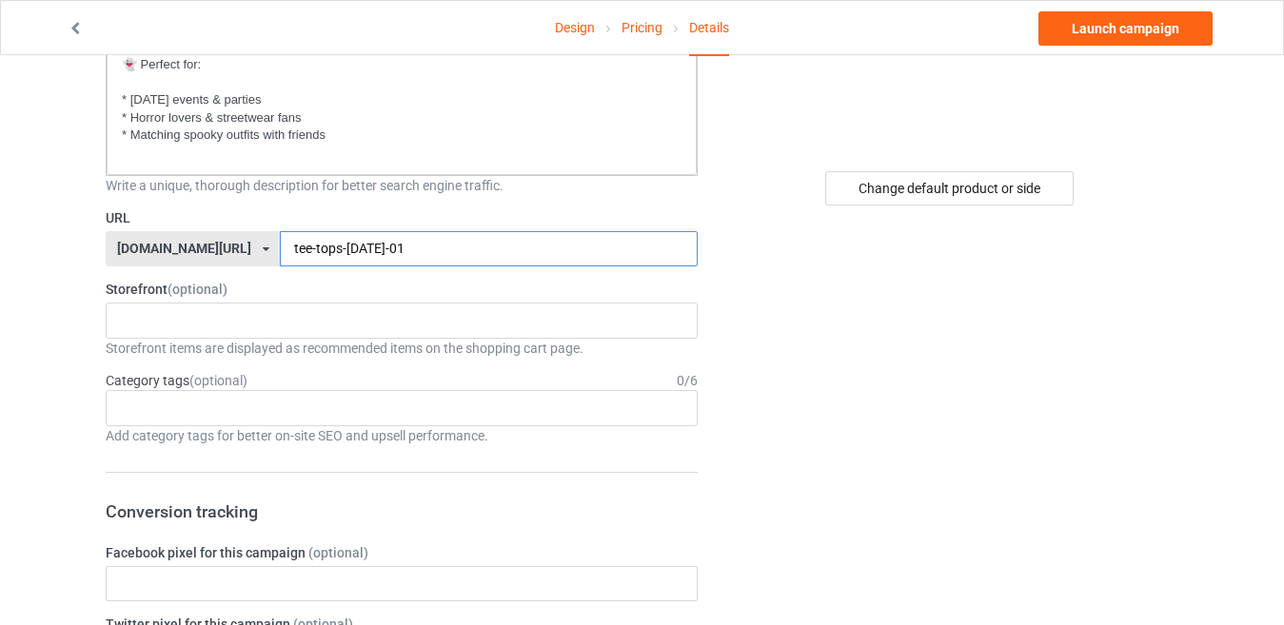
drag, startPoint x: 437, startPoint y: 247, endPoint x: 237, endPoint y: 245, distance: 199.9
click at [189, 263] on div "teechip.com/ teechip.com/ 587d0d41cee36fd012c64a69 tee-tops-halloween-01" at bounding box center [402, 249] width 592 height 36
drag, startPoint x: 266, startPoint y: 246, endPoint x: 371, endPoint y: 232, distance: 106.5
click at [371, 232] on input "tee-tops-[DATE]-01" at bounding box center [488, 249] width 417 height 36
type input "tee-tops-[DATE]-01"
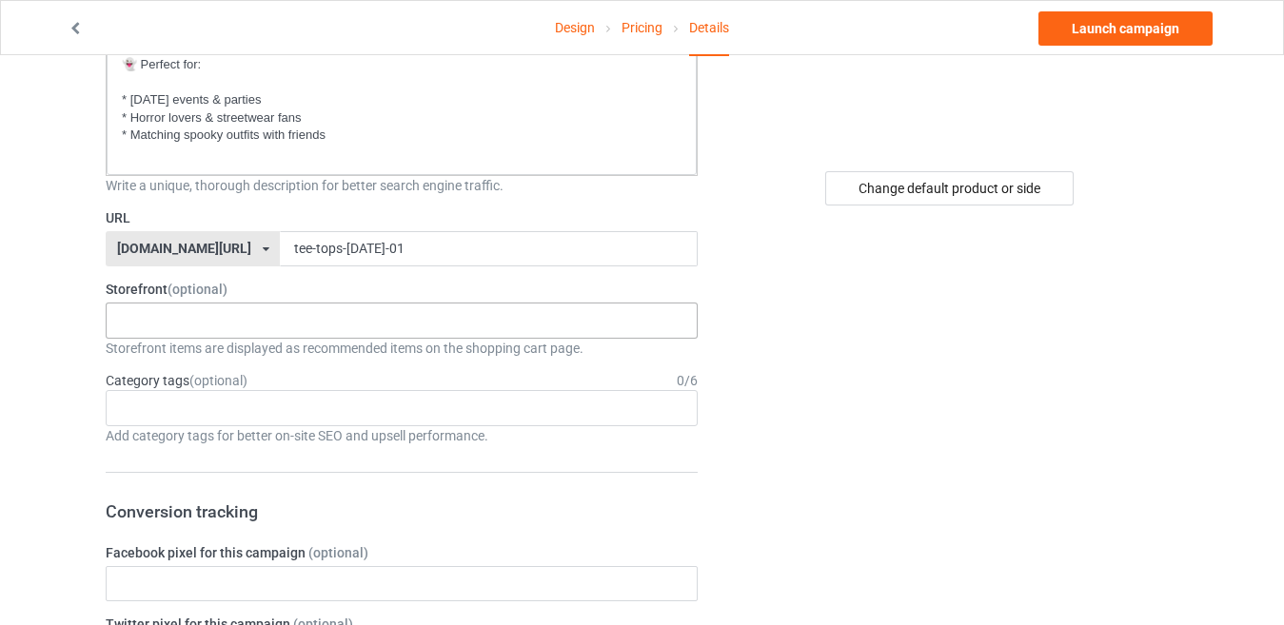
click at [384, 305] on div "TOPS-TEE 68028ed44c8a54002e9ad4be" at bounding box center [402, 321] width 592 height 36
click at [364, 354] on div "TOPS-TEE" at bounding box center [402, 355] width 590 height 35
click at [369, 401] on div "Age > 1-19 > 1 Age > 1-12 Months > 1 Month Age > 1-12 Months Age > 1-19 Age > 1…" at bounding box center [402, 408] width 592 height 36
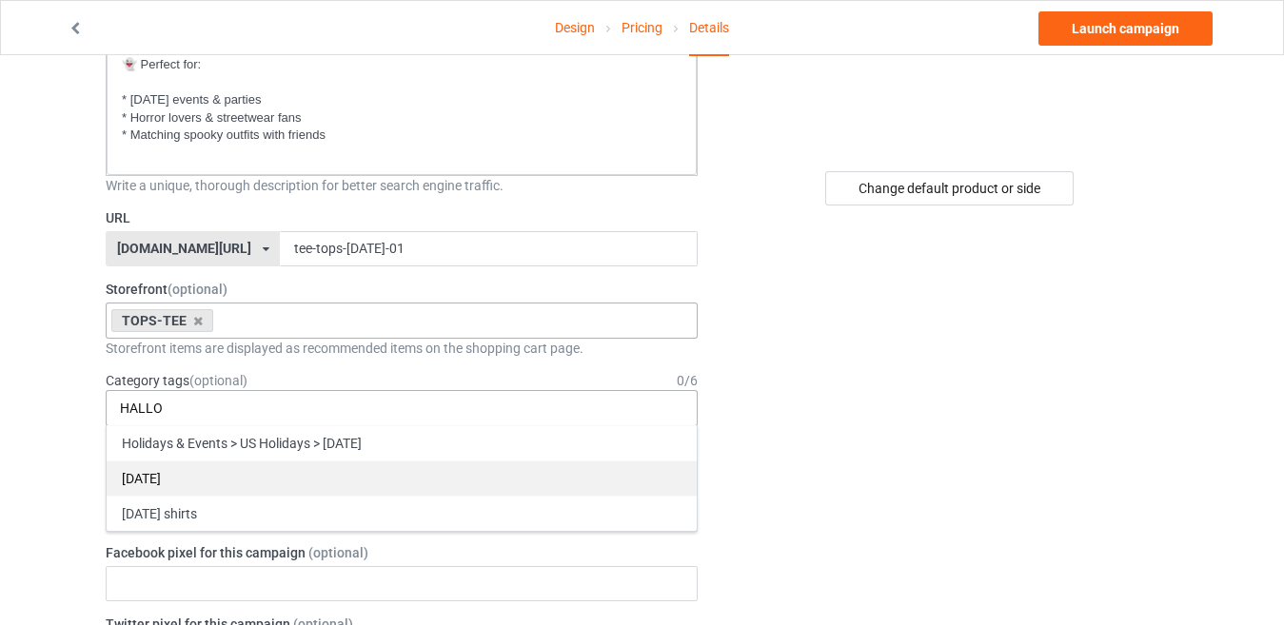
type input "HALLO"
click at [261, 475] on div "[DATE]" at bounding box center [402, 478] width 590 height 35
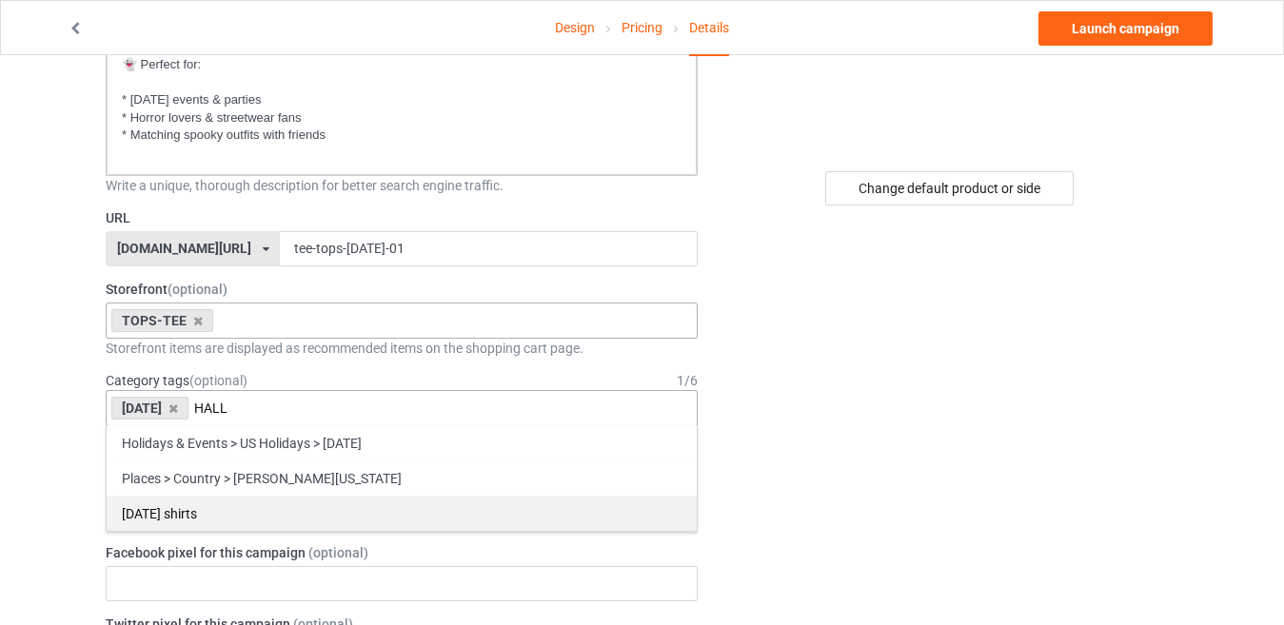
type input "HALL"
click at [258, 512] on div "[DATE] shirts" at bounding box center [402, 513] width 590 height 35
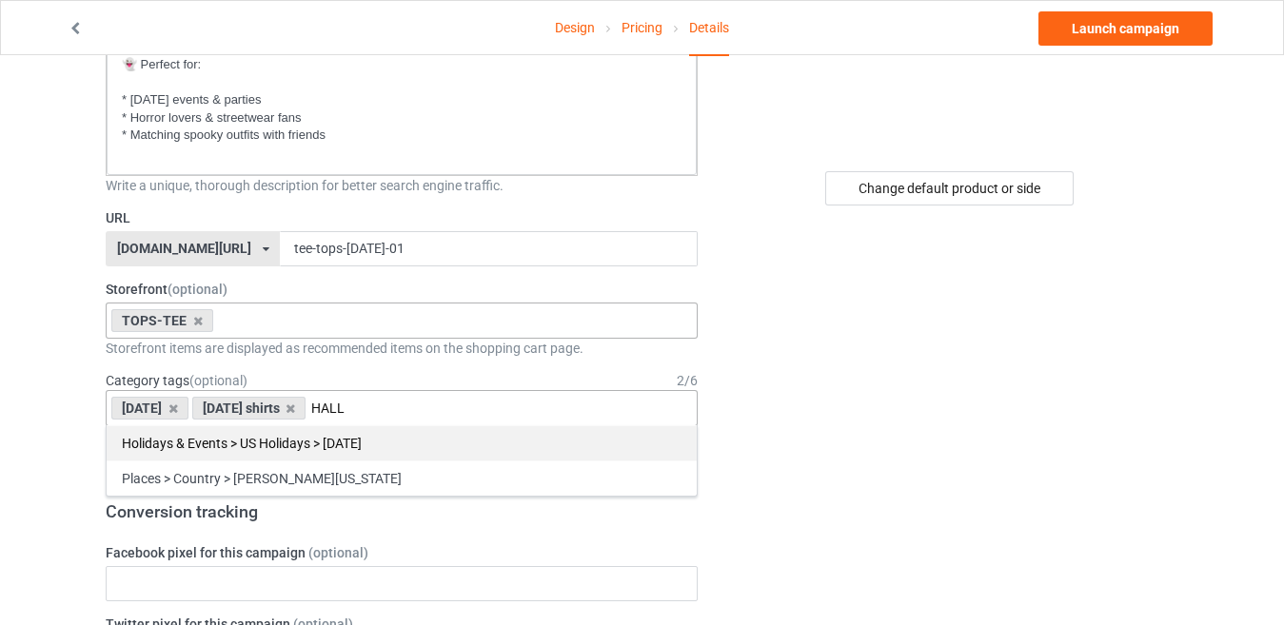
type input "HALL"
click at [227, 442] on div "Holidays & Events > US Holidays > Halloween" at bounding box center [402, 442] width 590 height 35
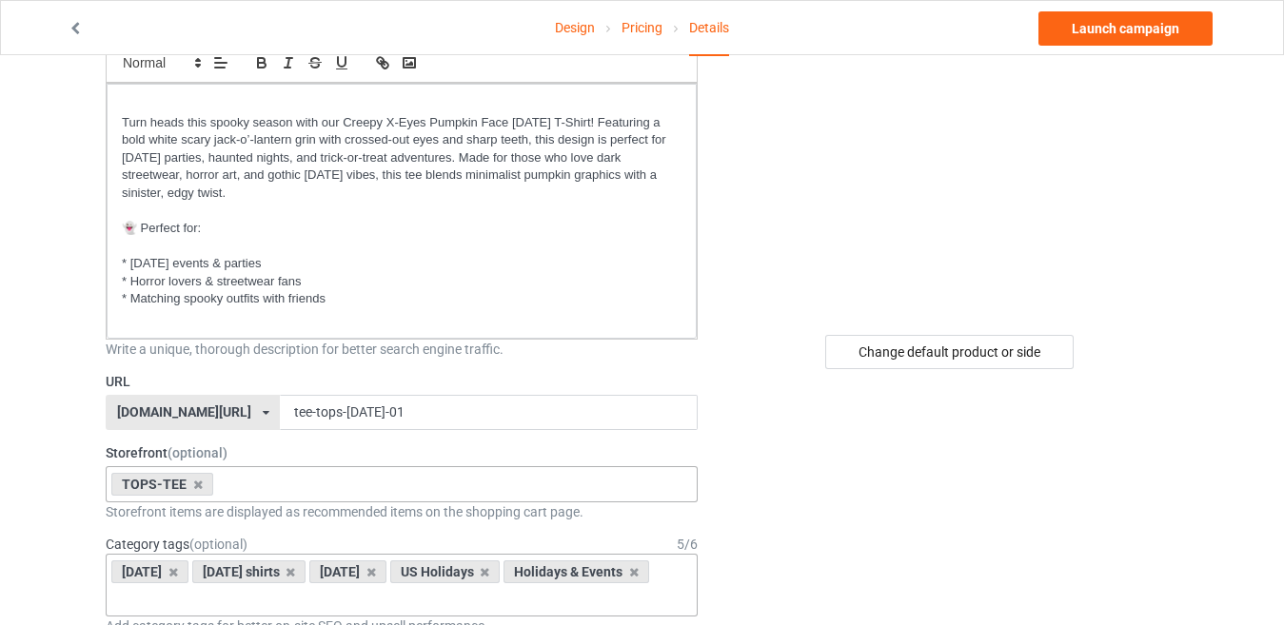
scroll to position [0, 0]
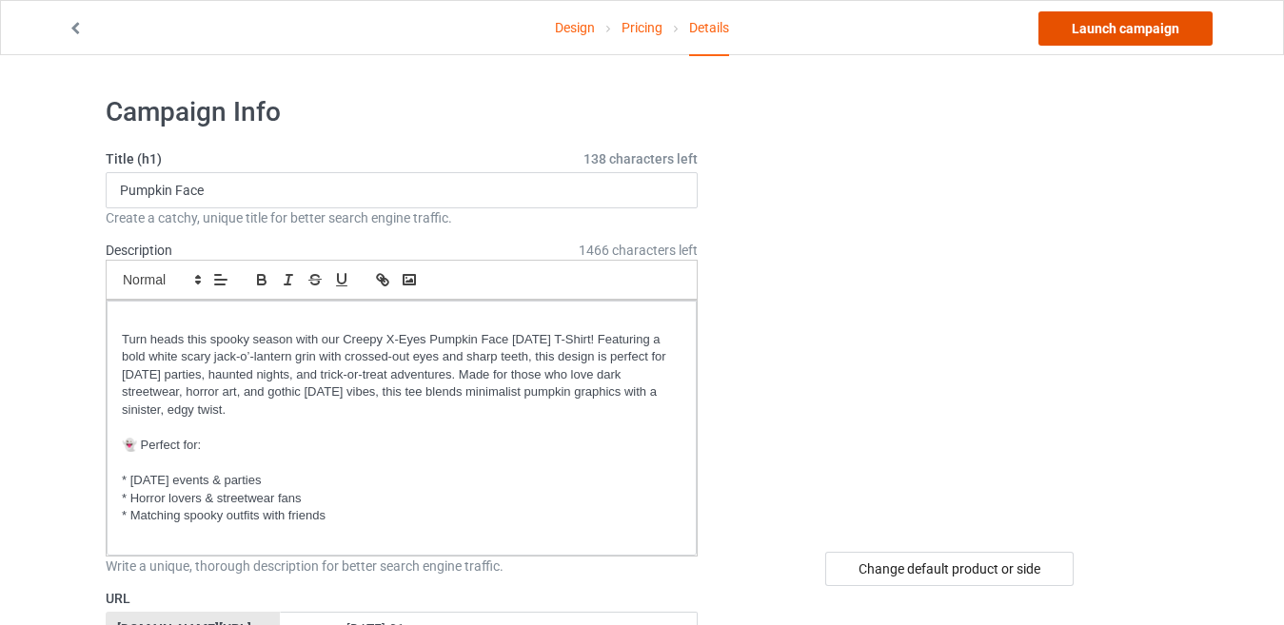
click at [1135, 15] on link "Launch campaign" at bounding box center [1125, 28] width 174 height 34
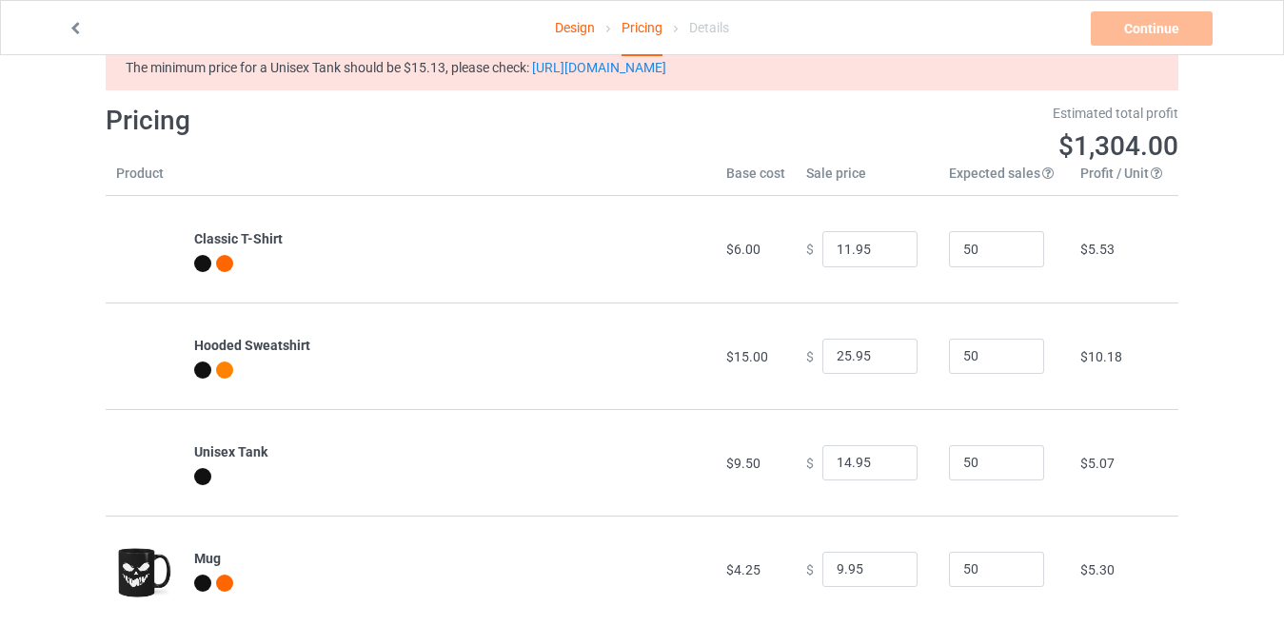
scroll to position [88, 0]
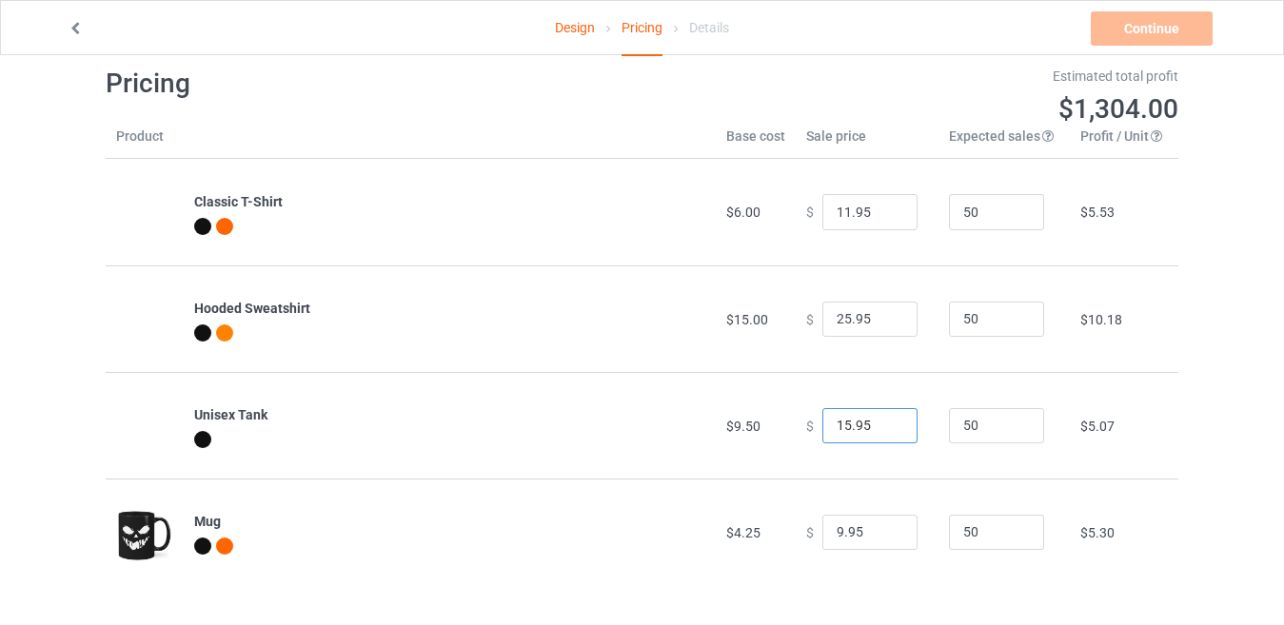
type input "15.95"
click at [889, 420] on input "15.95" at bounding box center [869, 426] width 95 height 36
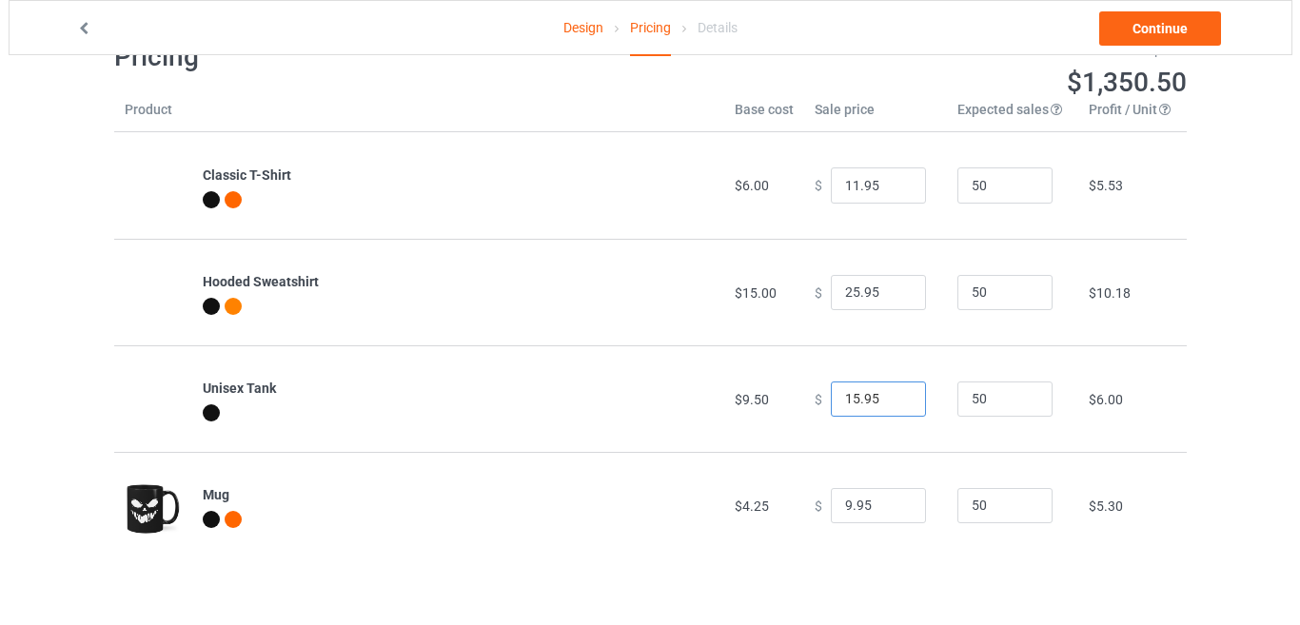
scroll to position [0, 0]
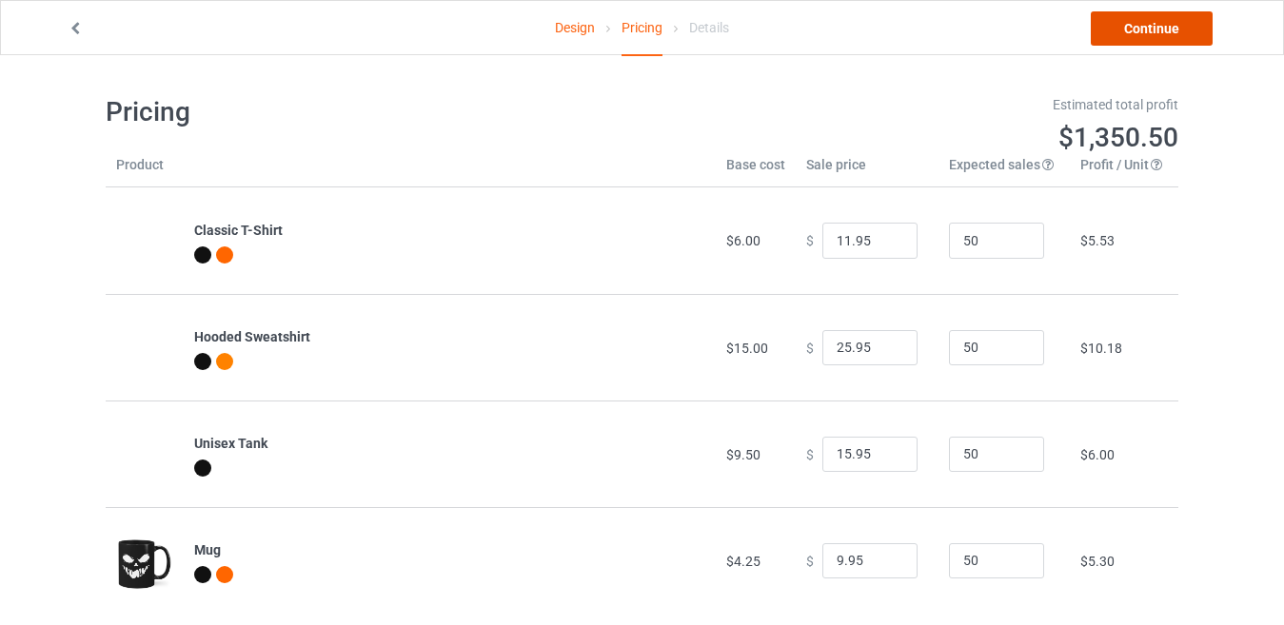
click at [1121, 31] on link "Continue" at bounding box center [1152, 28] width 122 height 34
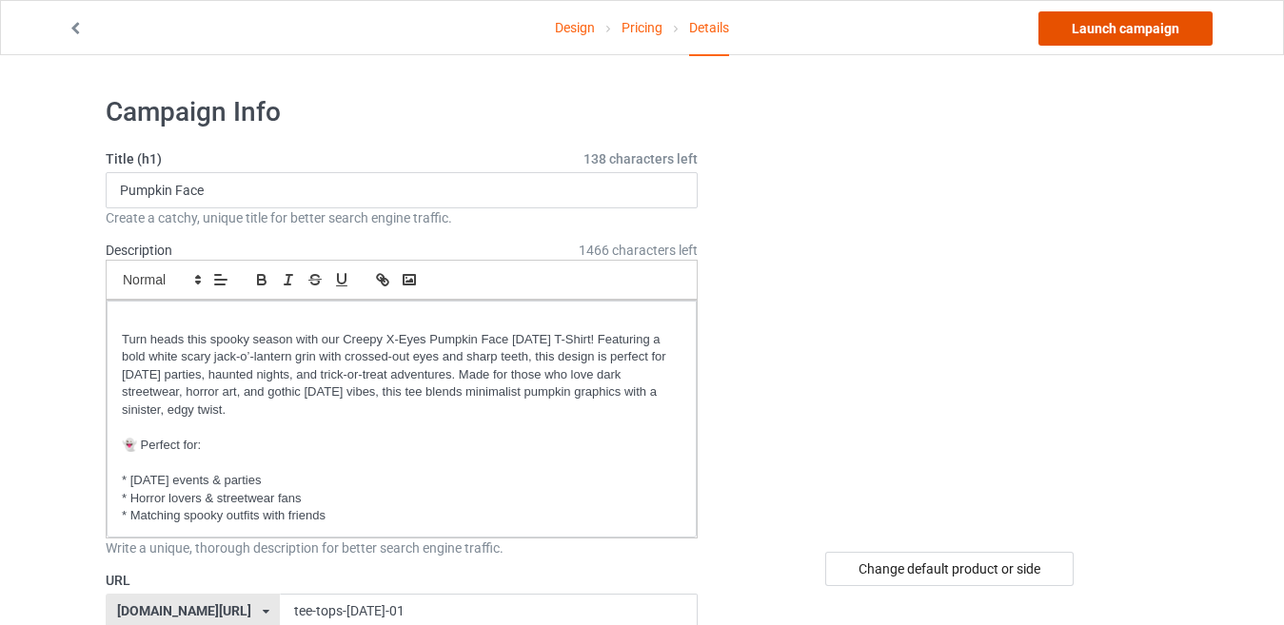
click at [1119, 31] on link "Launch campaign" at bounding box center [1125, 28] width 174 height 34
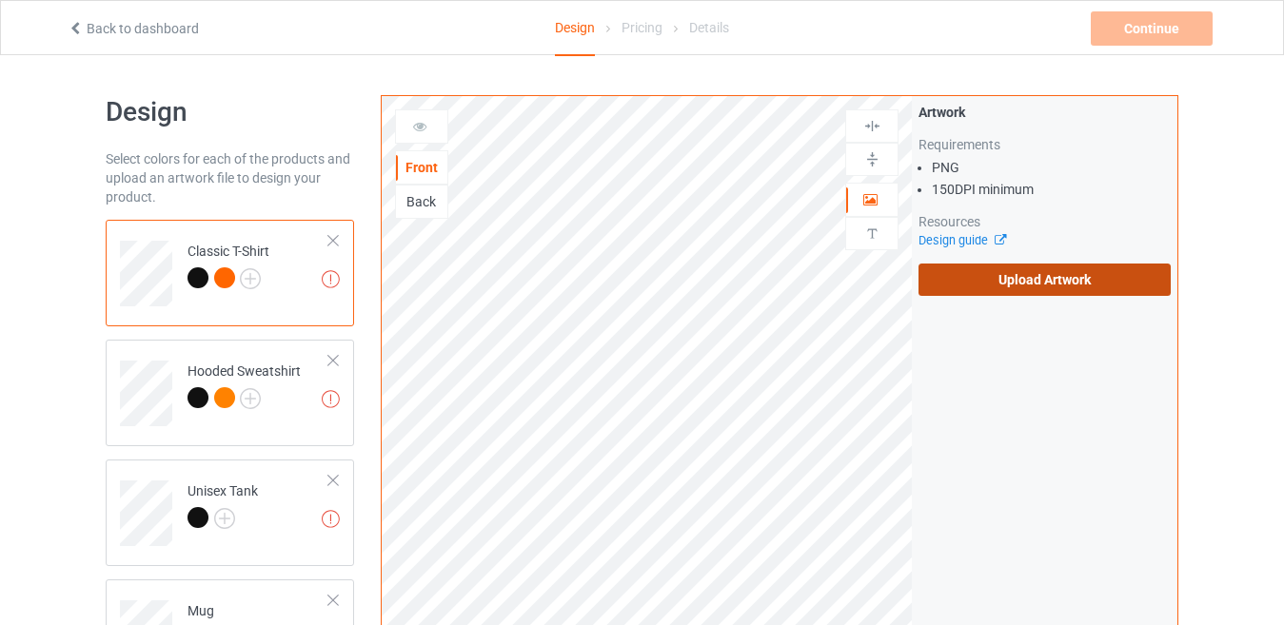
click at [959, 283] on label "Upload Artwork" at bounding box center [1044, 280] width 252 height 32
click at [0, 0] on input "Upload Artwork" at bounding box center [0, 0] width 0 height 0
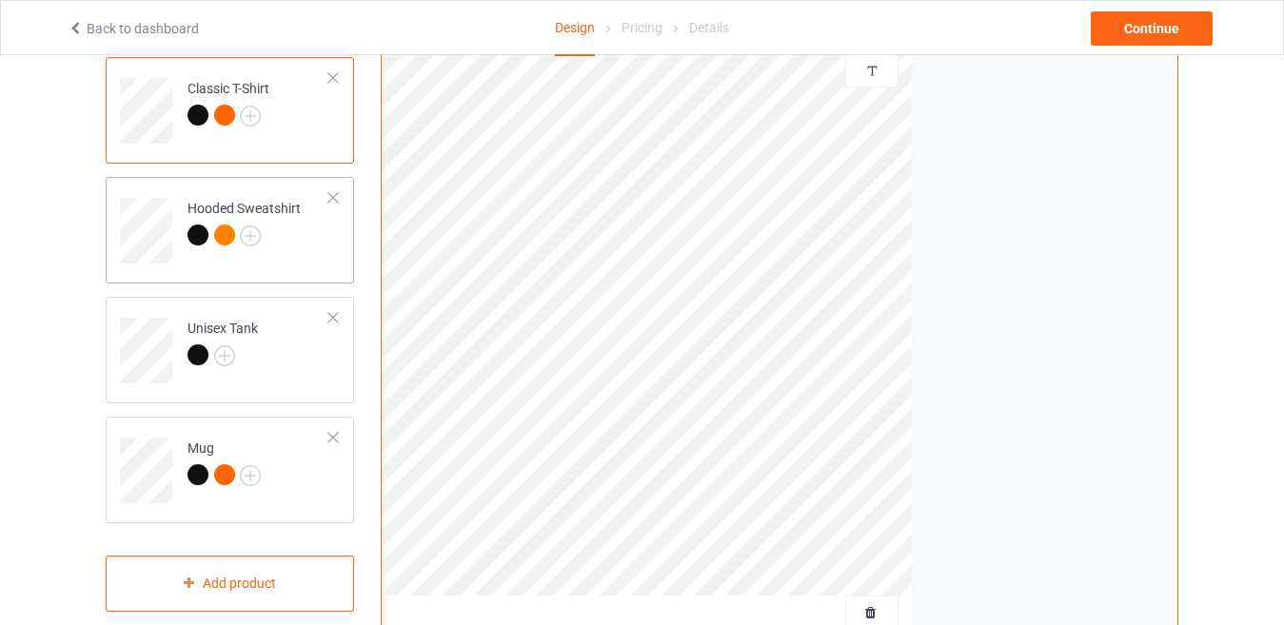
scroll to position [190, 0]
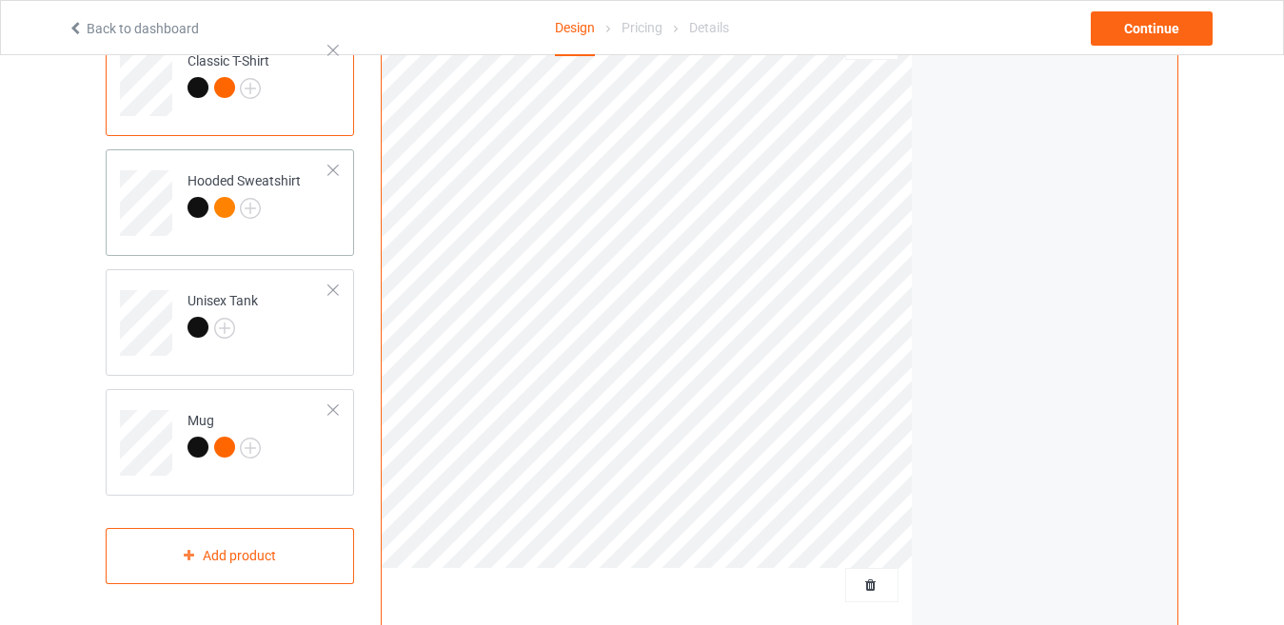
click at [302, 249] on div "Hooded Sweatshirt" at bounding box center [230, 202] width 248 height 107
click at [302, 120] on div "Classic T-Shirt" at bounding box center [230, 83] width 248 height 107
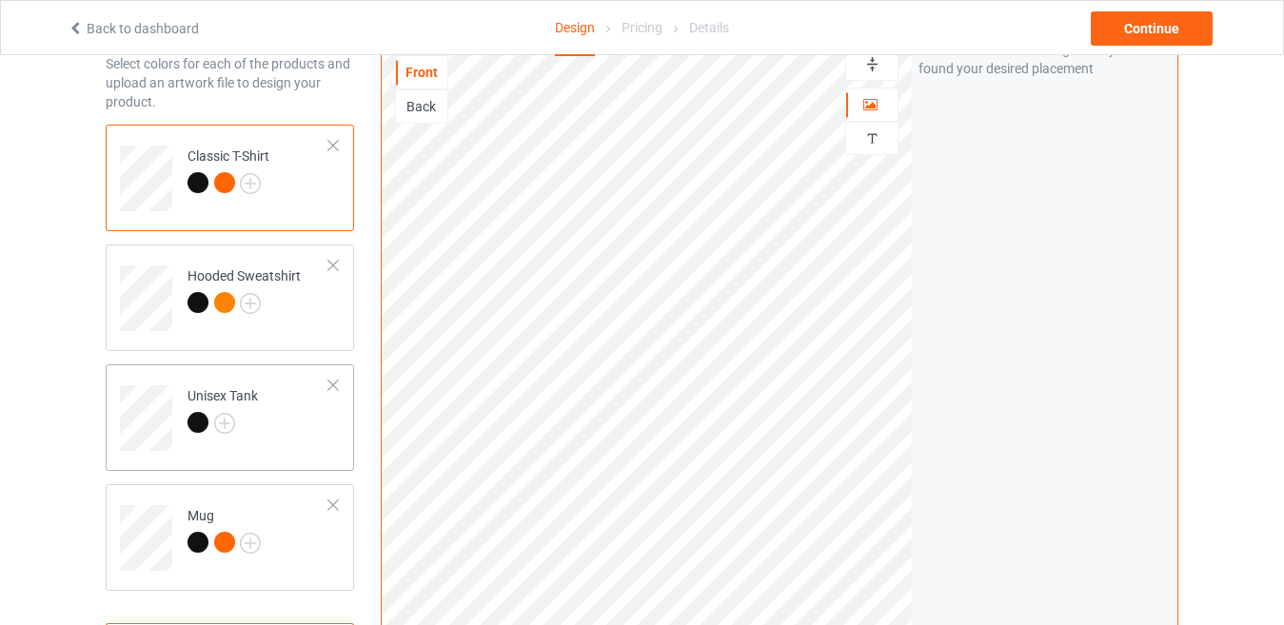
click at [289, 416] on td "Unisex Tank" at bounding box center [258, 411] width 163 height 79
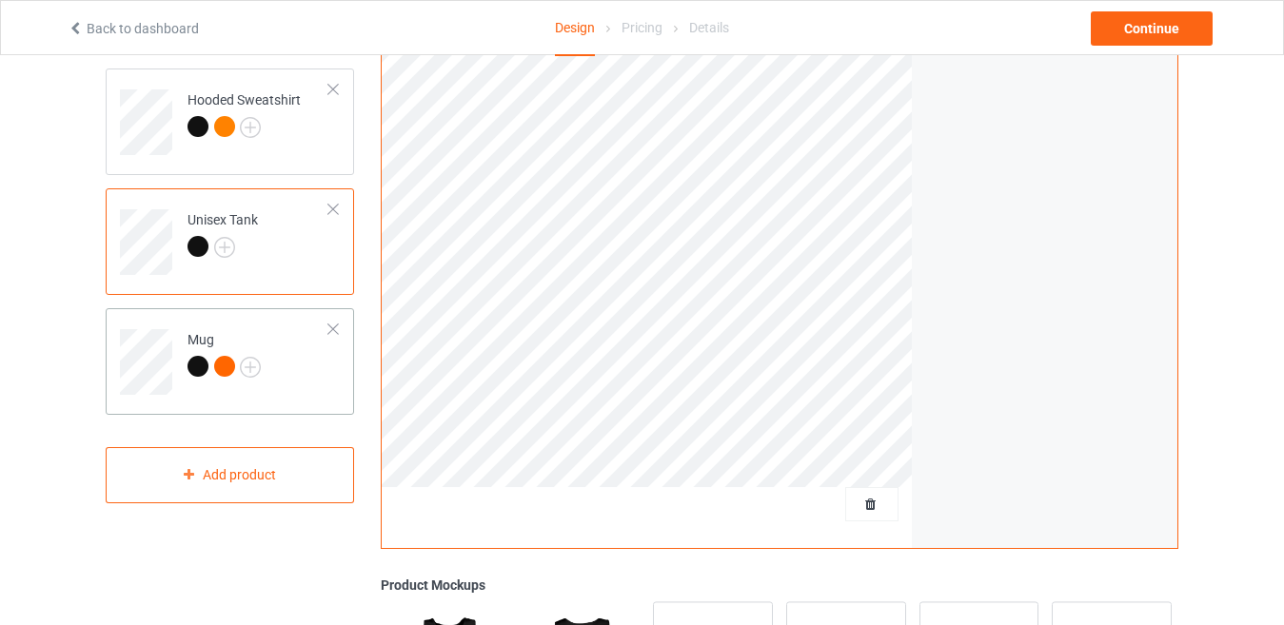
scroll to position [286, 0]
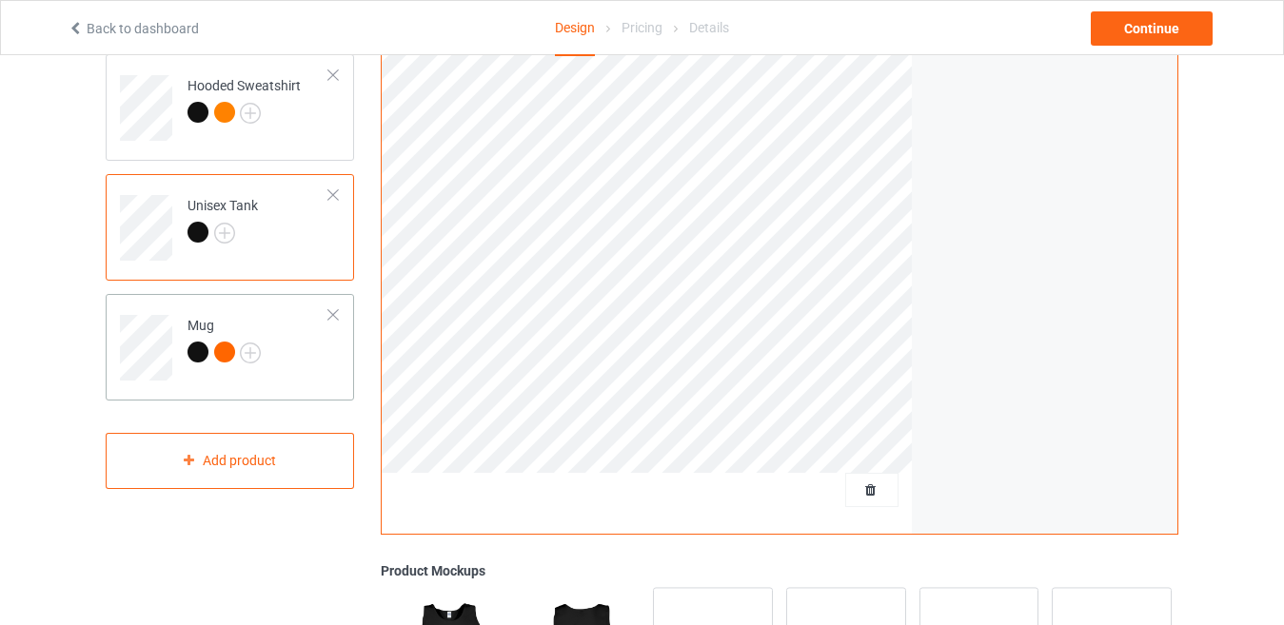
click at [320, 372] on td "Mug" at bounding box center [258, 341] width 163 height 79
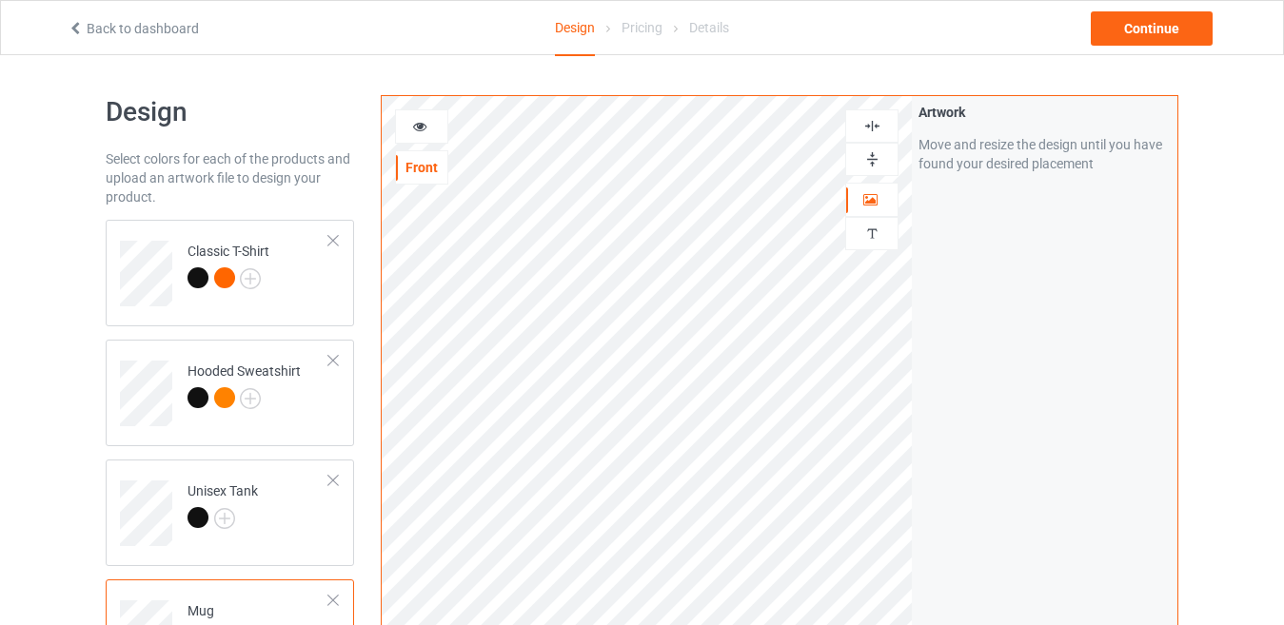
click at [423, 122] on icon at bounding box center [420, 123] width 16 height 13
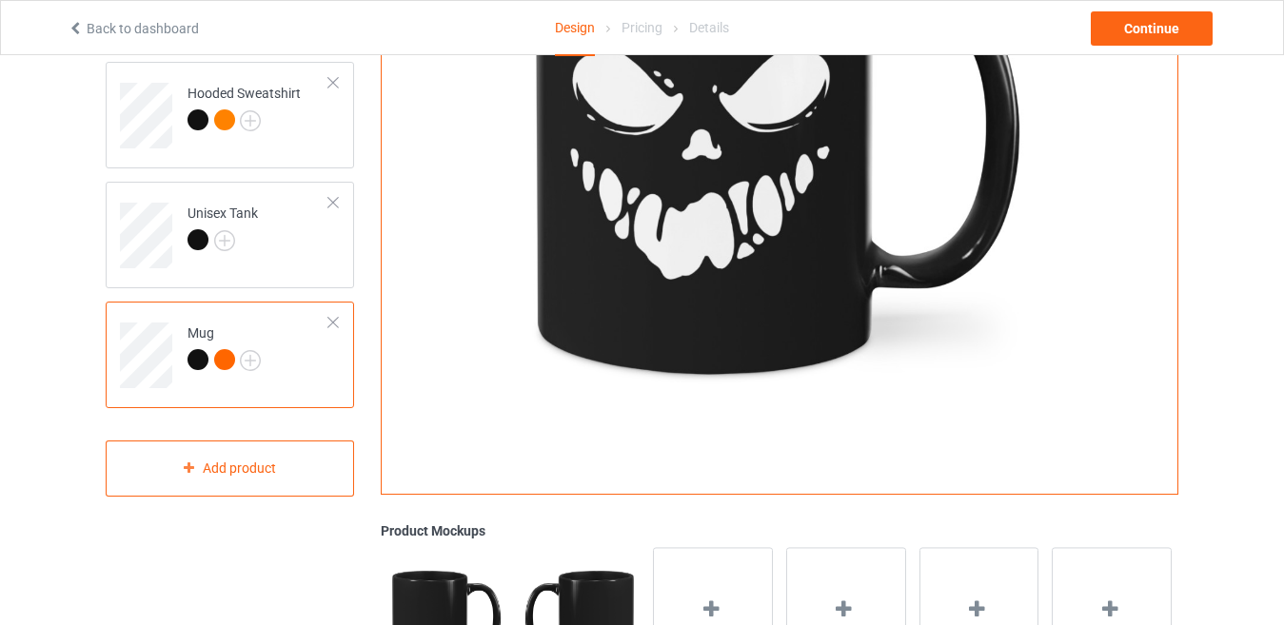
scroll to position [381, 0]
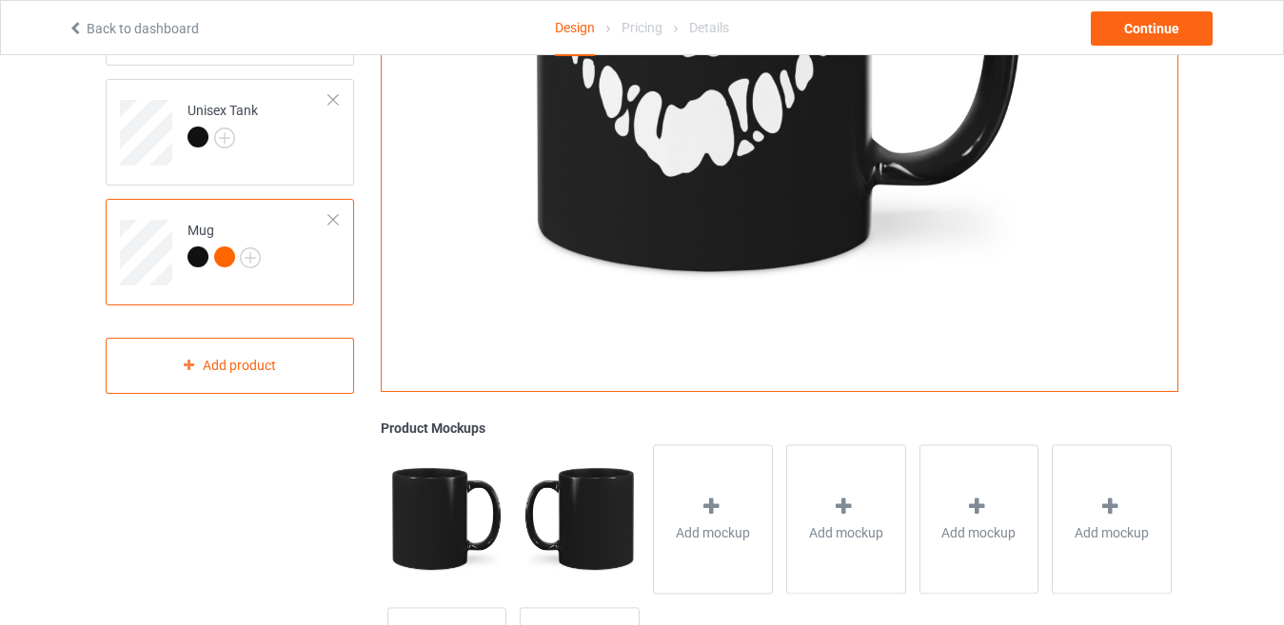
click at [310, 274] on td "Mug" at bounding box center [258, 246] width 163 height 79
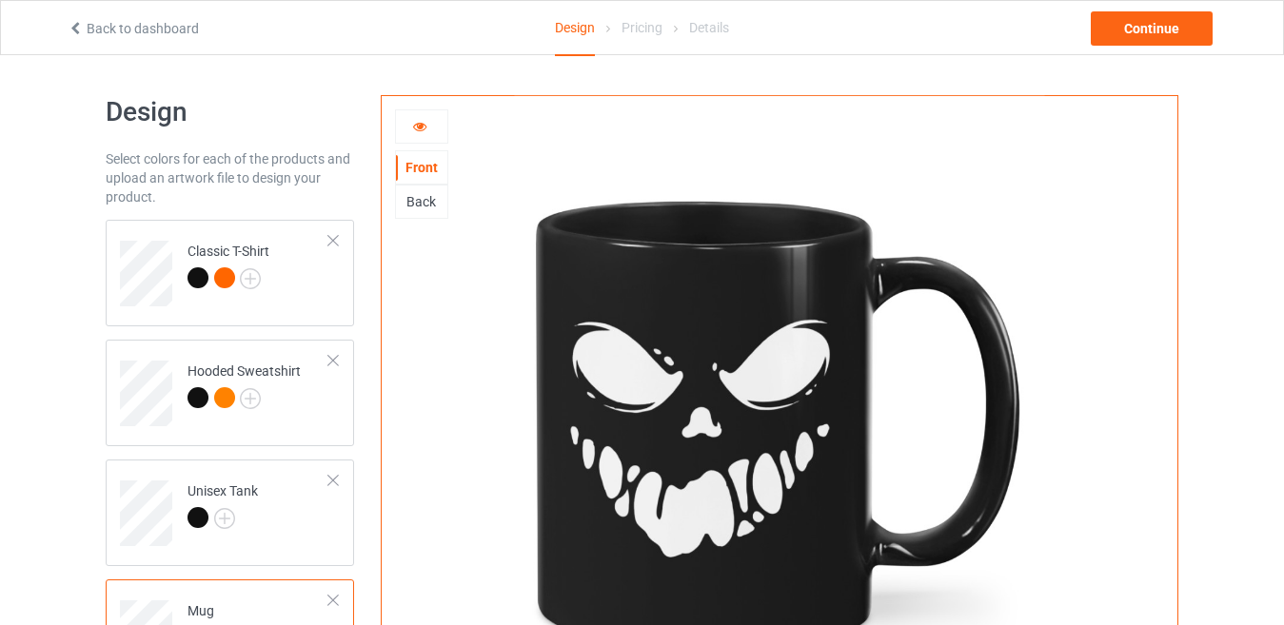
click at [430, 136] on div at bounding box center [421, 126] width 53 height 34
click at [426, 130] on div at bounding box center [421, 126] width 51 height 19
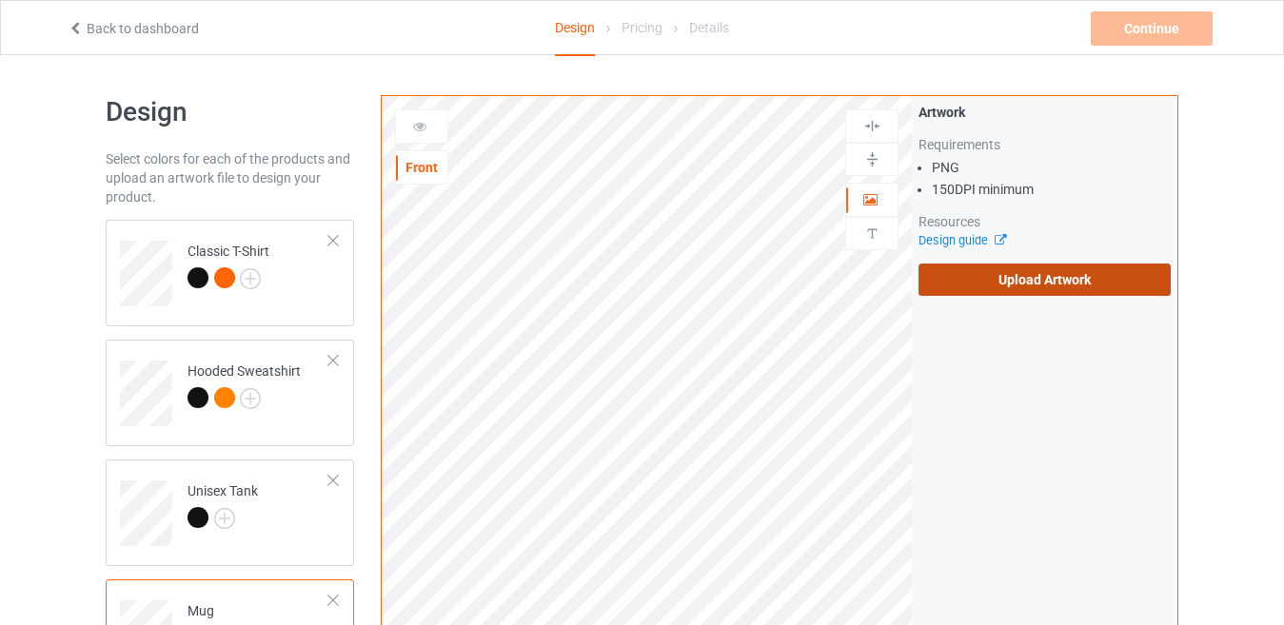
click at [1034, 284] on label "Upload Artwork" at bounding box center [1044, 280] width 252 height 32
click at [0, 0] on input "Upload Artwork" at bounding box center [0, 0] width 0 height 0
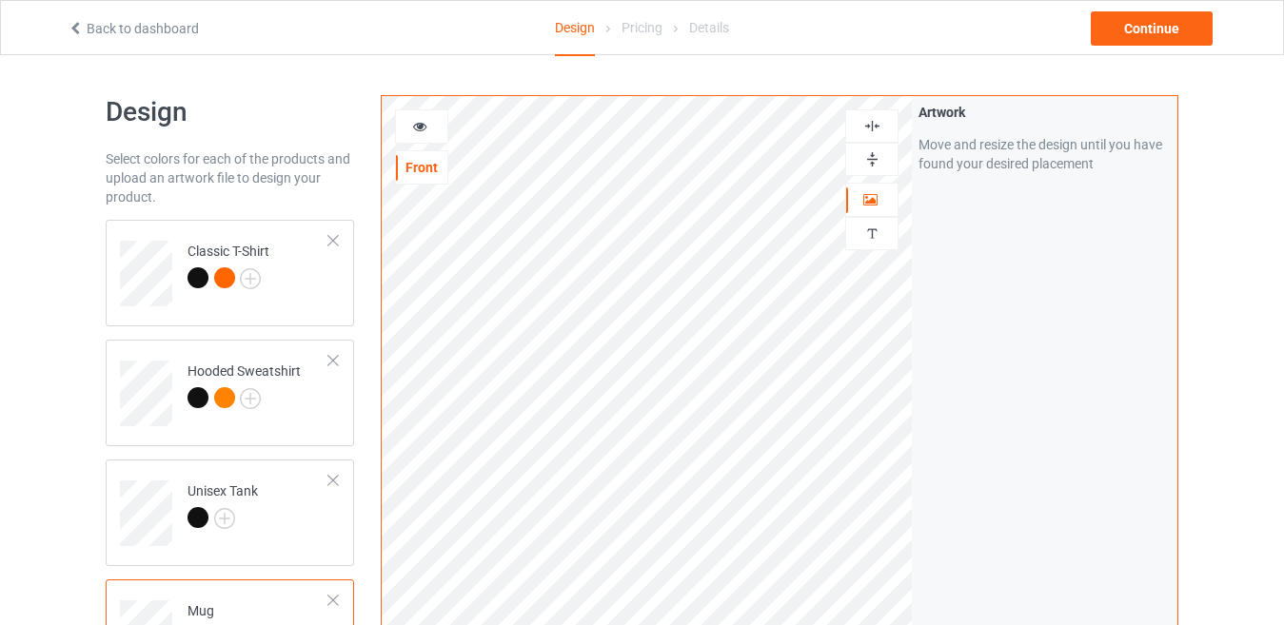
click at [413, 119] on icon at bounding box center [420, 123] width 16 height 13
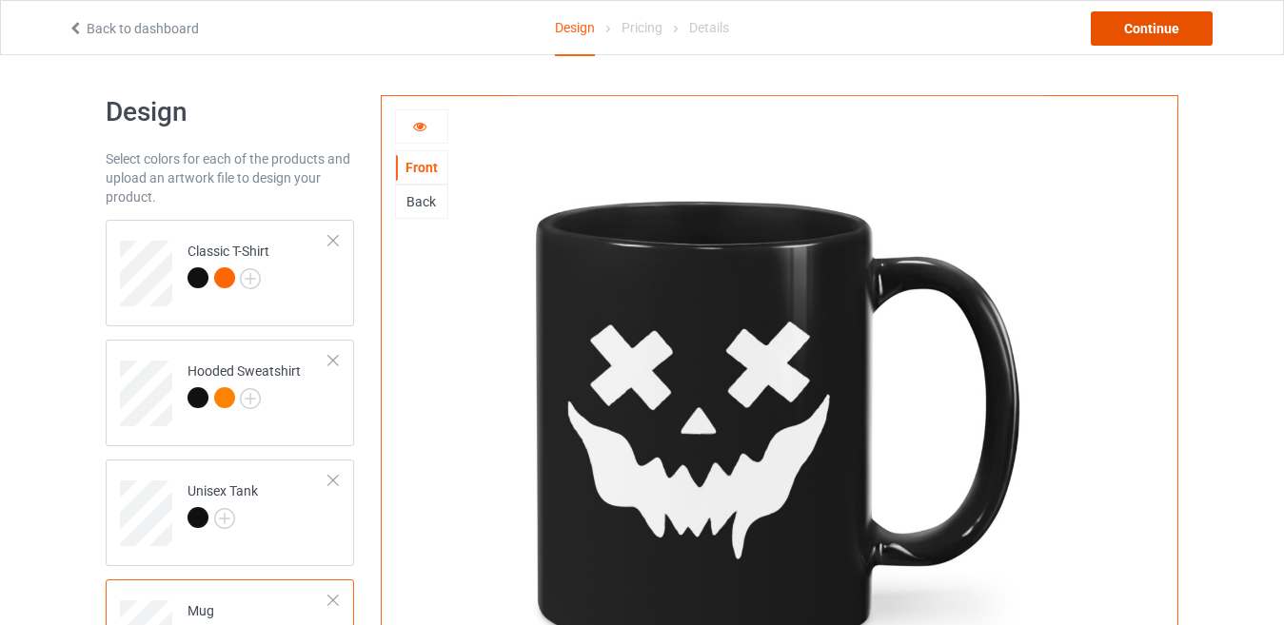
click at [1124, 27] on div "Continue" at bounding box center [1152, 28] width 122 height 34
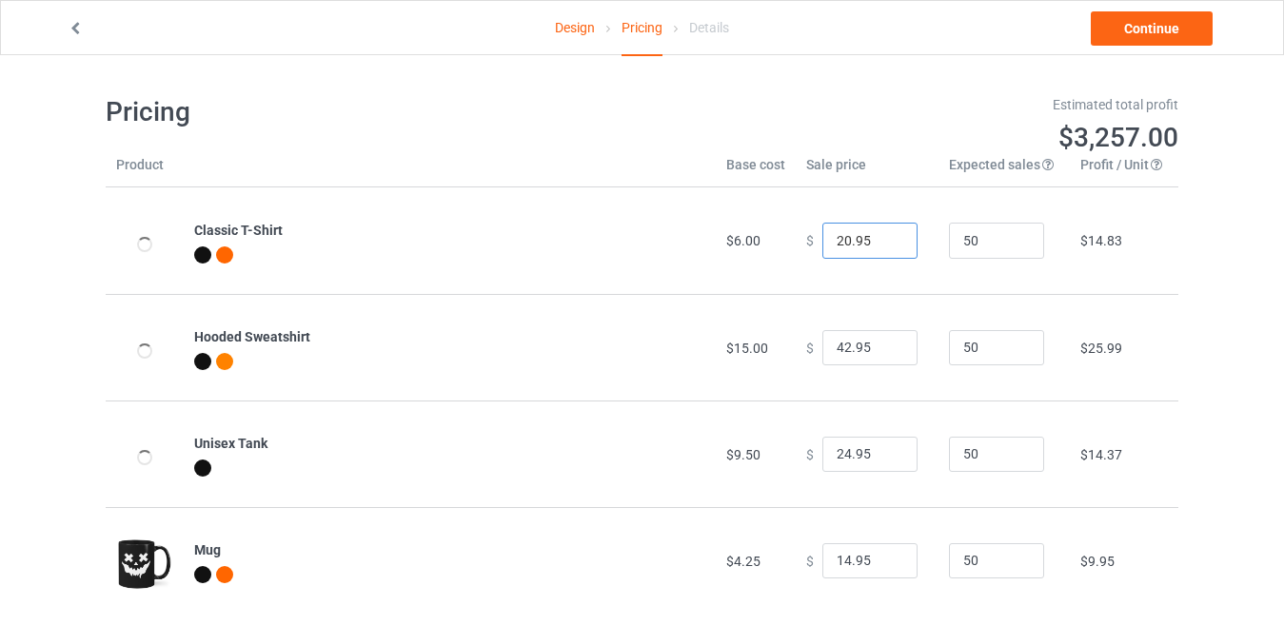
click at [887, 247] on input "20.95" at bounding box center [869, 241] width 95 height 36
click at [887, 247] on input "19.95" at bounding box center [869, 241] width 95 height 36
click at [887, 247] on input "18.95" at bounding box center [869, 241] width 95 height 36
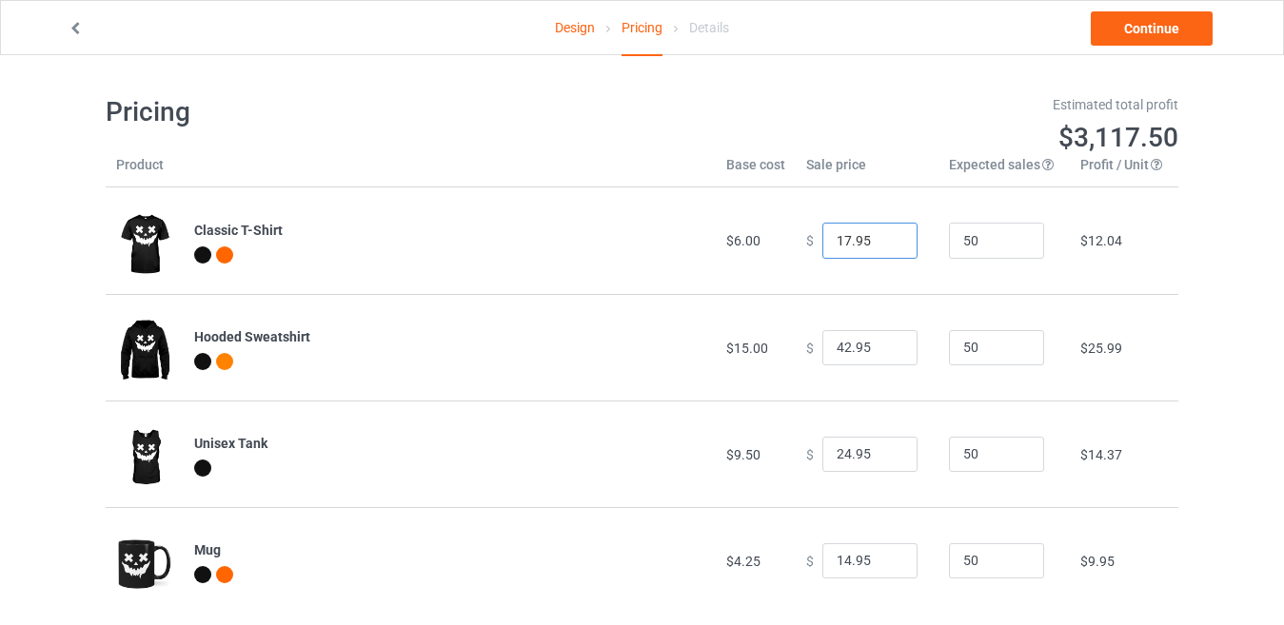
click at [887, 247] on input "17.95" at bounding box center [869, 241] width 95 height 36
click at [887, 247] on input "16.95" at bounding box center [869, 241] width 95 height 36
click at [887, 247] on input "15.95" at bounding box center [869, 241] width 95 height 36
click at [887, 247] on input "14.95" at bounding box center [869, 241] width 95 height 36
click at [887, 247] on input "13.95" at bounding box center [869, 241] width 95 height 36
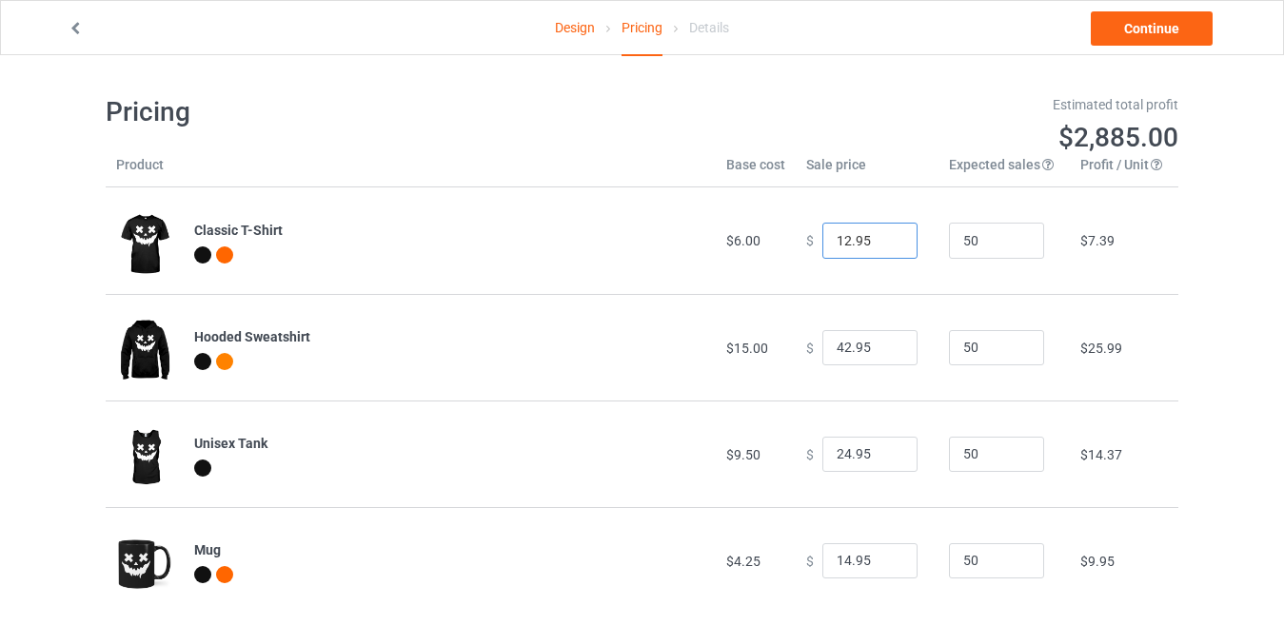
click at [887, 247] on input "12.95" at bounding box center [869, 241] width 95 height 36
type input "11.95"
click at [887, 247] on input "11.95" at bounding box center [869, 241] width 95 height 36
click at [885, 353] on input "41.95" at bounding box center [869, 348] width 95 height 36
click at [885, 353] on input "40.95" at bounding box center [869, 348] width 95 height 36
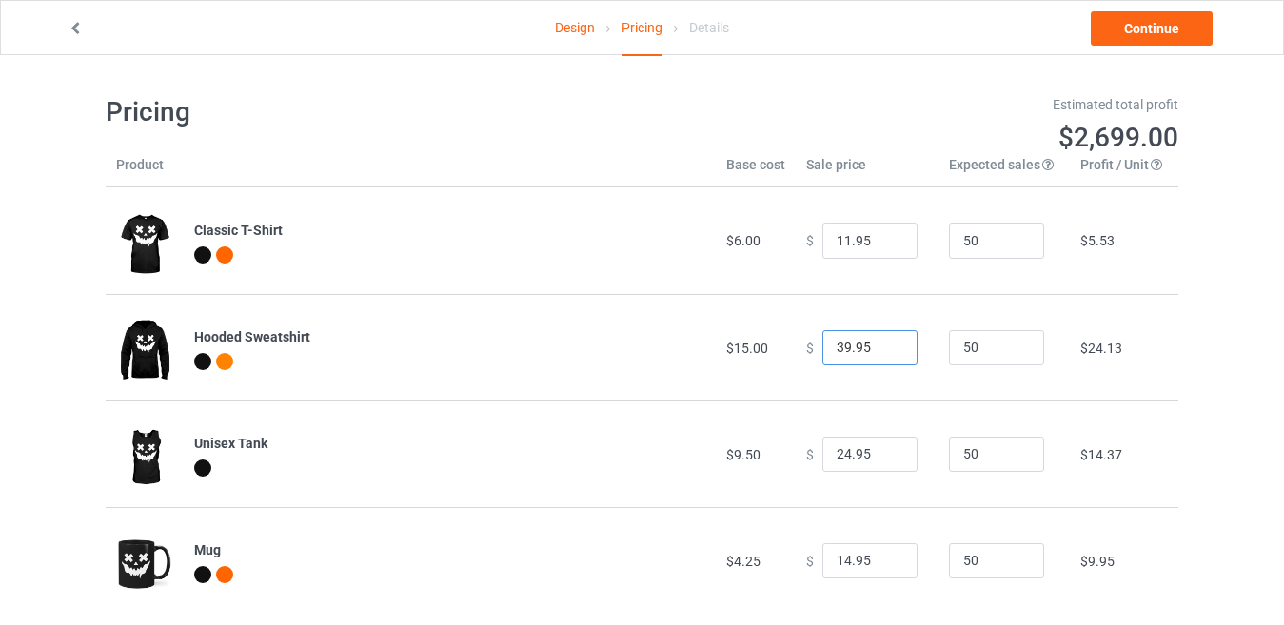
click at [885, 353] on input "39.95" at bounding box center [869, 348] width 95 height 36
click at [885, 353] on input "38.95" at bounding box center [869, 348] width 95 height 36
click at [885, 353] on input "37.95" at bounding box center [869, 348] width 95 height 36
click at [885, 353] on input "36.95" at bounding box center [869, 348] width 95 height 36
click at [885, 353] on input "35.95" at bounding box center [869, 348] width 95 height 36
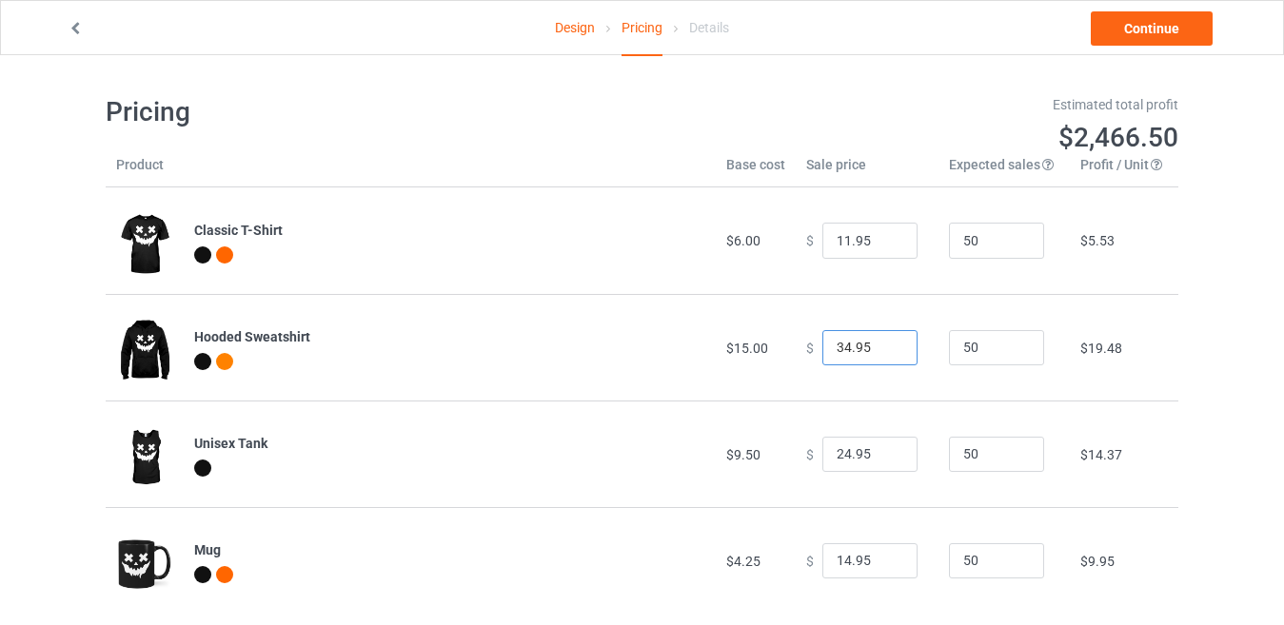
click at [885, 353] on input "34.95" at bounding box center [869, 348] width 95 height 36
click at [885, 353] on input "33.95" at bounding box center [869, 348] width 95 height 36
click at [885, 353] on input "32.95" at bounding box center [869, 348] width 95 height 36
click at [885, 353] on input "31.95" at bounding box center [869, 348] width 95 height 36
click at [885, 353] on input "30.95" at bounding box center [869, 348] width 95 height 36
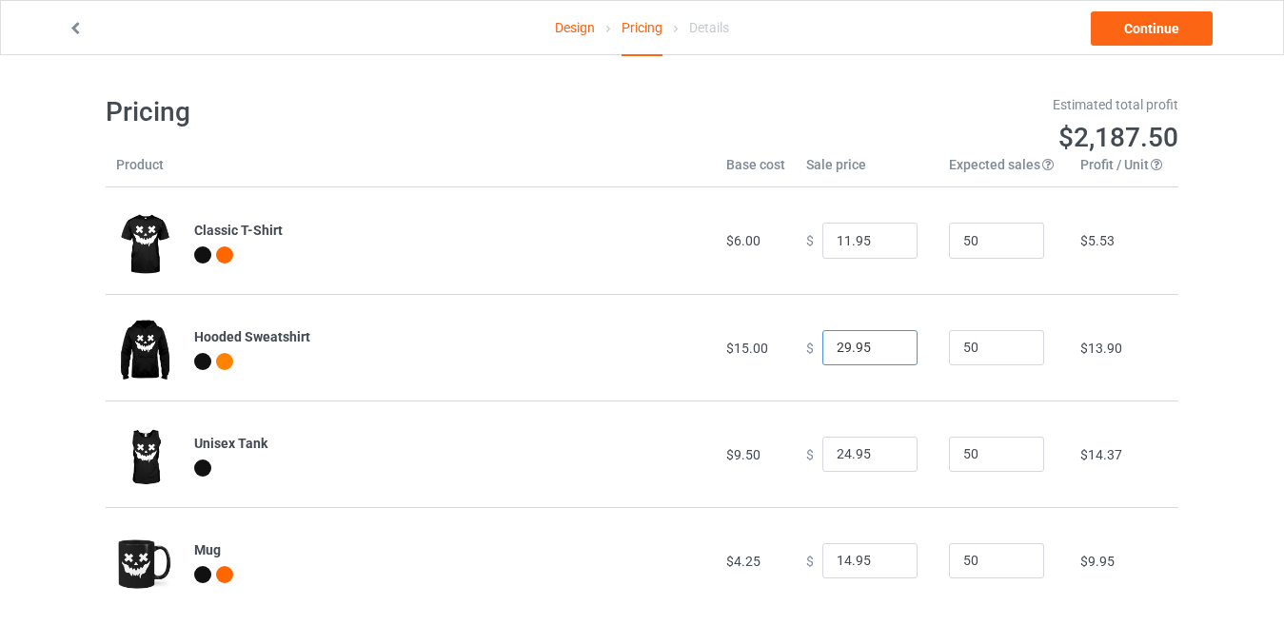
click at [885, 353] on input "29.95" at bounding box center [869, 348] width 95 height 36
click at [885, 353] on input "28.95" at bounding box center [869, 348] width 95 height 36
click at [885, 353] on input "27.95" at bounding box center [869, 348] width 95 height 36
click at [885, 353] on input "26.95" at bounding box center [869, 348] width 95 height 36
type input "25.95"
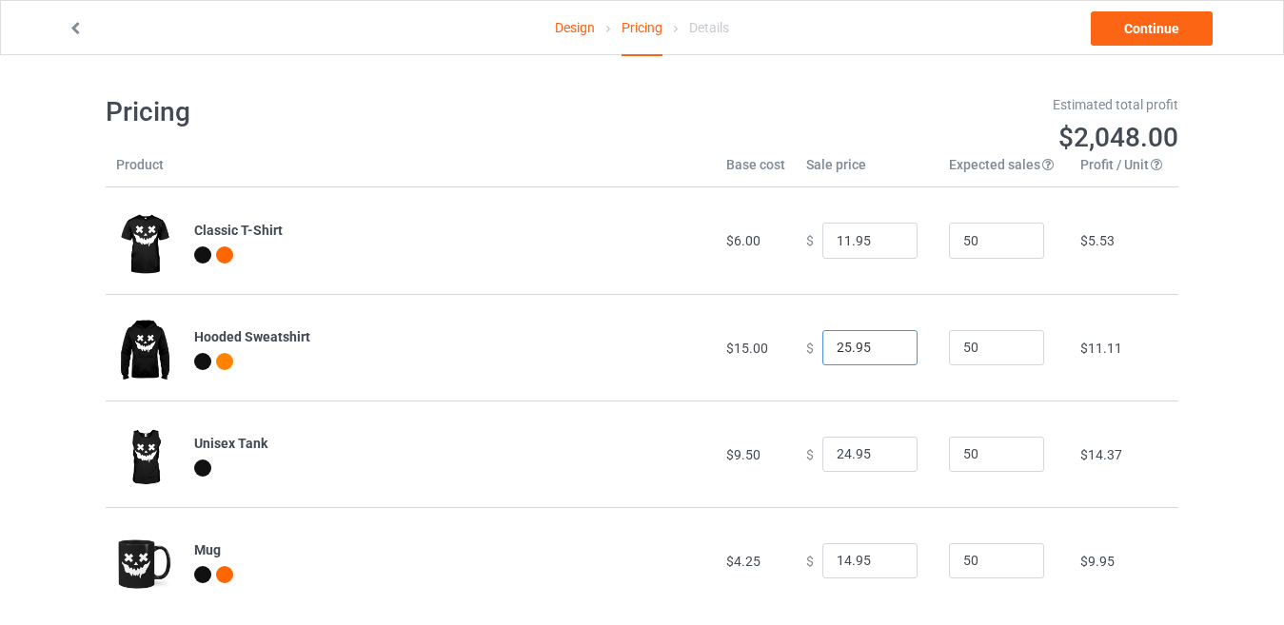
click at [885, 353] on input "25.95" at bounding box center [869, 348] width 95 height 36
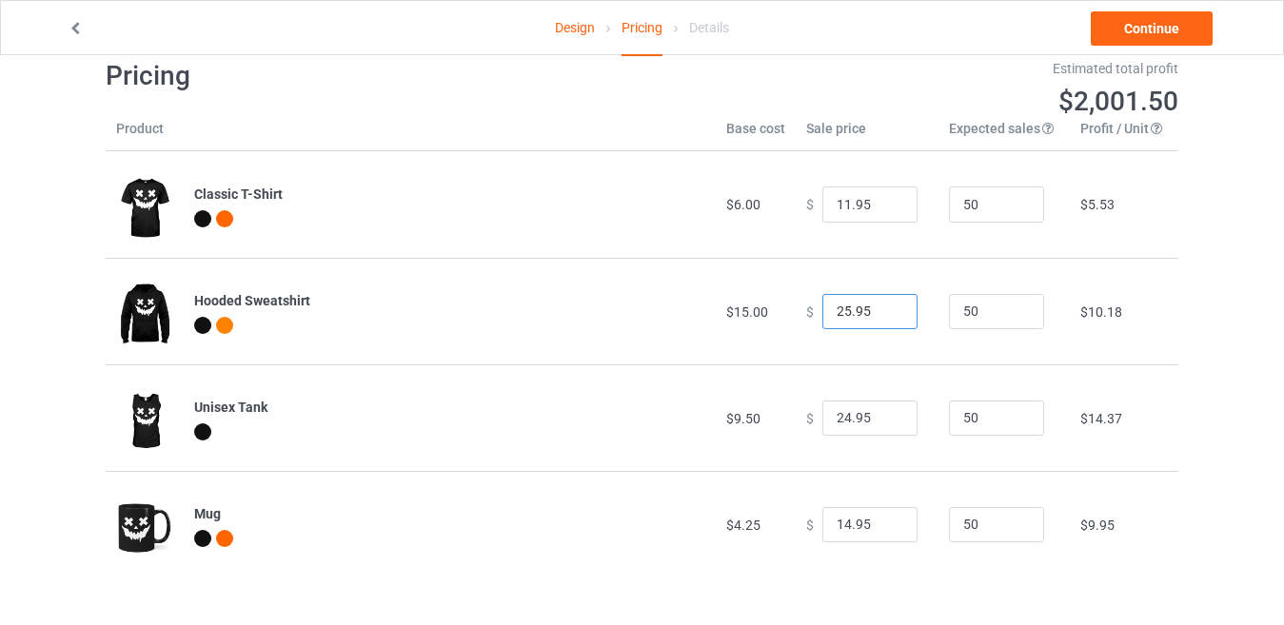
scroll to position [55, 0]
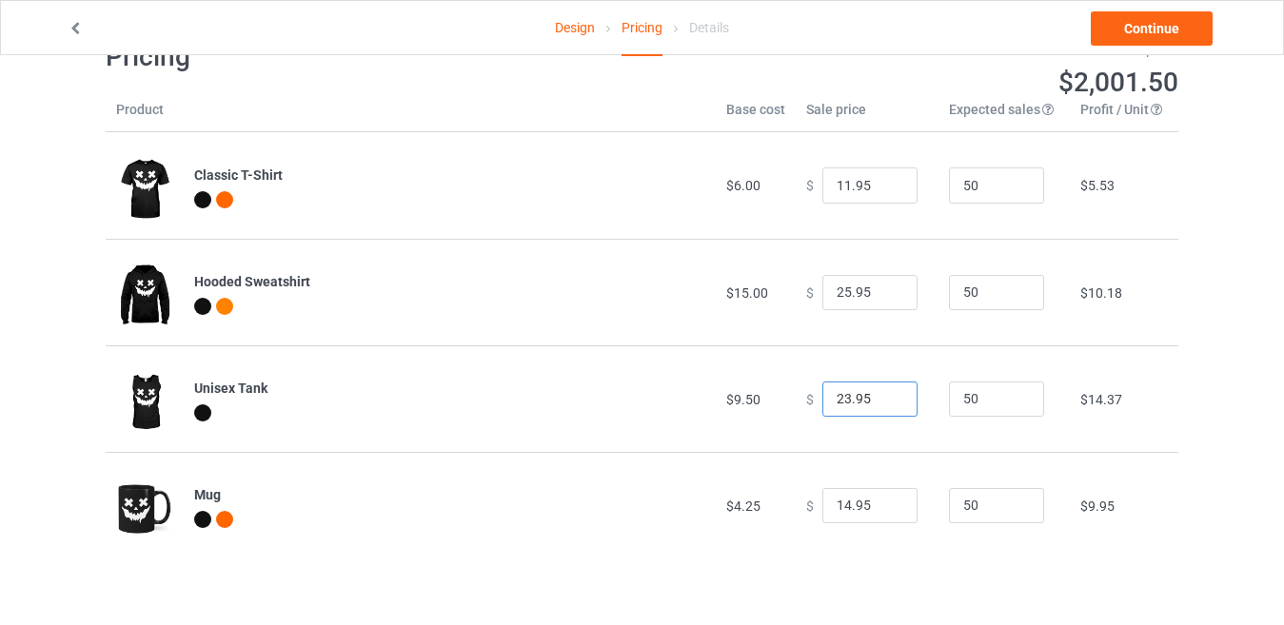
click at [886, 405] on input "23.95" at bounding box center [869, 400] width 95 height 36
click at [886, 405] on input "22.95" at bounding box center [869, 400] width 95 height 36
click at [886, 405] on input "21.95" at bounding box center [869, 400] width 95 height 36
click at [886, 405] on input "20.95" at bounding box center [869, 400] width 95 height 36
click at [886, 405] on input "19.95" at bounding box center [869, 400] width 95 height 36
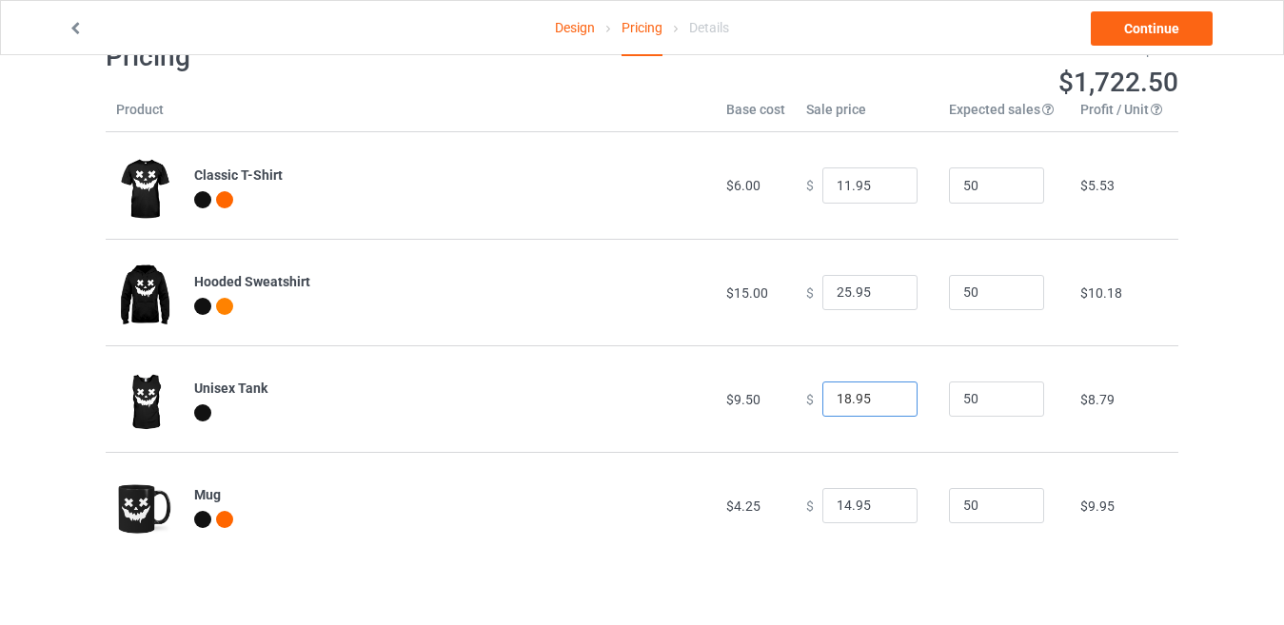
click at [886, 405] on input "18.95" at bounding box center [869, 400] width 95 height 36
click at [886, 405] on input "17.95" at bounding box center [869, 400] width 95 height 36
click at [886, 405] on input "16.95" at bounding box center [869, 400] width 95 height 36
type input "15.95"
click at [886, 405] on input "15.95" at bounding box center [869, 400] width 95 height 36
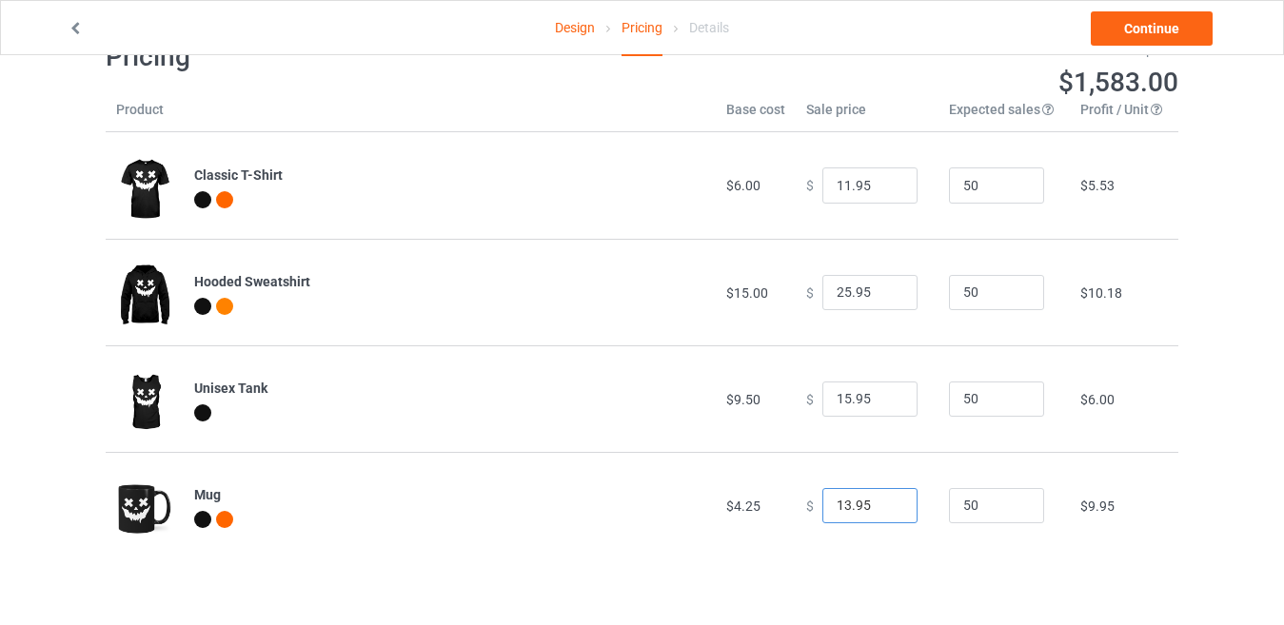
click at [883, 506] on input "13.95" at bounding box center [869, 506] width 95 height 36
click at [883, 506] on input "12.95" at bounding box center [869, 506] width 95 height 36
click at [883, 506] on input "11.95" at bounding box center [869, 506] width 95 height 36
click at [883, 506] on input "10.95" at bounding box center [869, 506] width 95 height 36
click at [883, 506] on input "9.95" at bounding box center [869, 506] width 95 height 36
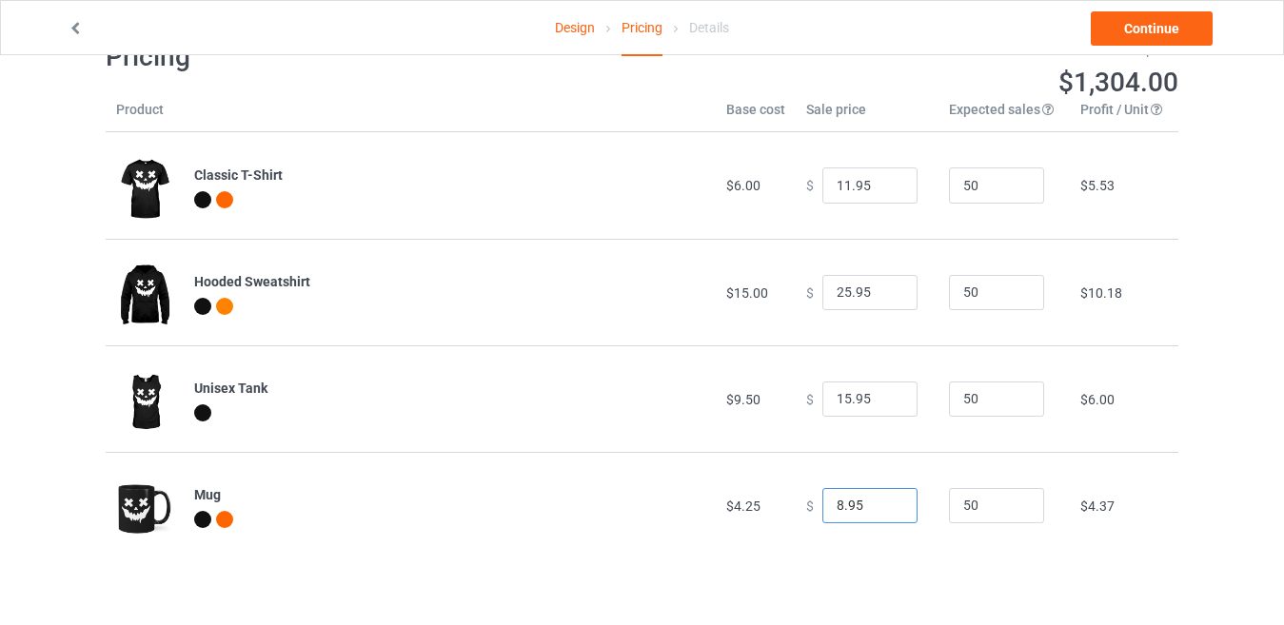
click at [883, 506] on input "8.95" at bounding box center [869, 506] width 95 height 36
type input "9.95"
click at [883, 498] on input "9.95" at bounding box center [869, 506] width 95 height 36
click at [1181, 17] on link "Continue" at bounding box center [1152, 28] width 122 height 34
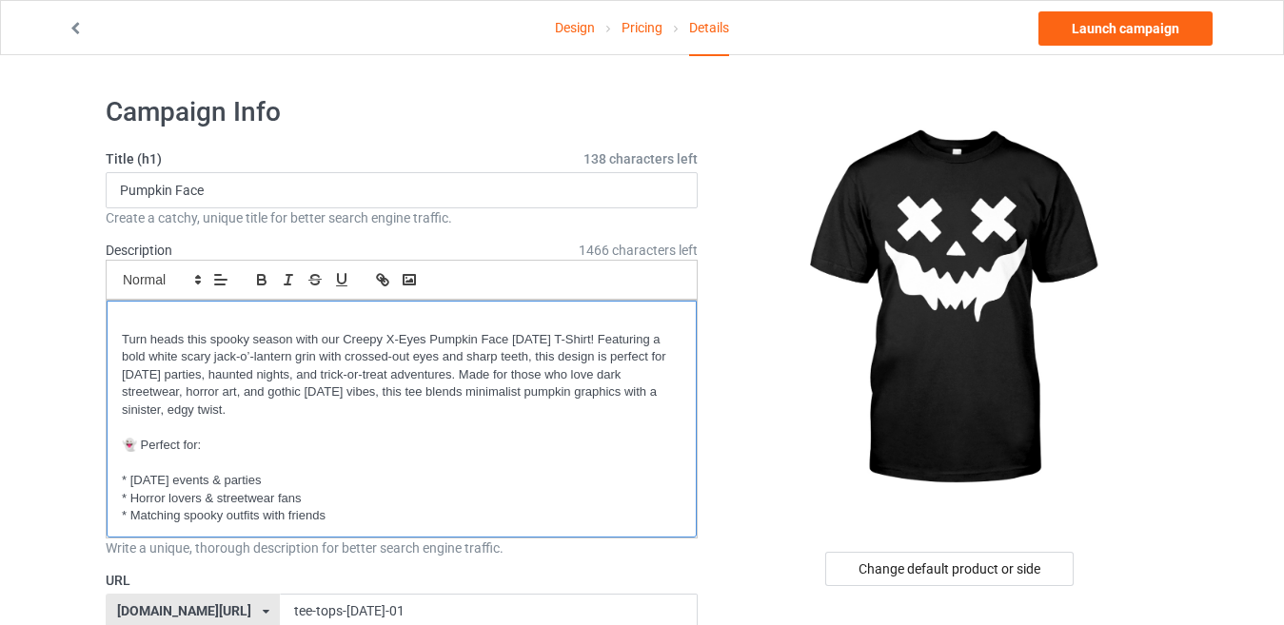
click at [398, 320] on p at bounding box center [402, 322] width 560 height 18
click at [392, 325] on p at bounding box center [402, 322] width 560 height 18
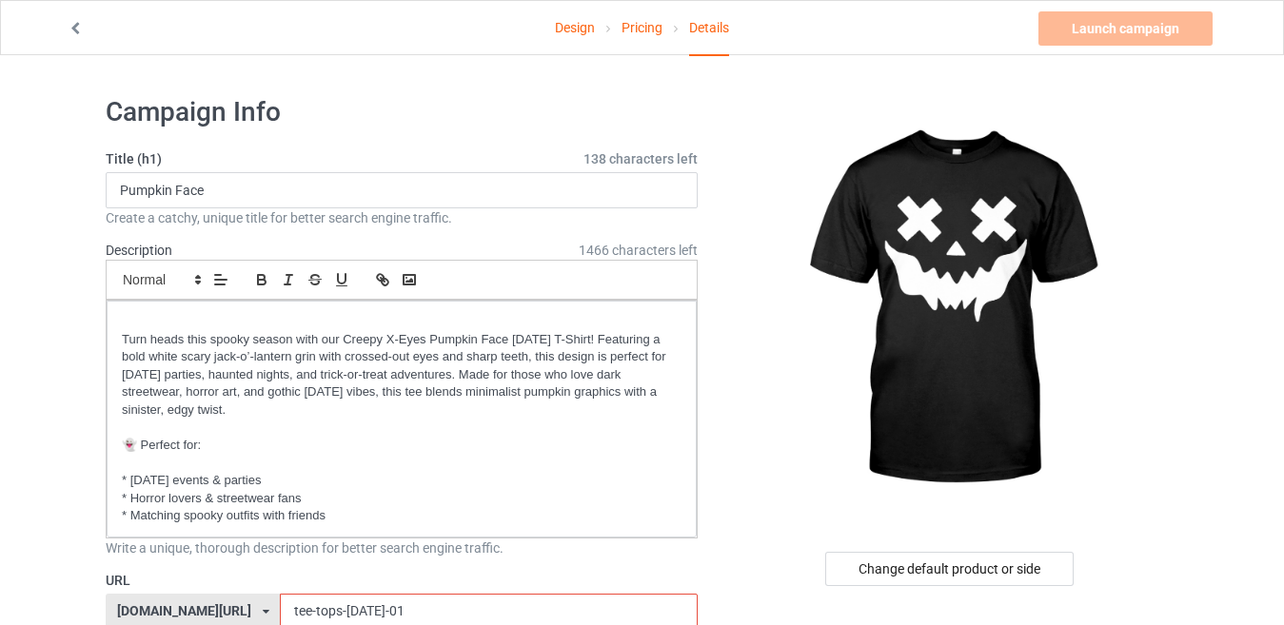
click at [391, 594] on input "tee-tops-[DATE]-01" at bounding box center [488, 612] width 417 height 36
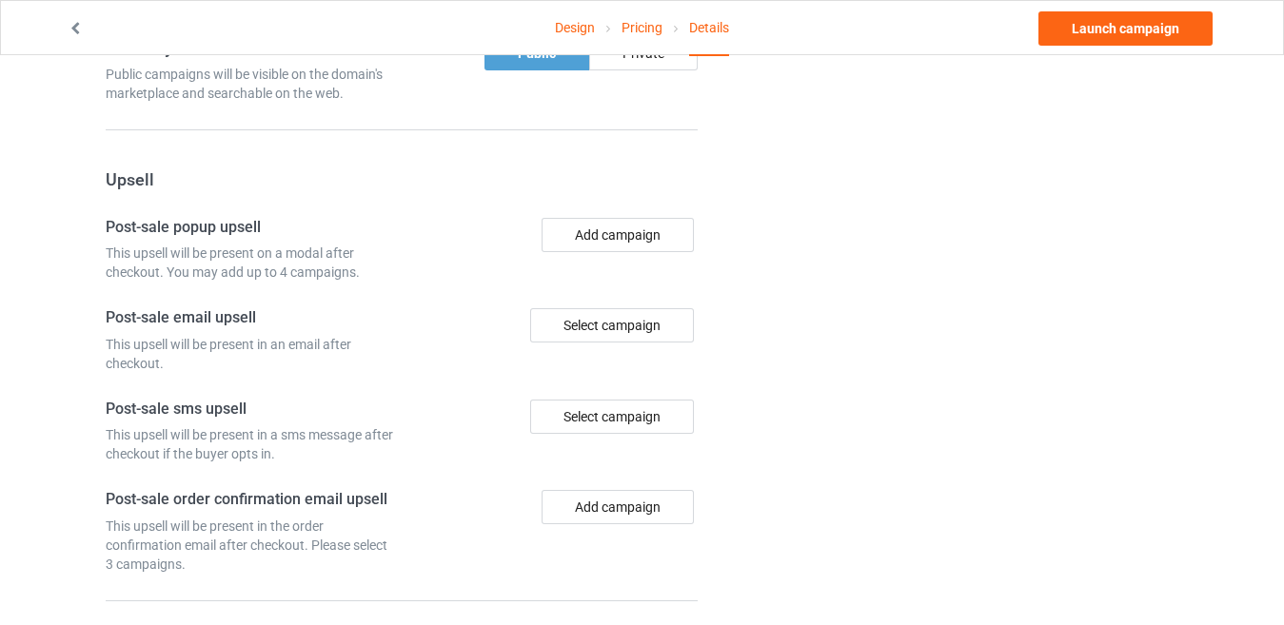
scroll to position [1586, 0]
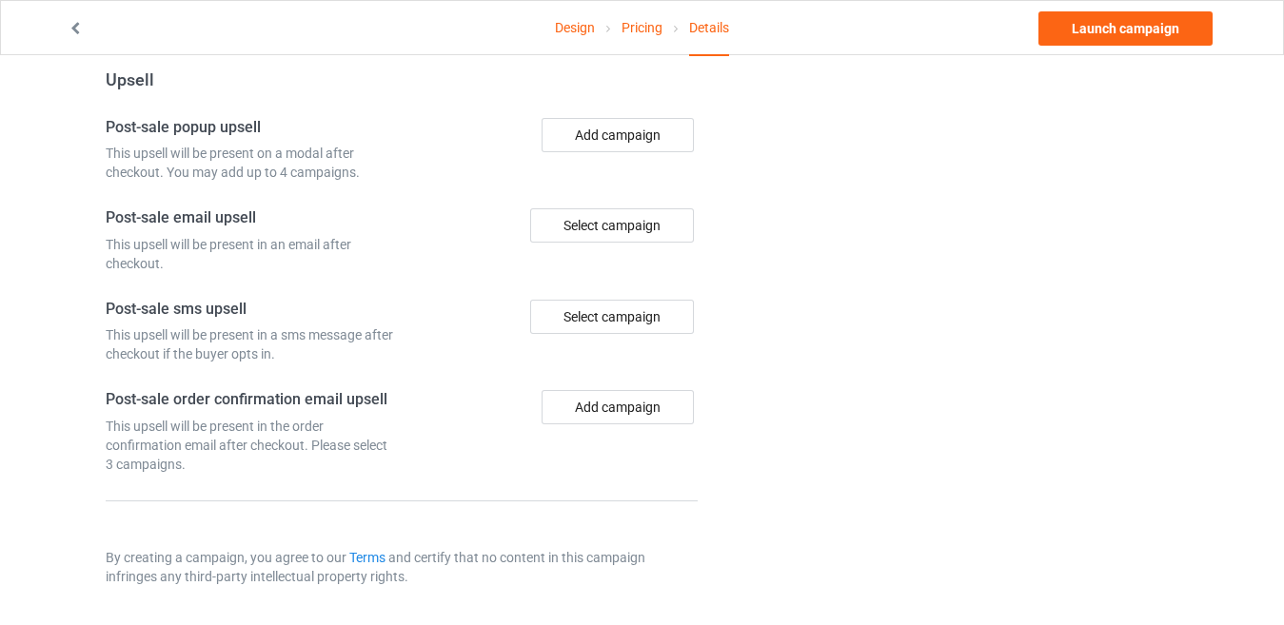
type input "tee-tops-[DATE]-02"
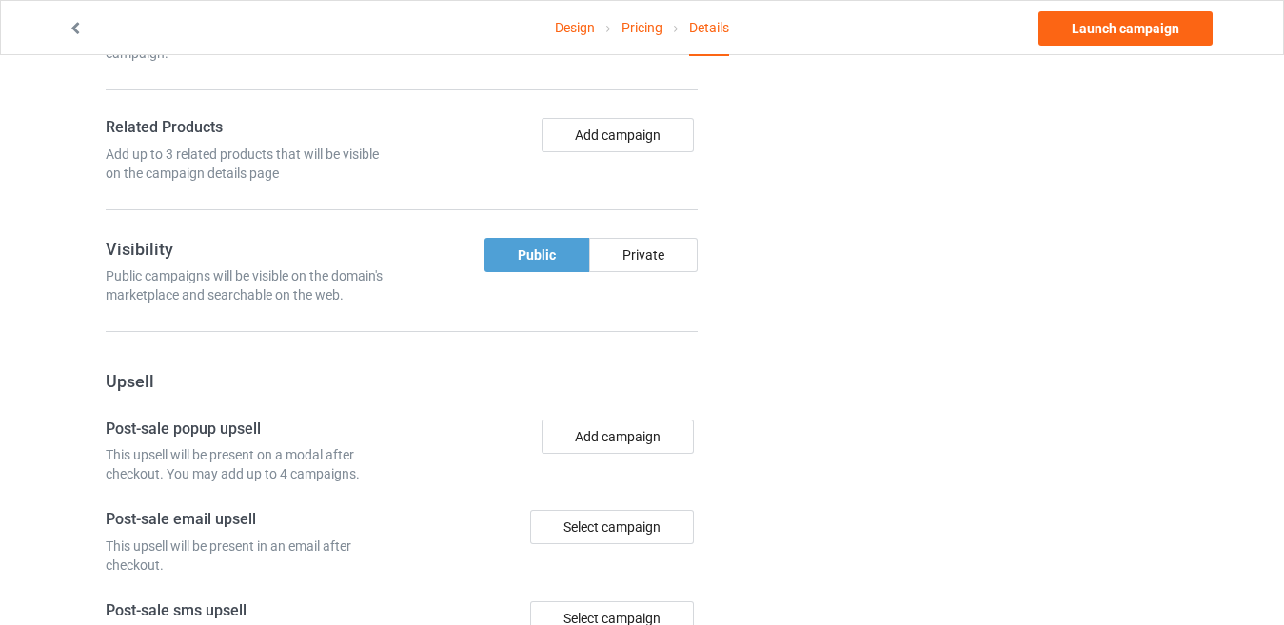
scroll to position [1015, 0]
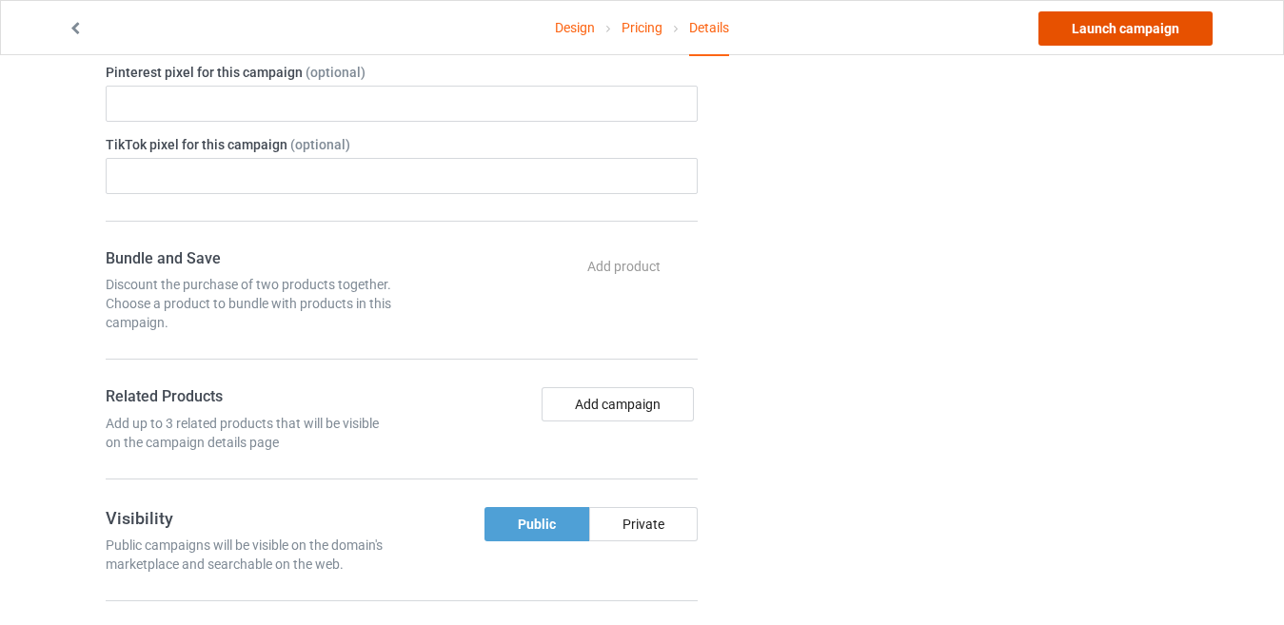
click at [1092, 30] on link "Launch campaign" at bounding box center [1125, 28] width 174 height 34
